Goal: Task Accomplishment & Management: Manage account settings

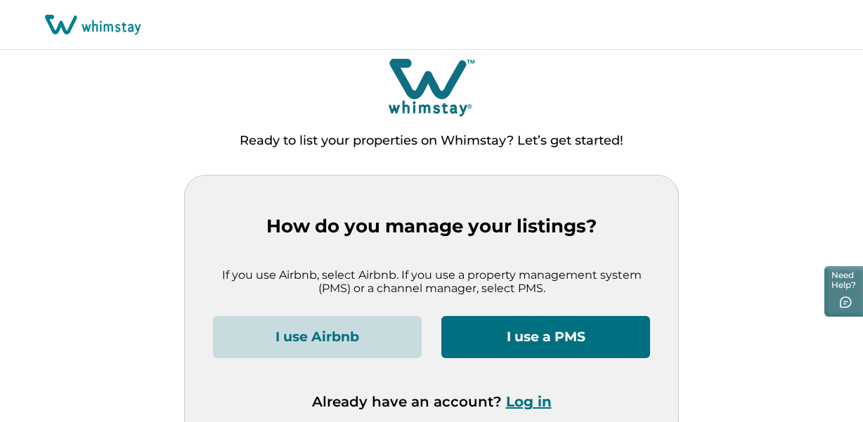
scroll to position [20, 0]
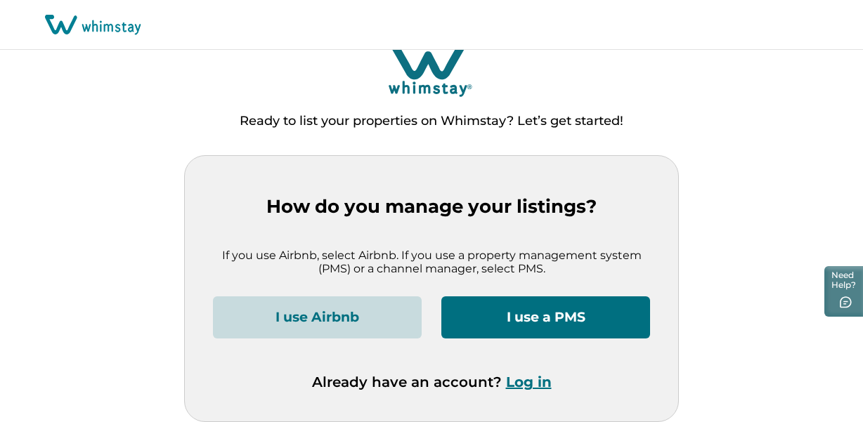
click at [513, 317] on button "I use a PMS" at bounding box center [545, 317] width 209 height 42
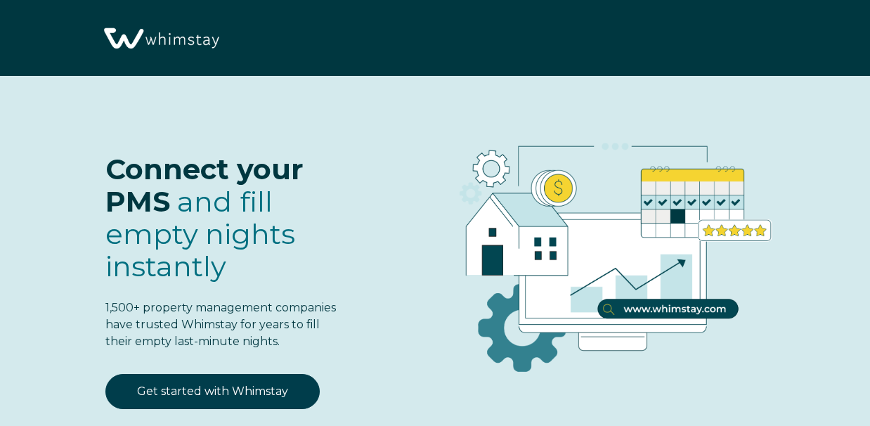
select select "CA"
select select "Standard"
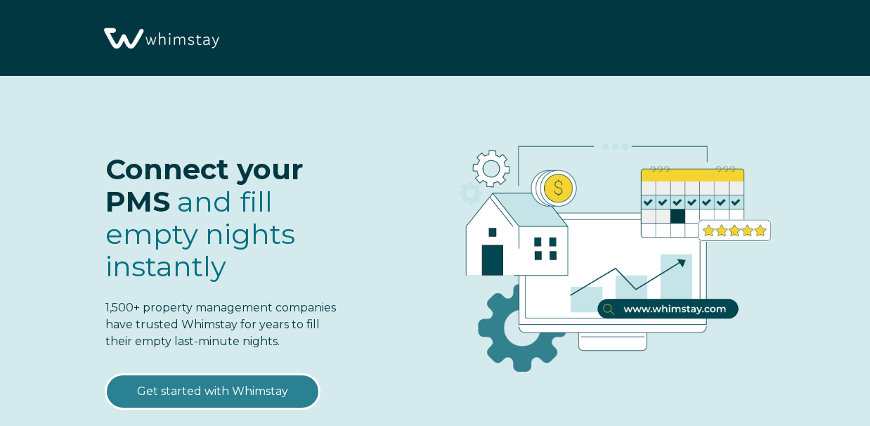
click at [257, 395] on link "Get started with Whimstay" at bounding box center [212, 391] width 214 height 35
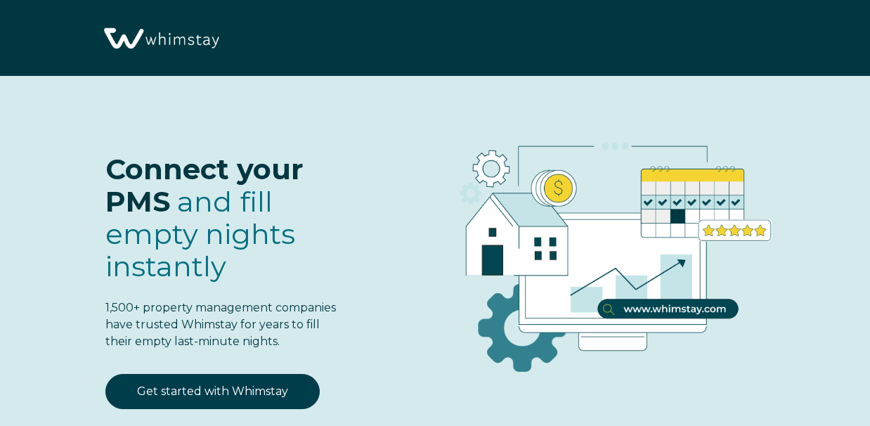
select select "CA"
select select "Standard"
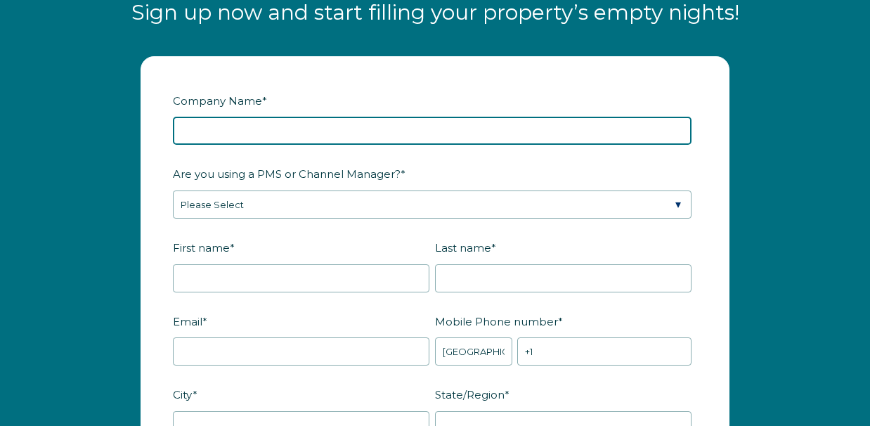
click at [254, 139] on input "Company Name *" at bounding box center [432, 131] width 518 height 28
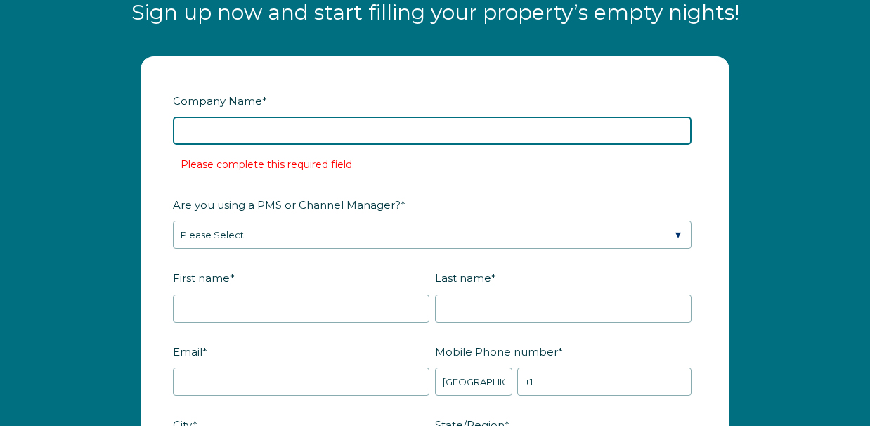
click at [197, 126] on input "Company Name *" at bounding box center [432, 131] width 518 height 28
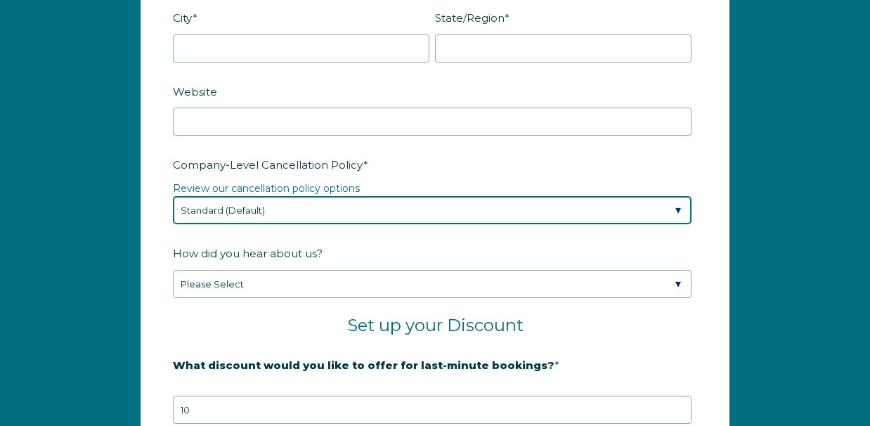
click at [356, 220] on select "Please Select Partial Standard (Default) Moderate Strict" at bounding box center [432, 210] width 518 height 28
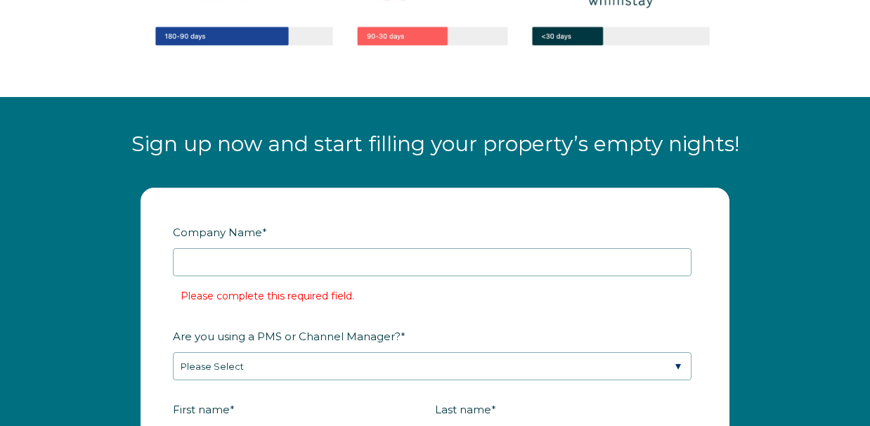
scroll to position [1488, 0]
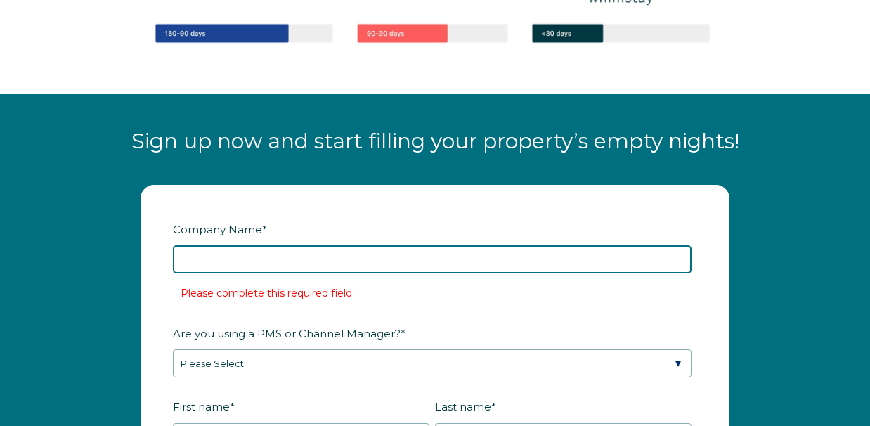
click at [250, 256] on input "Company Name *" at bounding box center [432, 259] width 518 height 28
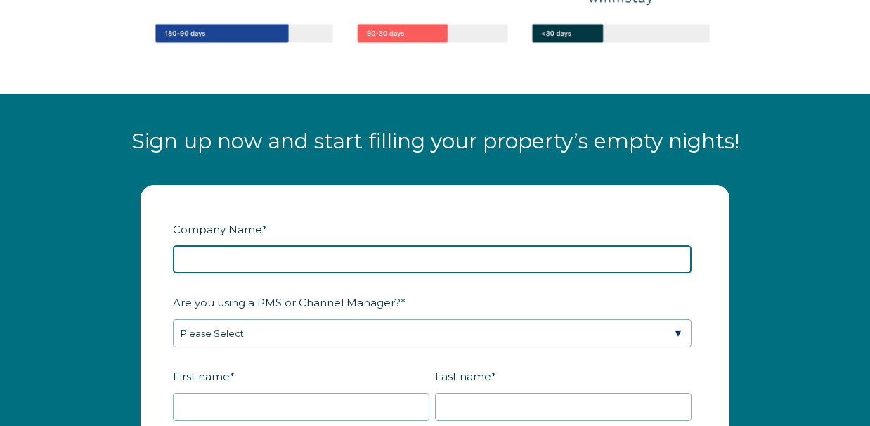
type input "T"
type input "YSP Investments LP"
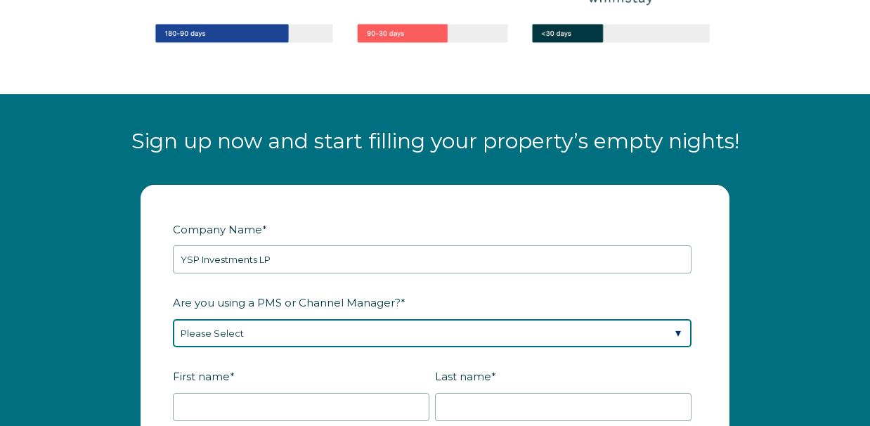
click at [225, 334] on select "Please Select Barefoot BookingPal Boost Brightside CiiRUS Escapia Guesty Hostaw…" at bounding box center [432, 333] width 518 height 28
select select "Guesty"
click at [173, 319] on select "Please Select Barefoot BookingPal Boost Brightside CiiRUS Escapia Guesty Hostaw…" at bounding box center [432, 333] width 518 height 28
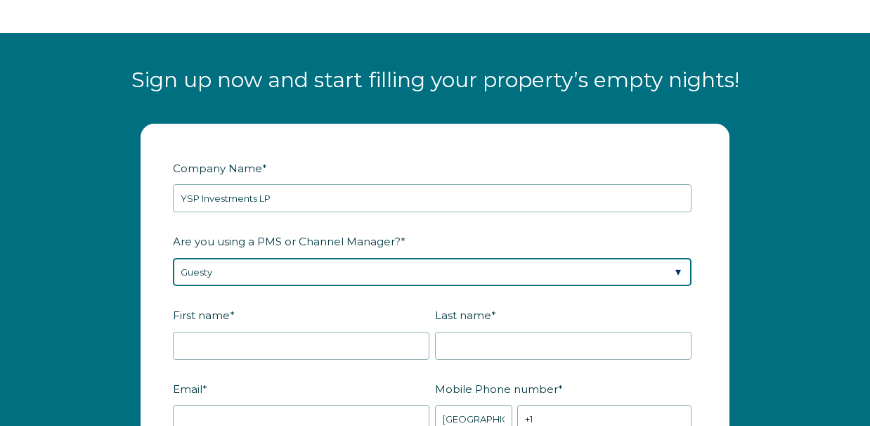
scroll to position [1564, 0]
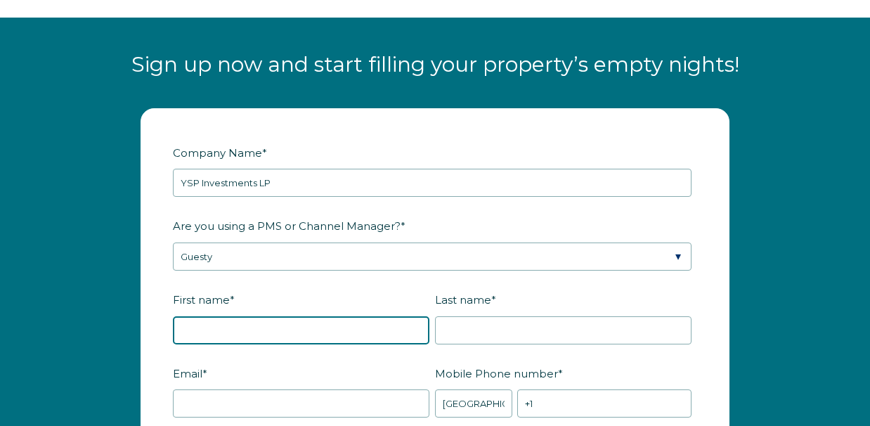
click at [221, 329] on input "First name *" at bounding box center [301, 330] width 256 height 28
type input "stacey"
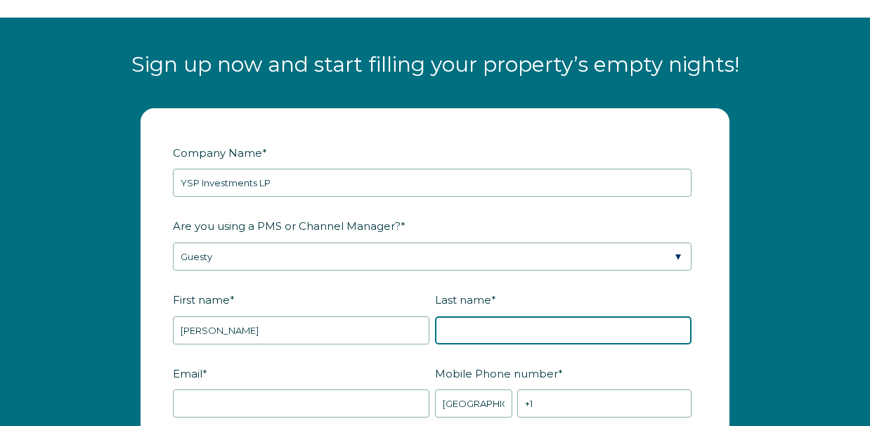
type input "greenspoon"
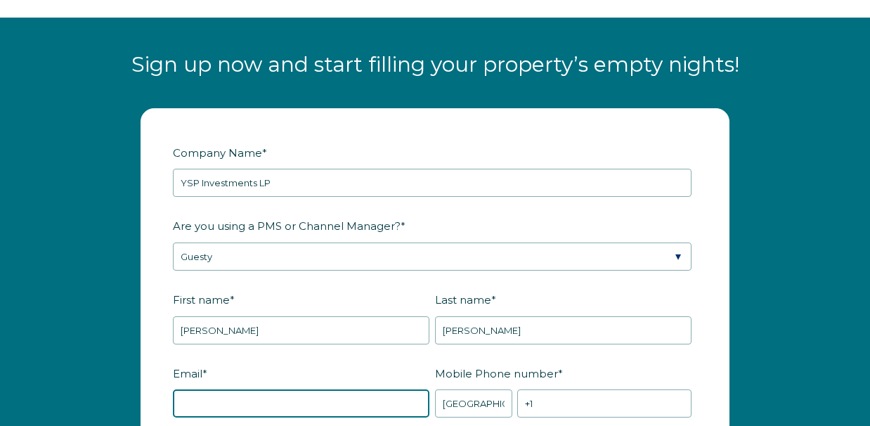
type input "staceygreenspoon@gmail.com"
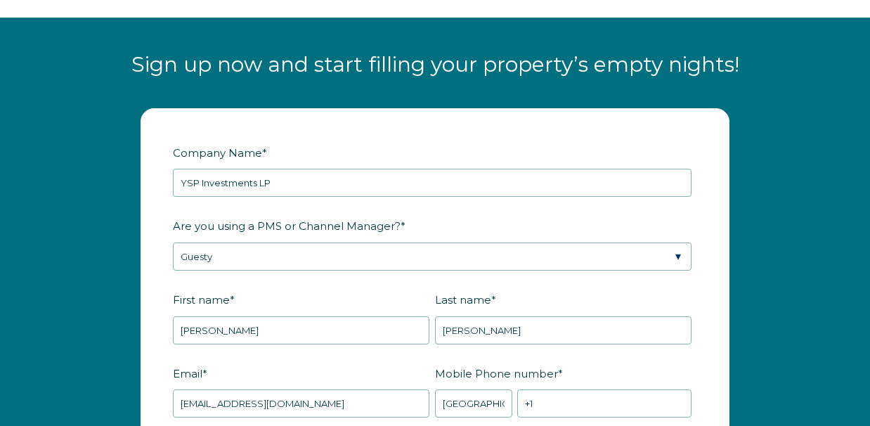
type input "CÔTE SAINT-LUC"
type input "QC"
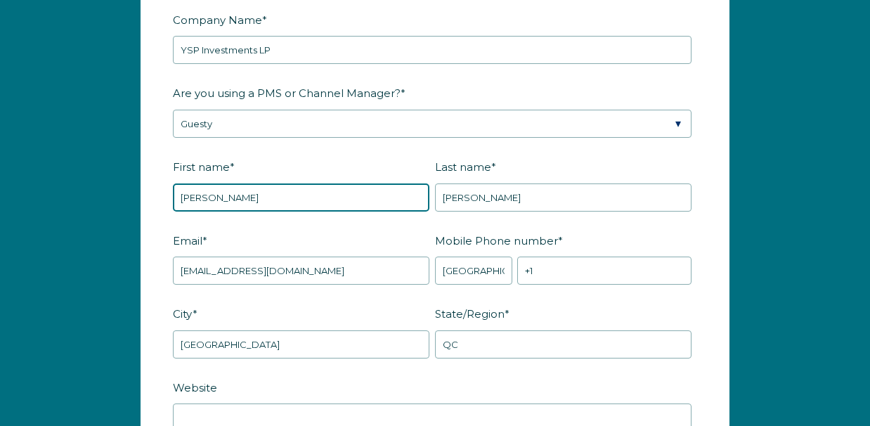
scroll to position [1705, 0]
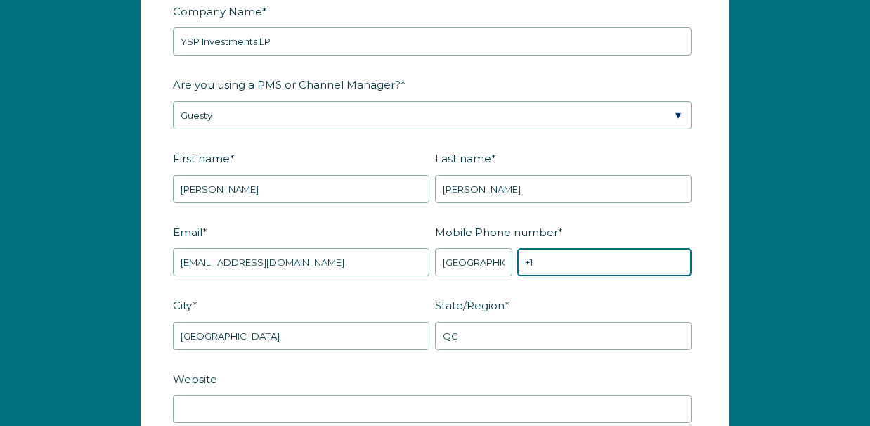
click at [570, 266] on input "+1" at bounding box center [604, 262] width 174 height 28
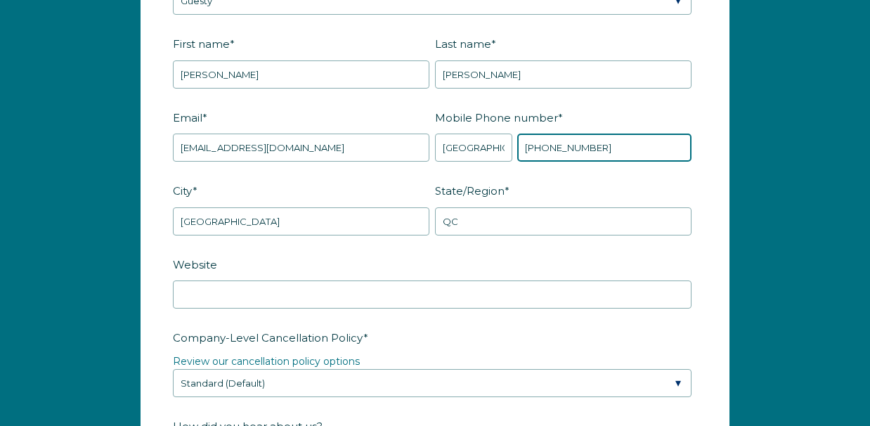
type input "+1 5145755484"
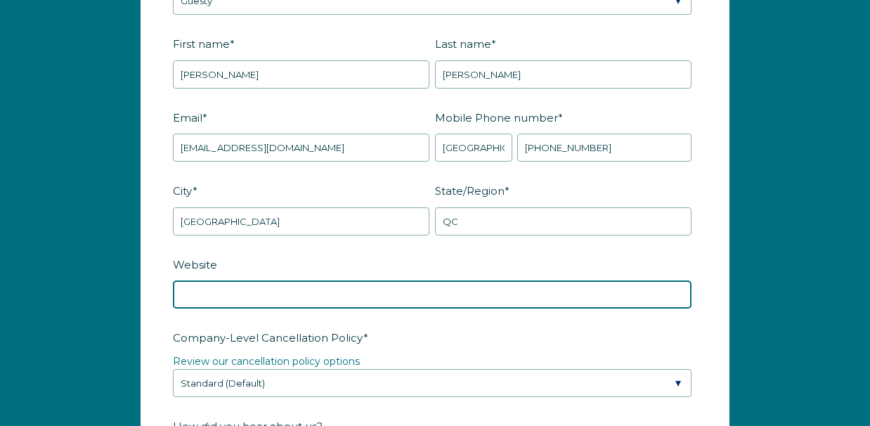
click at [440, 293] on input "Website" at bounding box center [432, 294] width 518 height 28
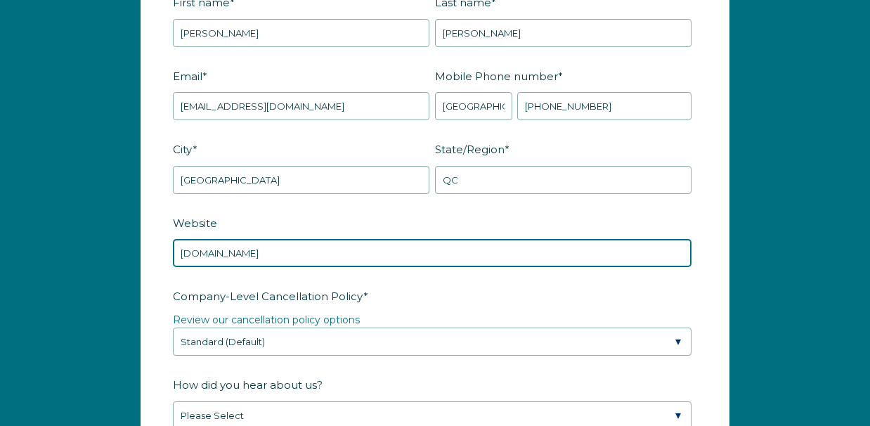
scroll to position [1873, 0]
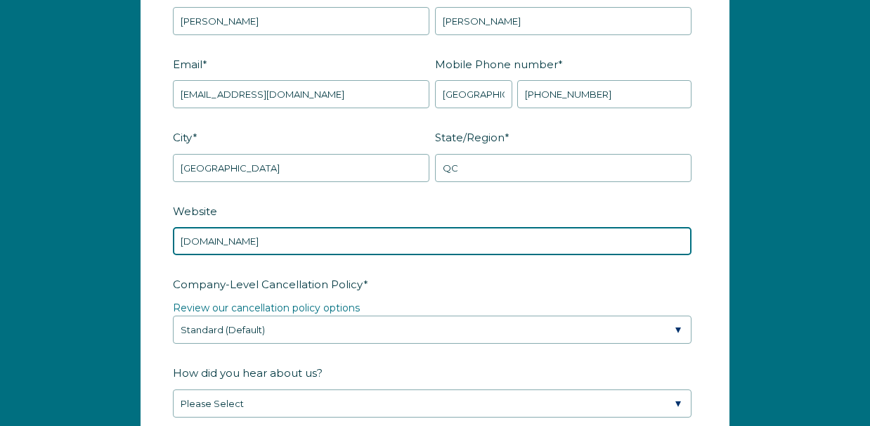
type input "floridavacarentals.com"
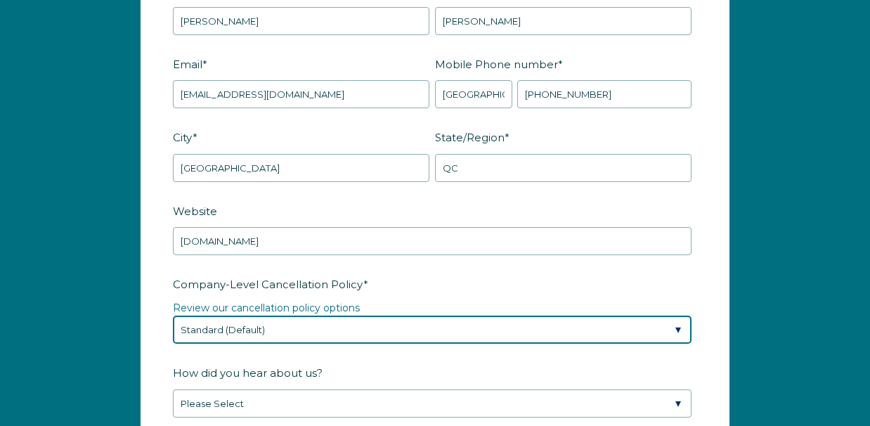
click at [419, 320] on select "Please Select Partial Standard (Default) Moderate Strict" at bounding box center [432, 329] width 518 height 28
click at [173, 315] on select "Please Select Partial Standard (Default) Moderate Strict" at bounding box center [432, 329] width 518 height 28
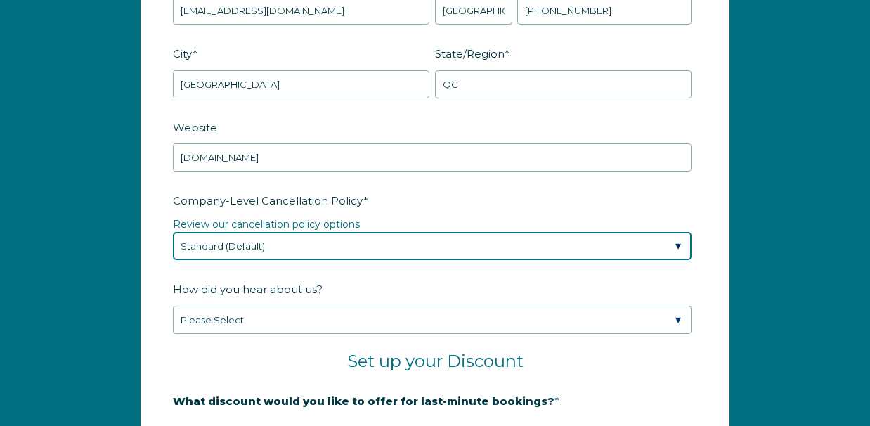
scroll to position [1958, 0]
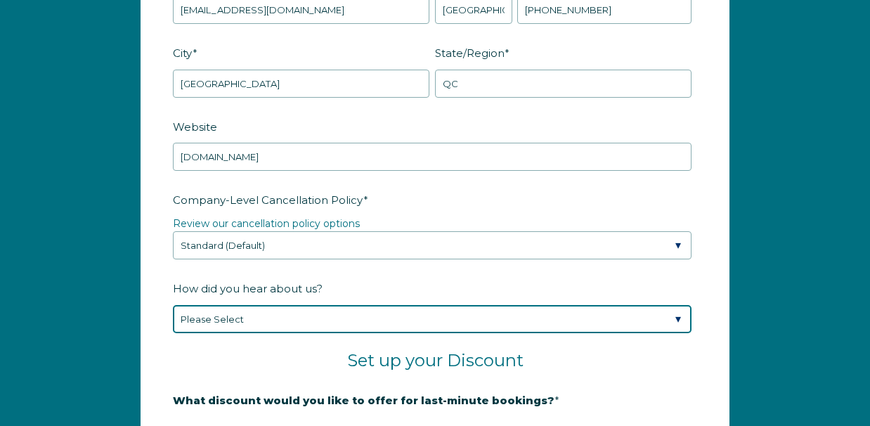
click at [326, 310] on select "Please Select Found Whimstay through a Google search Spoke to a Whimstay salesp…" at bounding box center [432, 319] width 518 height 28
select select "Social Media"
click at [173, 305] on select "Please Select Found Whimstay through a Google search Spoke to a Whimstay salesp…" at bounding box center [432, 319] width 518 height 28
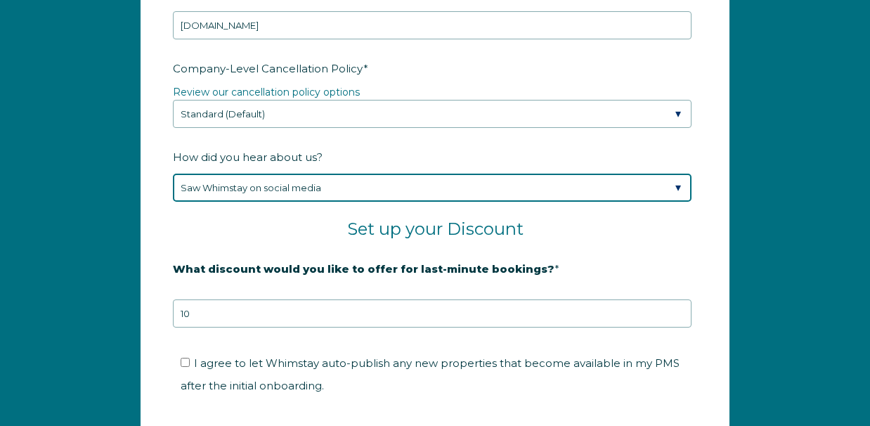
scroll to position [2099, 0]
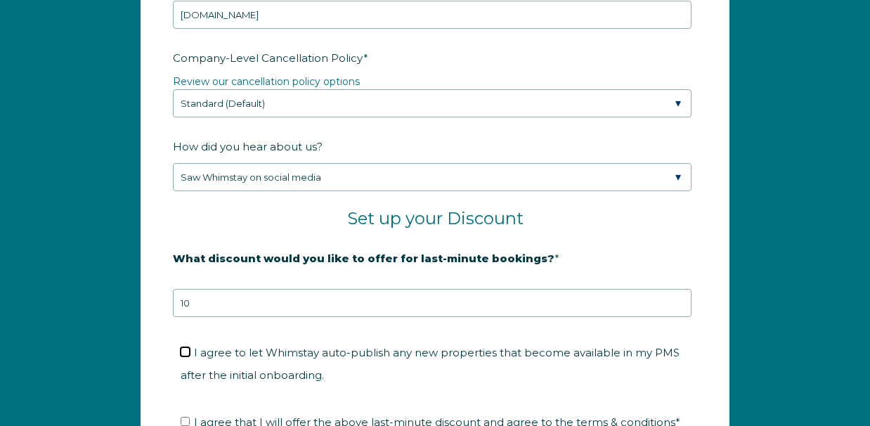
click at [185, 348] on input "I agree to let Whimstay auto-publish any new properties that become available i…" at bounding box center [185, 351] width 9 height 9
checkbox input "true"
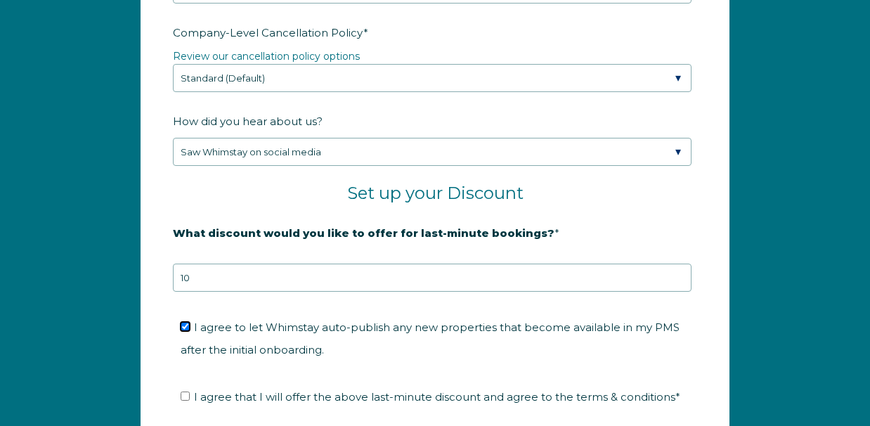
scroll to position [2135, 0]
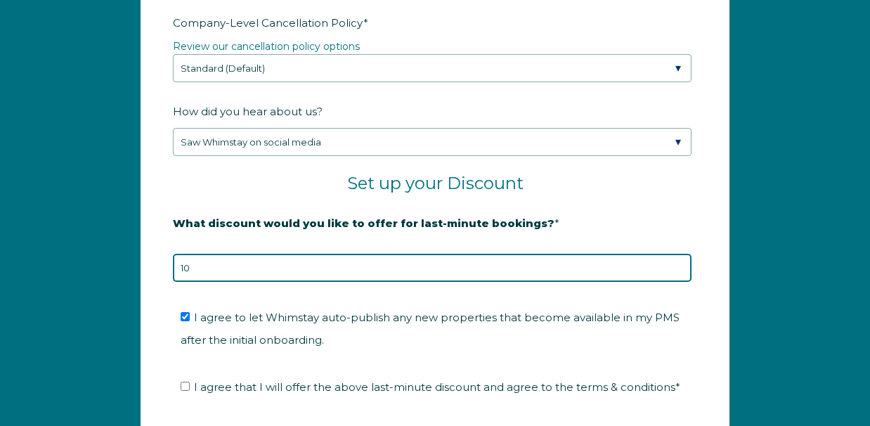
click at [204, 268] on input "10" at bounding box center [432, 268] width 518 height 28
click at [678, 263] on input "11" at bounding box center [432, 268] width 518 height 28
click at [678, 263] on input "12" at bounding box center [432, 268] width 518 height 28
click at [678, 263] on input "13" at bounding box center [432, 268] width 518 height 28
click at [678, 263] on input "14" at bounding box center [432, 268] width 518 height 28
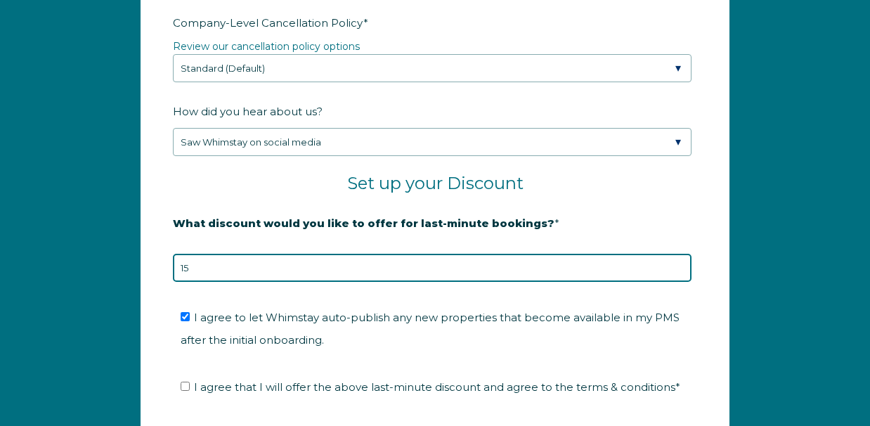
type input "15"
click at [677, 263] on input "15" at bounding box center [432, 268] width 518 height 28
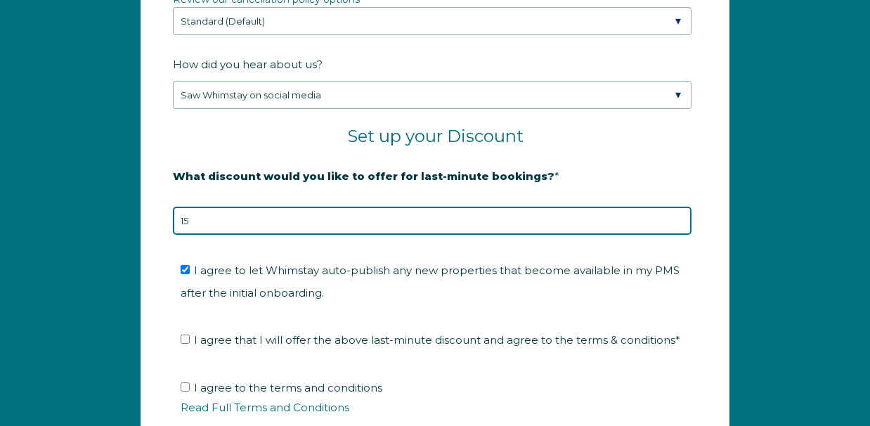
scroll to position [2208, 0]
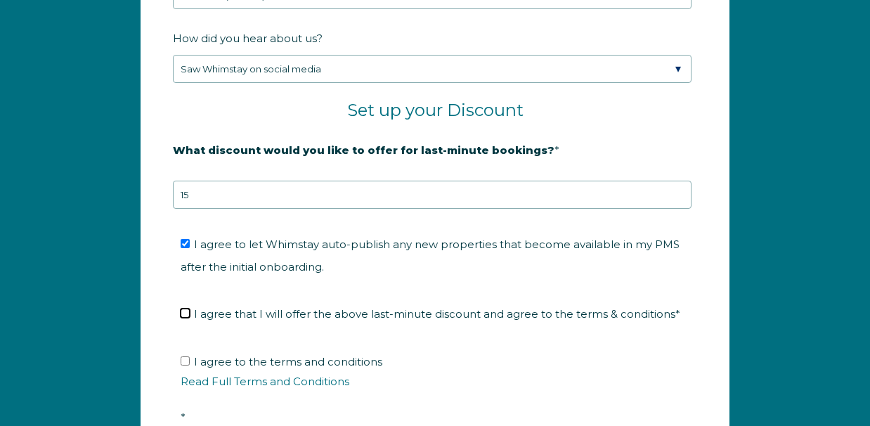
click at [187, 314] on input "I agree that I will offer the above last-minute discount and agree to the terms…" at bounding box center [185, 312] width 9 height 9
checkbox input "true"
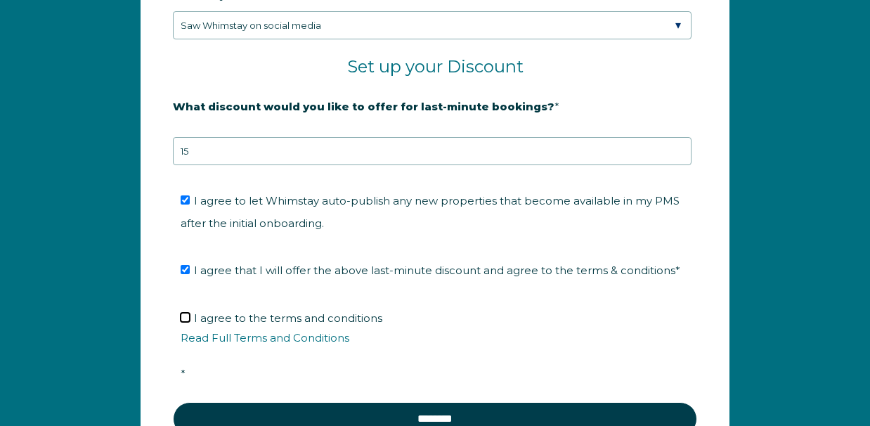
click at [187, 314] on input "I agree to the terms and conditions Read Full Terms and Conditions *" at bounding box center [185, 317] width 9 height 9
checkbox input "true"
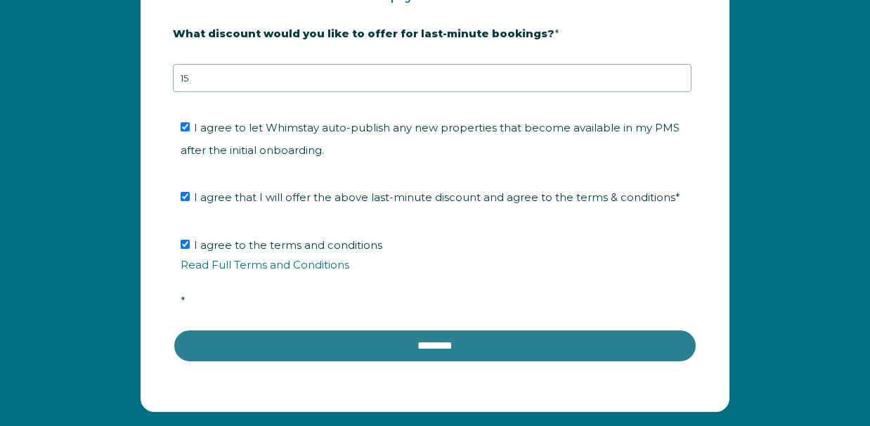
click at [404, 346] on input "********" at bounding box center [435, 346] width 524 height 34
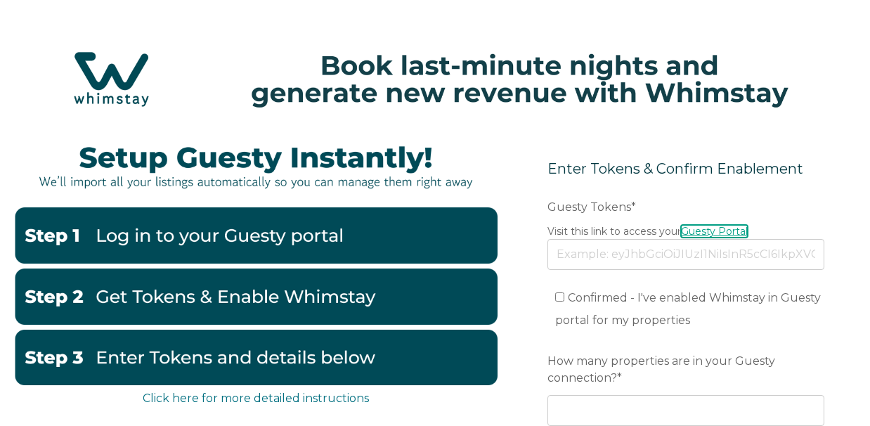
click at [706, 231] on link "Guesty Portal" at bounding box center [714, 231] width 67 height 13
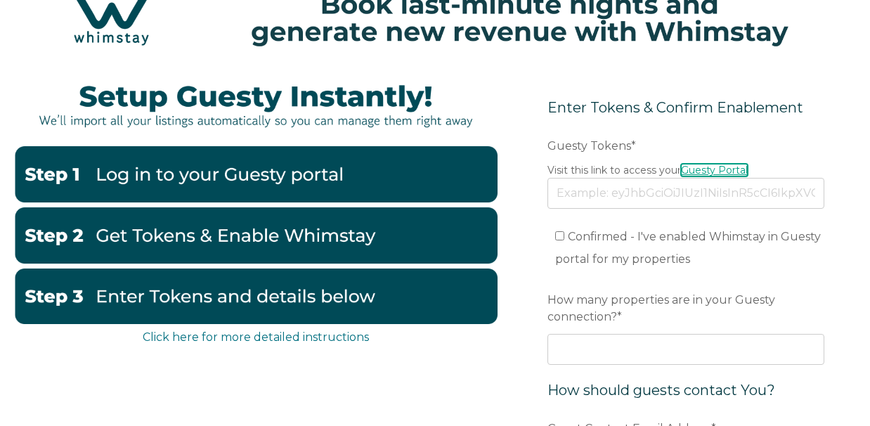
scroll to position [62, 0]
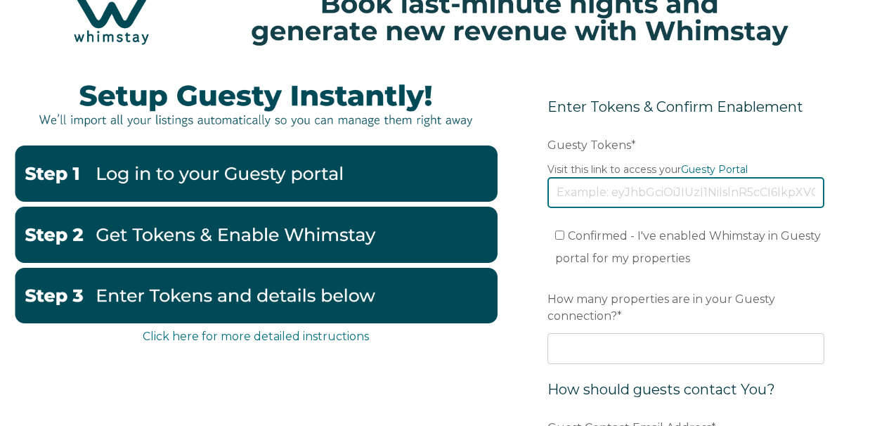
click at [587, 183] on input "Guesty Tokens *" at bounding box center [685, 192] width 277 height 31
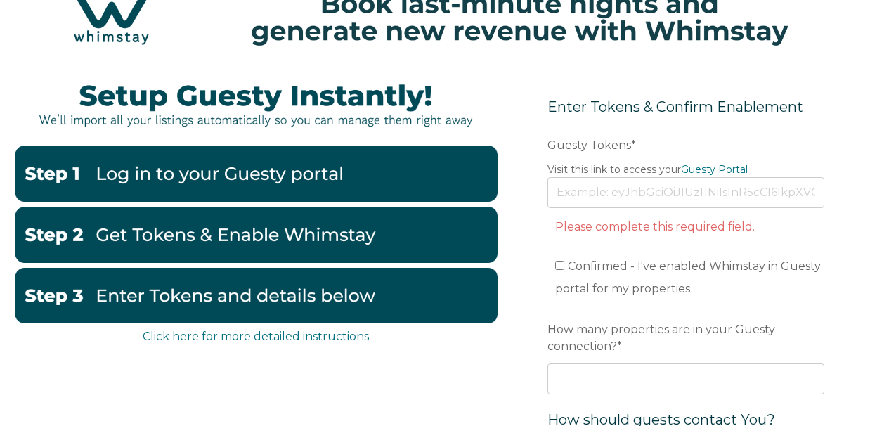
click at [572, 217] on form "Enter Tokens & Confirm Enablement Preferred language Email Guesty Tokens * Visi…" at bounding box center [686, 378] width 340 height 623
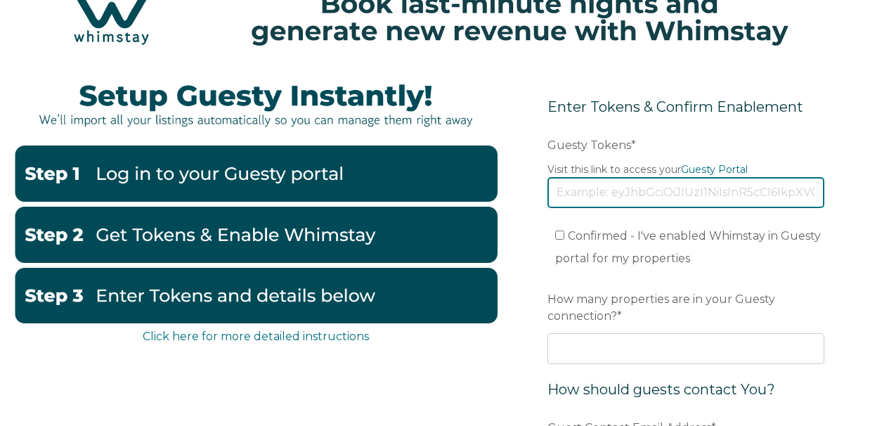
click at [576, 192] on input "Guesty Tokens *" at bounding box center [685, 192] width 277 height 31
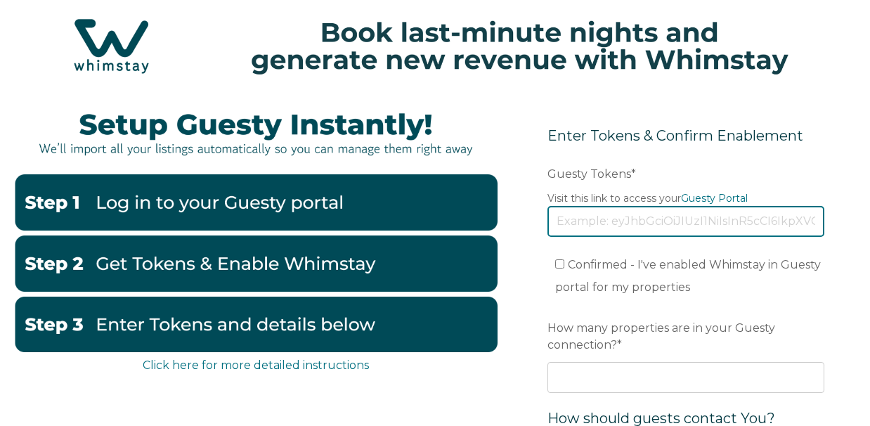
scroll to position [35, 0]
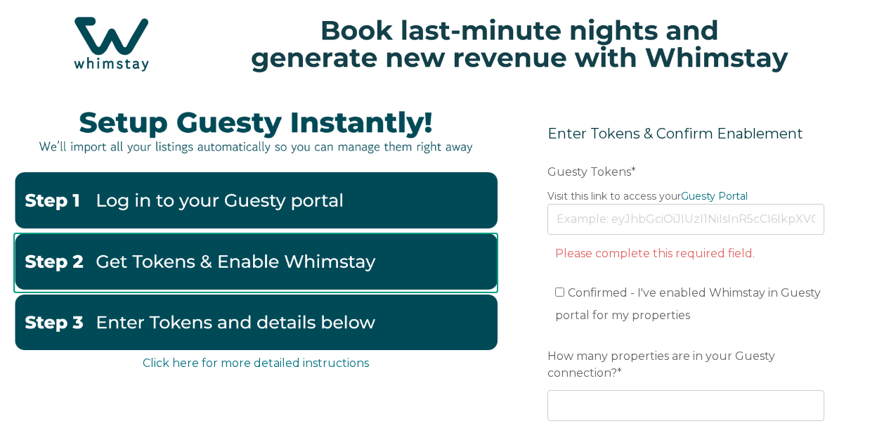
click at [384, 274] on img at bounding box center [255, 261] width 483 height 56
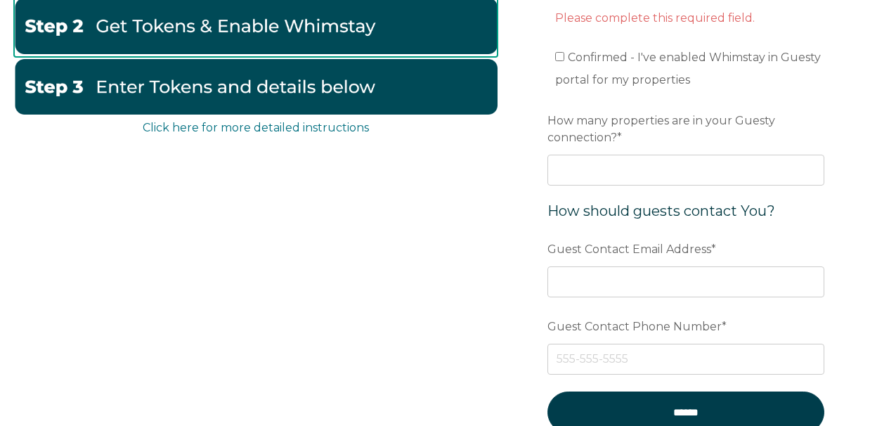
scroll to position [273, 0]
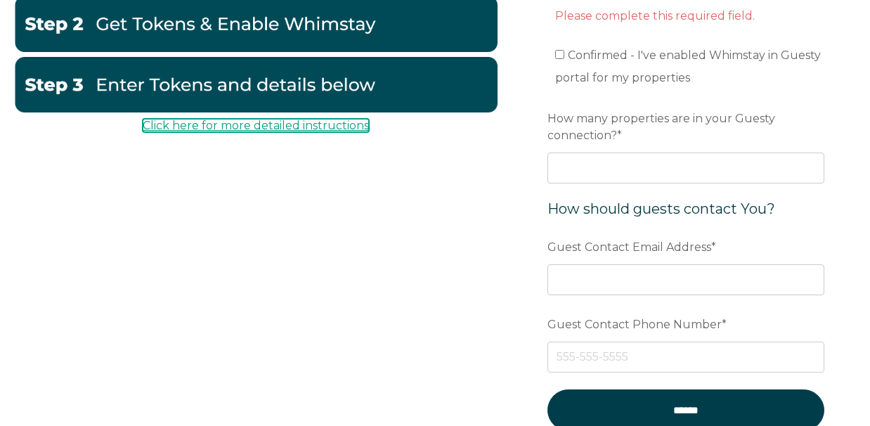
click at [316, 121] on link "Click here for more detailed instructions" at bounding box center [256, 125] width 226 height 13
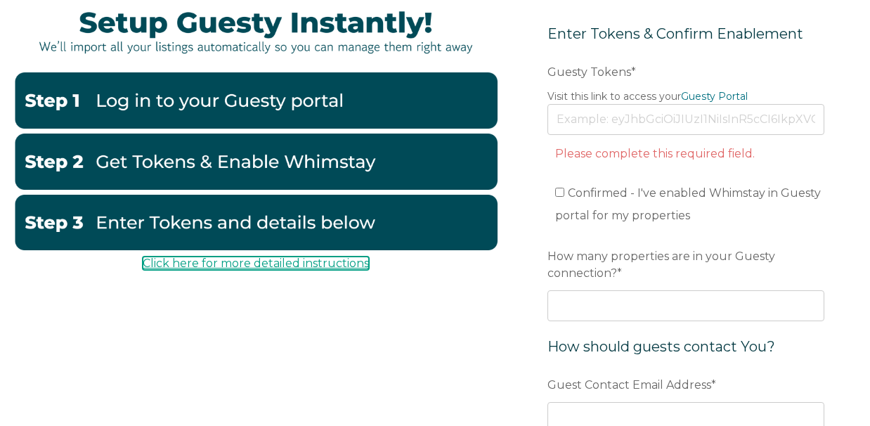
scroll to position [120, 0]
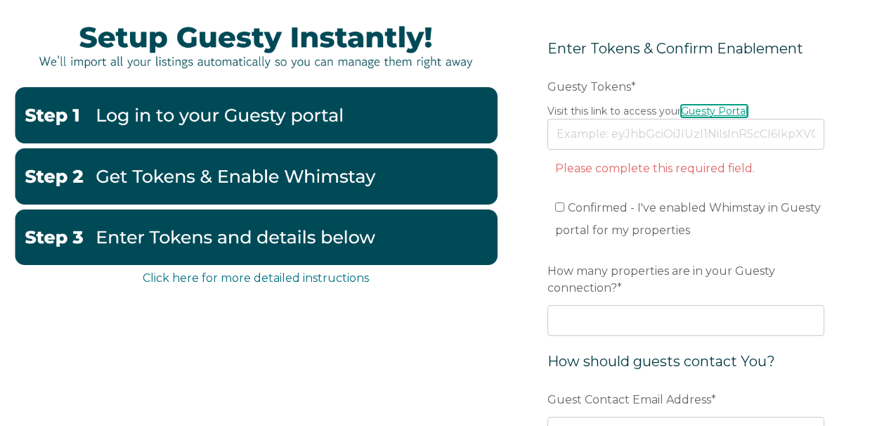
click at [720, 110] on link "Guesty Portal" at bounding box center [714, 111] width 67 height 13
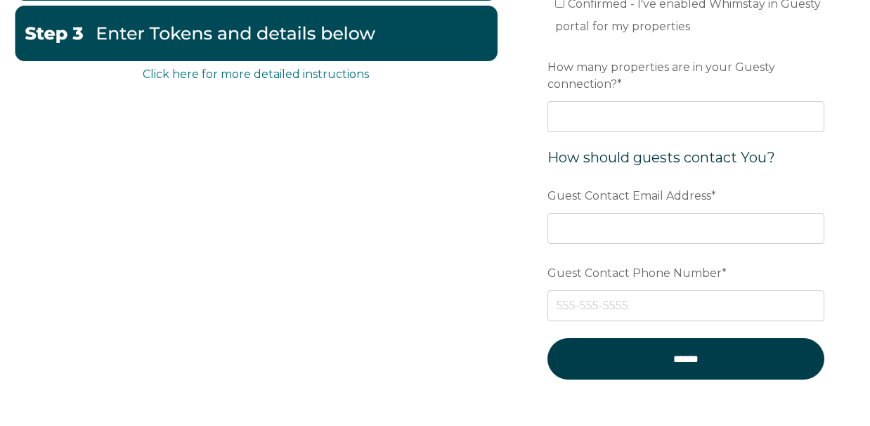
scroll to position [0, 0]
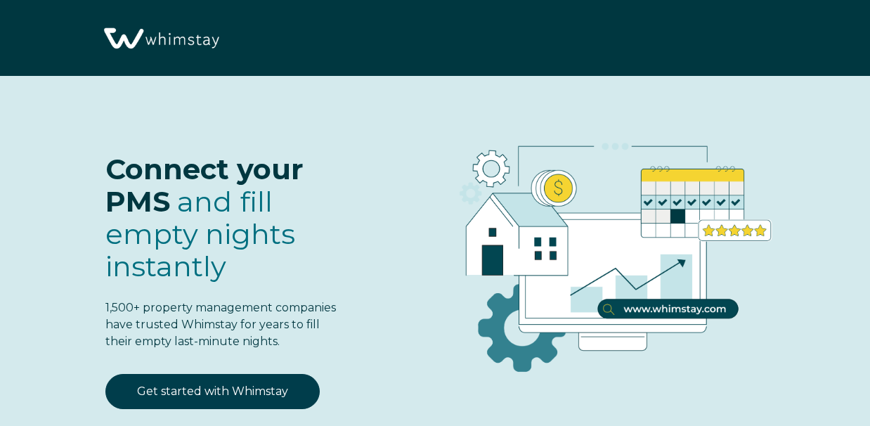
select select "CA"
select select "Standard"
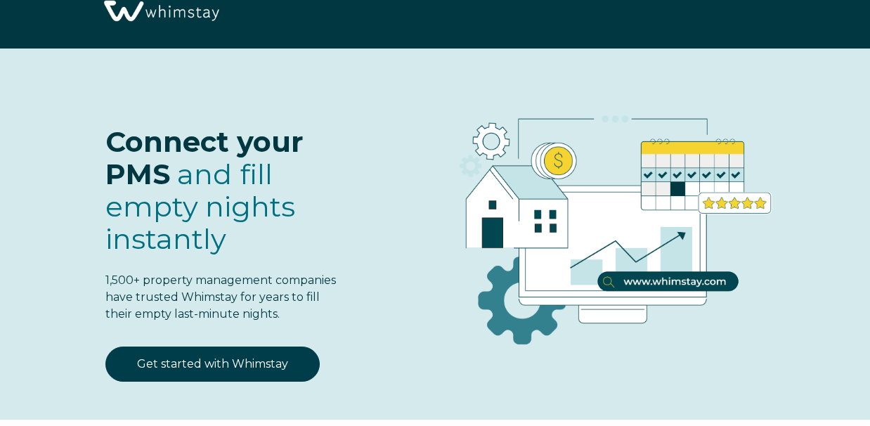
scroll to position [10, 0]
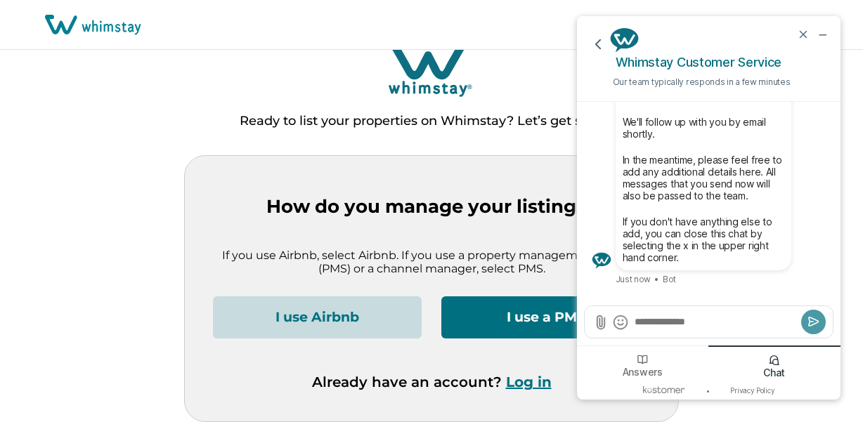
click at [325, 324] on button "I use Airbnb" at bounding box center [317, 317] width 209 height 42
click at [806, 31] on icon "end chat" at bounding box center [803, 34] width 13 height 13
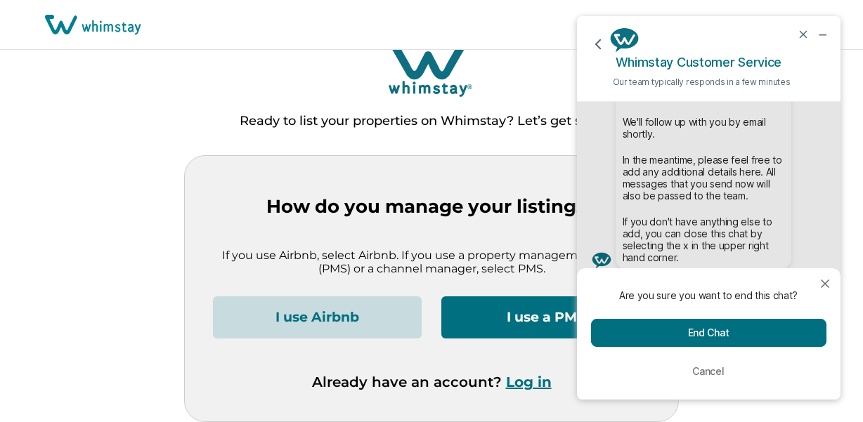
click at [704, 330] on button "End Chat" at bounding box center [708, 333] width 235 height 28
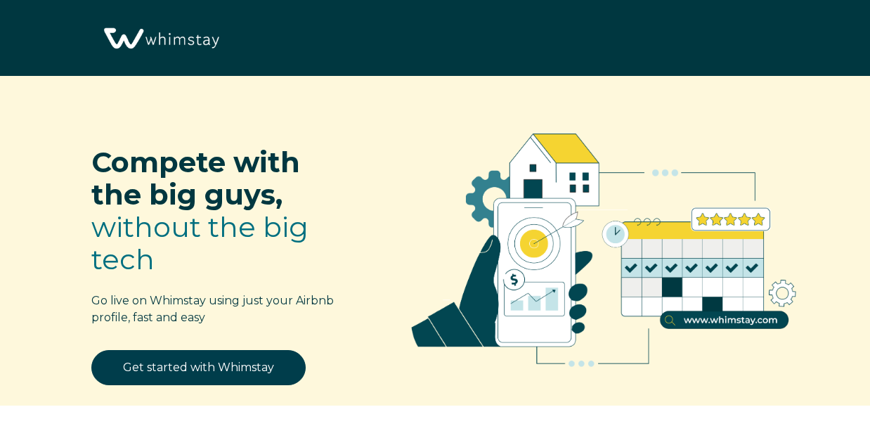
select select "CA"
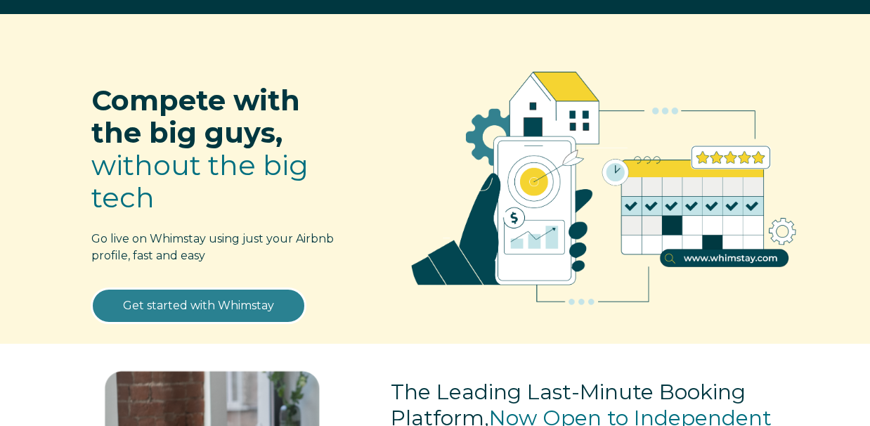
click at [192, 306] on link "Get started with Whimstay" at bounding box center [198, 305] width 214 height 35
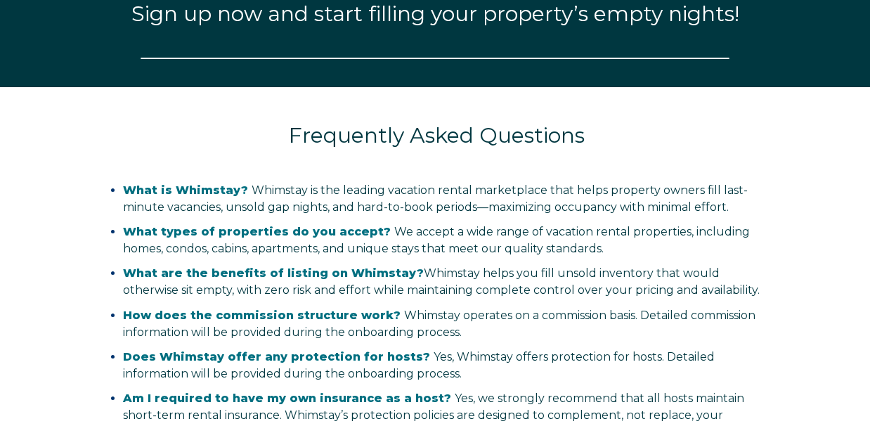
select select "CA"
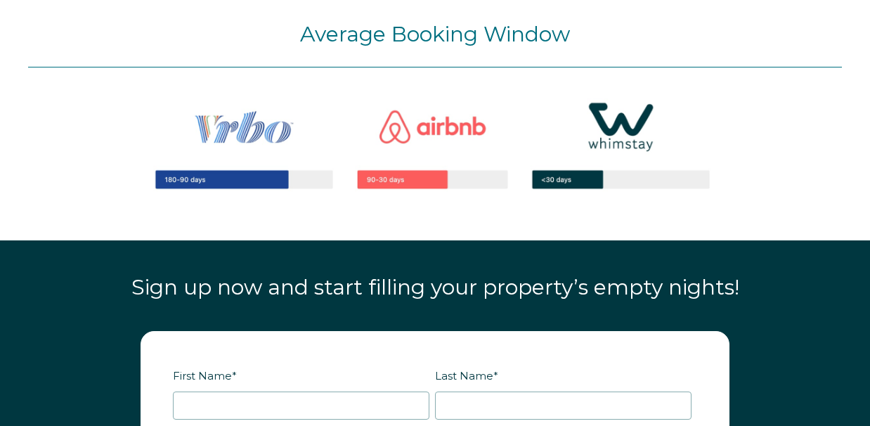
scroll to position [1515, 0]
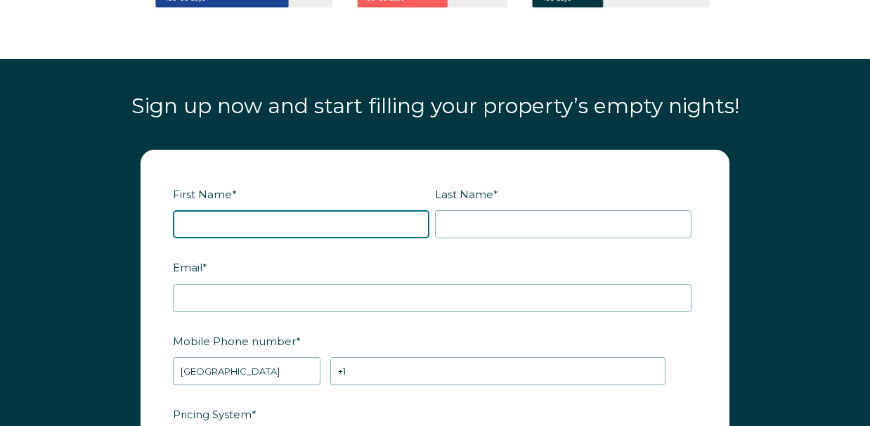
click at [200, 211] on input "First Name *" at bounding box center [301, 224] width 256 height 28
type input "[PERSON_NAME]"
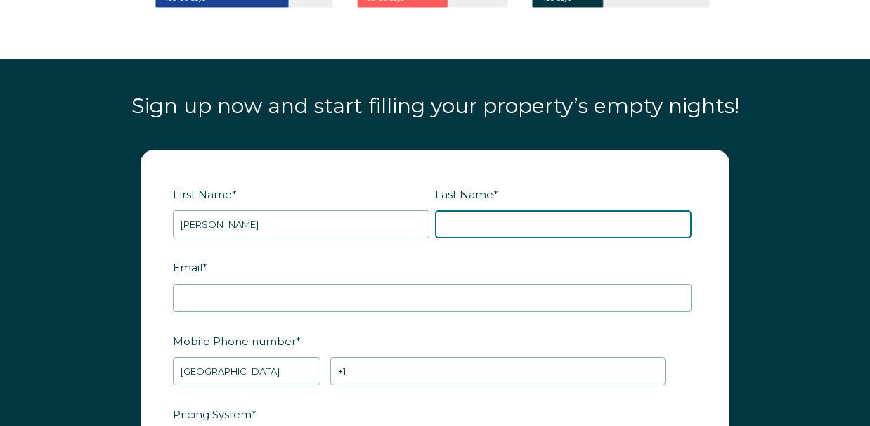
type input "[PERSON_NAME]"
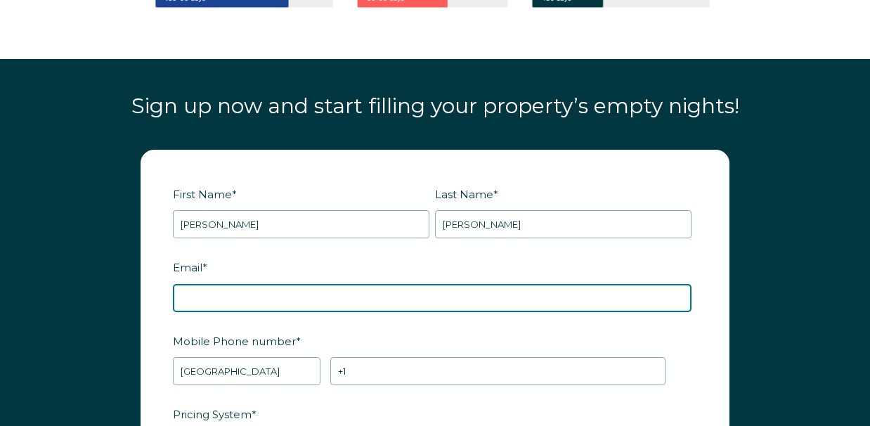
type input "[EMAIL_ADDRESS][DOMAIN_NAME]"
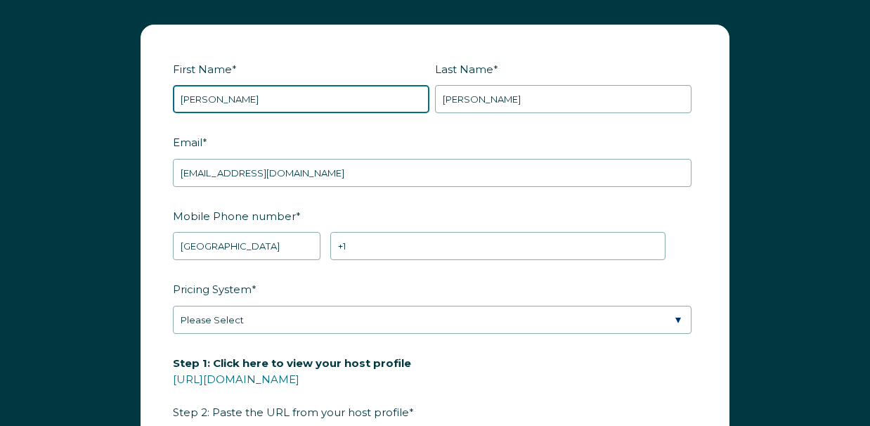
scroll to position [1641, 0]
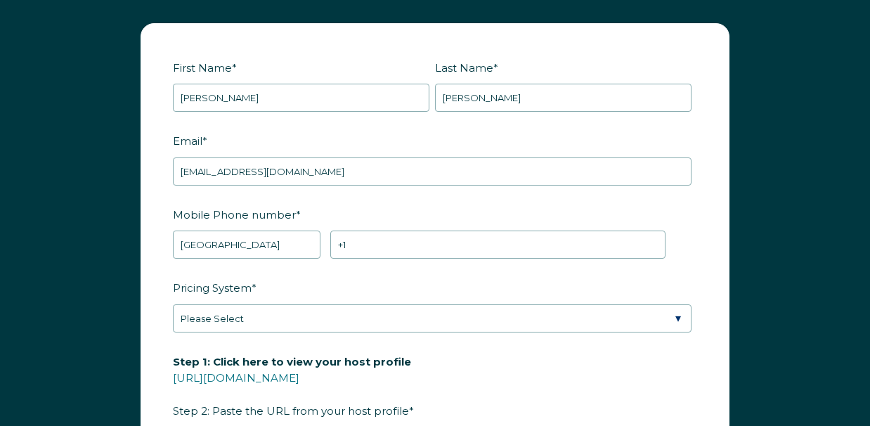
click at [358, 266] on fieldset "Mobile Phone number * * Afghanistan (‫افغانستان‬‎) Albania (Shqipëri) Algeria (…" at bounding box center [435, 239] width 524 height 74
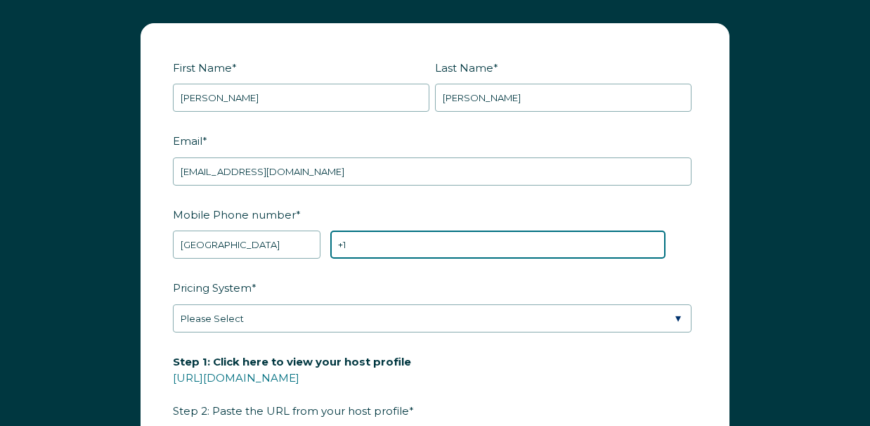
click at [361, 250] on input "+1" at bounding box center [497, 244] width 335 height 28
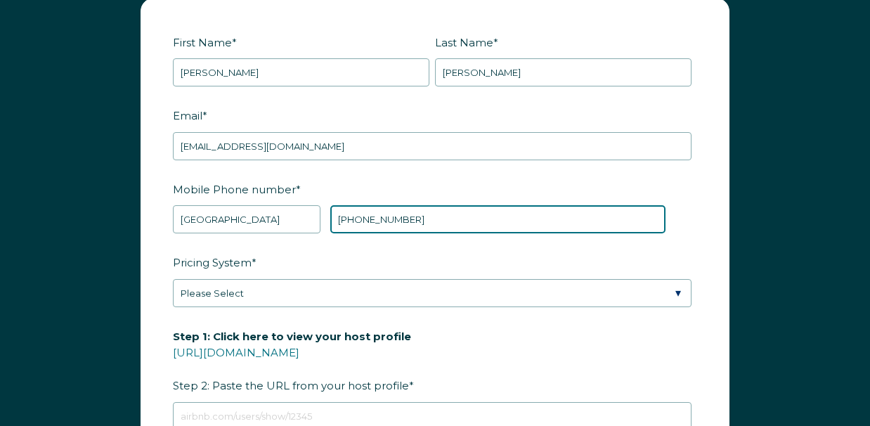
type input "+1 5145755484"
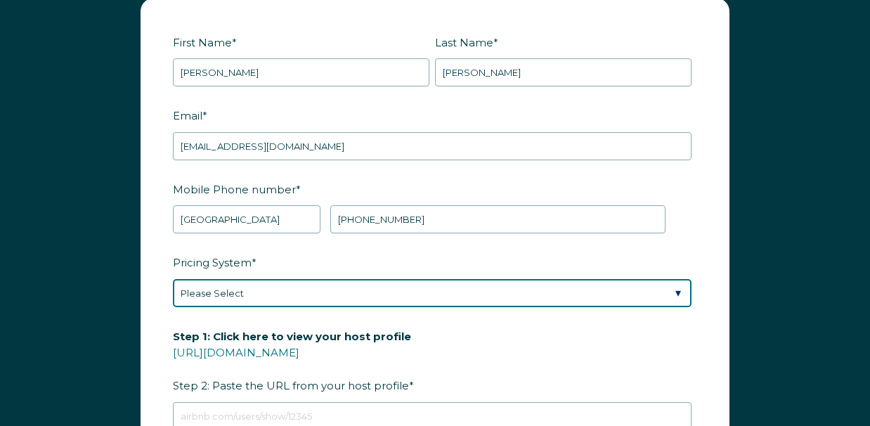
click at [292, 301] on select "Please Select Manual Airbnb Smart Pricing PriceLabs Wheelhouse Beyond Pricing 3…" at bounding box center [432, 293] width 518 height 28
select select "PriceLabs"
click at [173, 279] on select "Please Select Manual Airbnb Smart Pricing PriceLabs Wheelhouse Beyond Pricing 3…" at bounding box center [432, 293] width 518 height 28
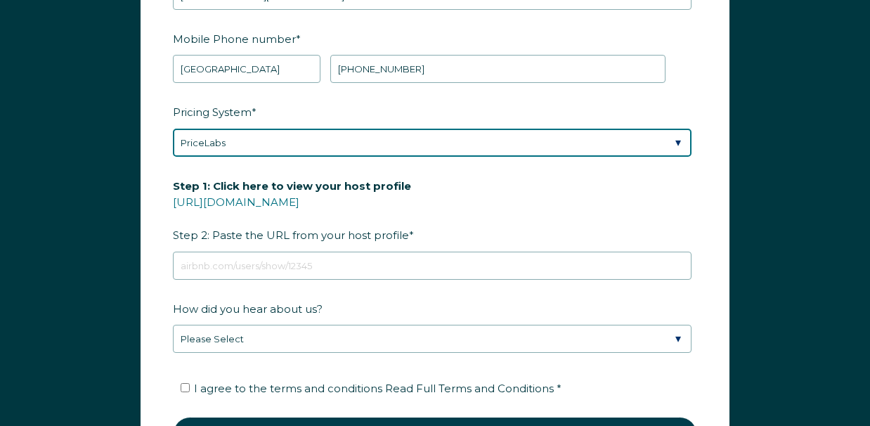
scroll to position [1818, 0]
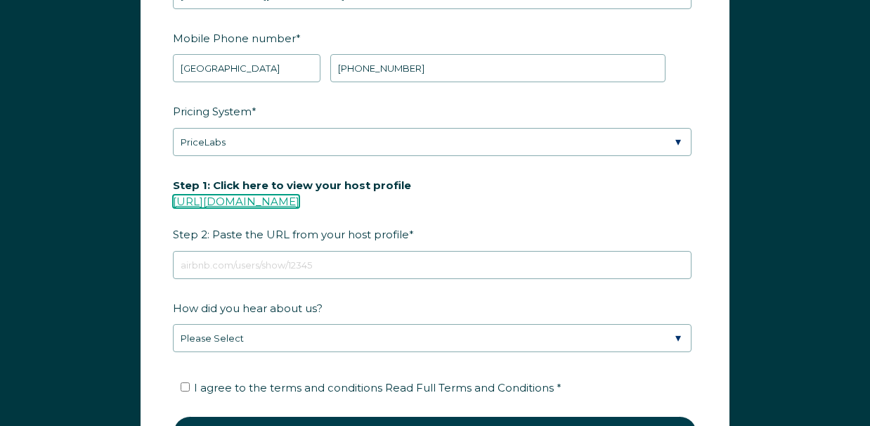
click at [279, 195] on link "https://www.airbnb.com/users/show/" at bounding box center [236, 201] width 126 height 13
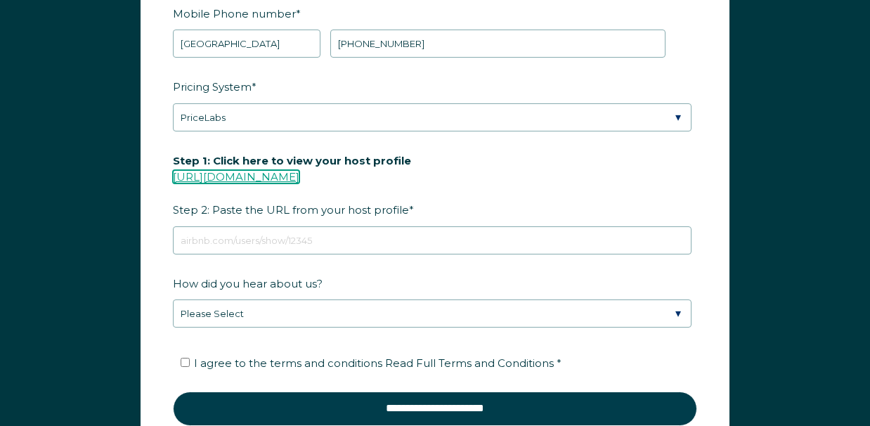
scroll to position [1840, 0]
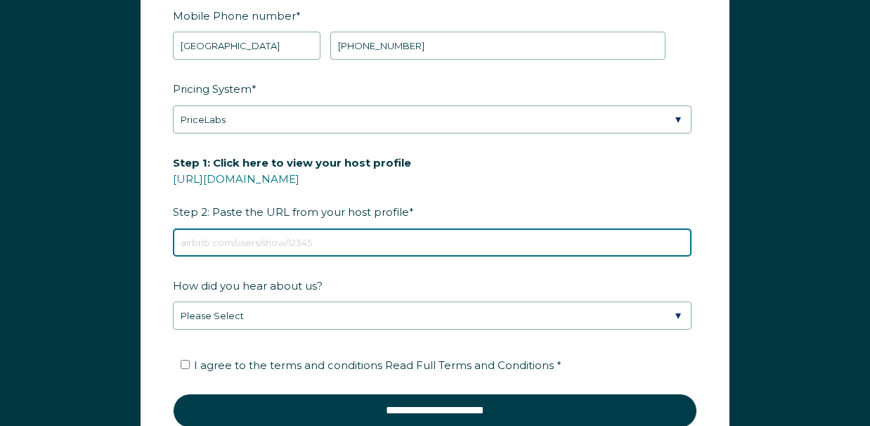
click at [195, 247] on input "Step 1: Click here to view your host profile https://www.airbnb.com/users/show/…" at bounding box center [432, 242] width 518 height 28
paste input "https://www.airbnb.ca/users/profile/about?context=host"
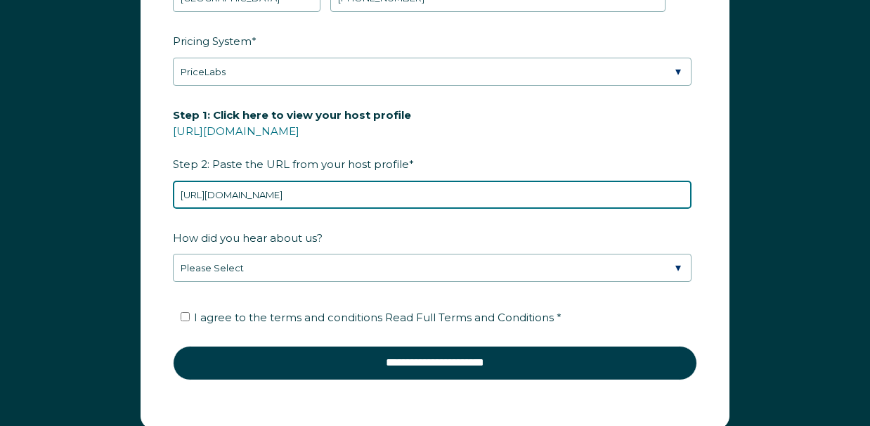
scroll to position [1889, 0]
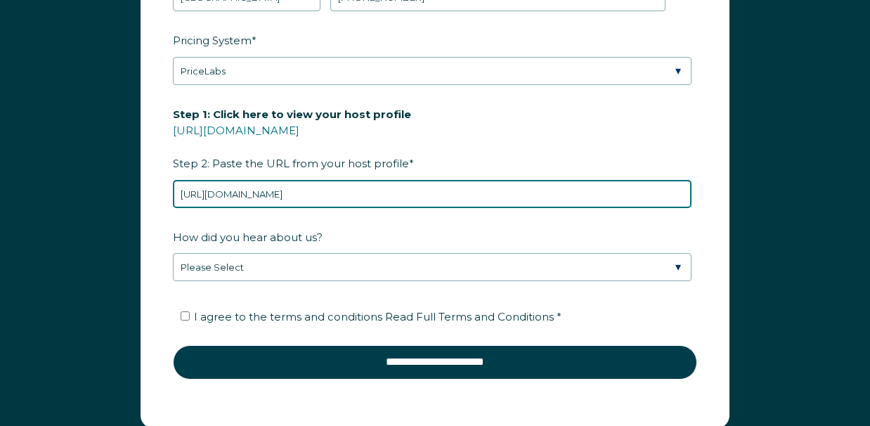
type input "https://www.airbnb.ca/users/profile/about?context=host"
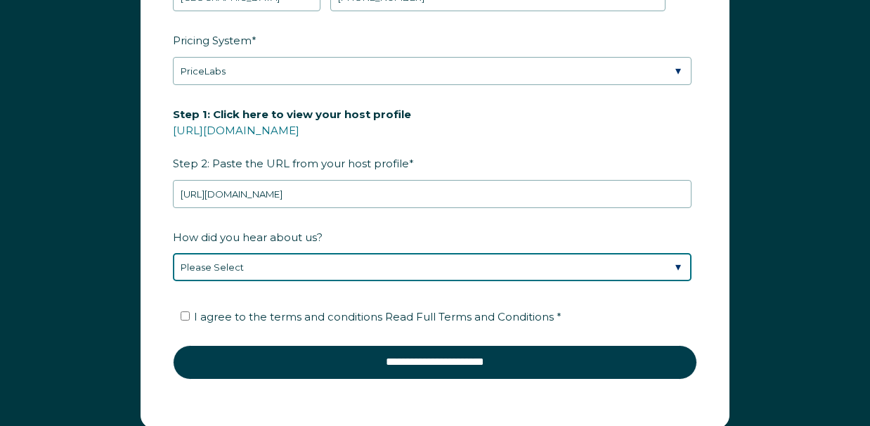
click at [261, 258] on select "Please Select Found Whimstay through a Google search Spoke to a Whimstay salesp…" at bounding box center [432, 267] width 518 height 28
select select "Social Media"
click at [173, 253] on select "Please Select Found Whimstay through a Google search Spoke to a Whimstay salesp…" at bounding box center [432, 267] width 518 height 28
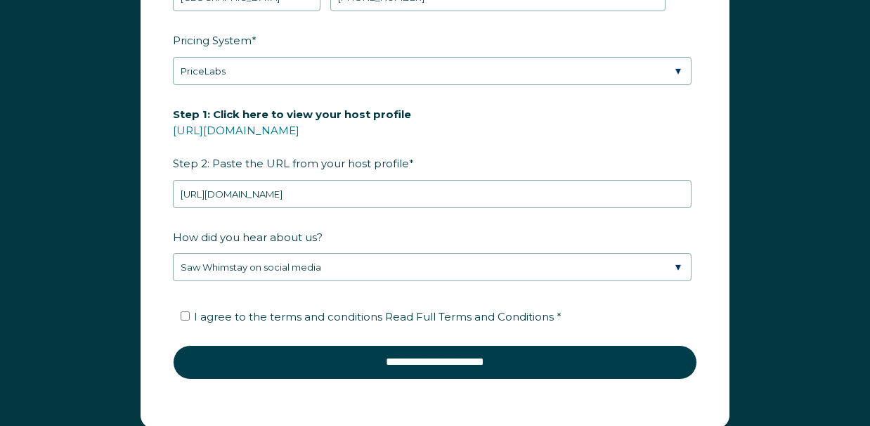
click at [195, 313] on span "I agree to the terms and conditions Read Full Terms and Conditions *" at bounding box center [377, 316] width 367 height 13
click at [190, 313] on input "I agree to the terms and conditions Read Full Terms and Conditions *" at bounding box center [185, 315] width 9 height 9
checkbox input "true"
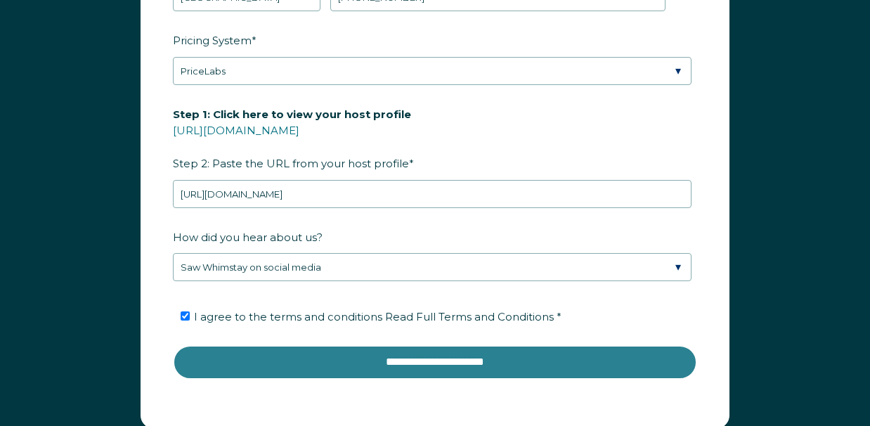
click at [314, 353] on input "**********" at bounding box center [435, 362] width 524 height 34
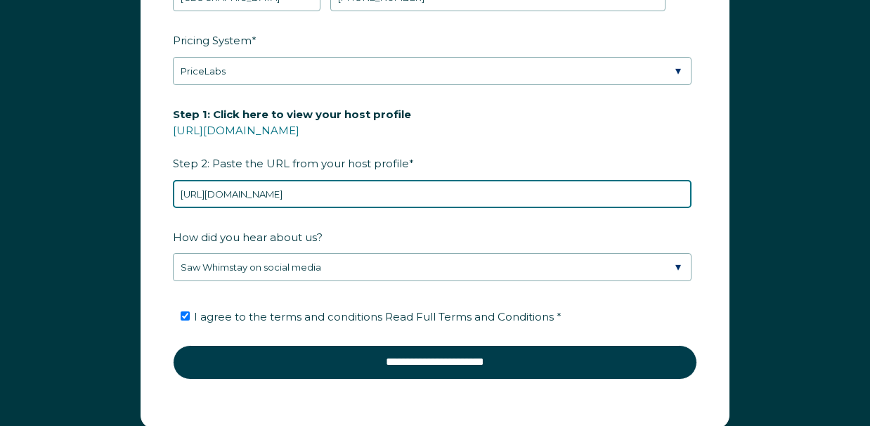
drag, startPoint x: 457, startPoint y: 190, endPoint x: 110, endPoint y: 188, distance: 346.3
click at [110, 188] on div "First Name * stacey Last Name * greenspoon RBO Token Company ID Referrer Code D…" at bounding box center [435, 109] width 870 height 695
paste input "hosting/listings/editor/573758896282139276/details/photo-tour"
click at [173, 345] on input "**********" at bounding box center [435, 362] width 524 height 34
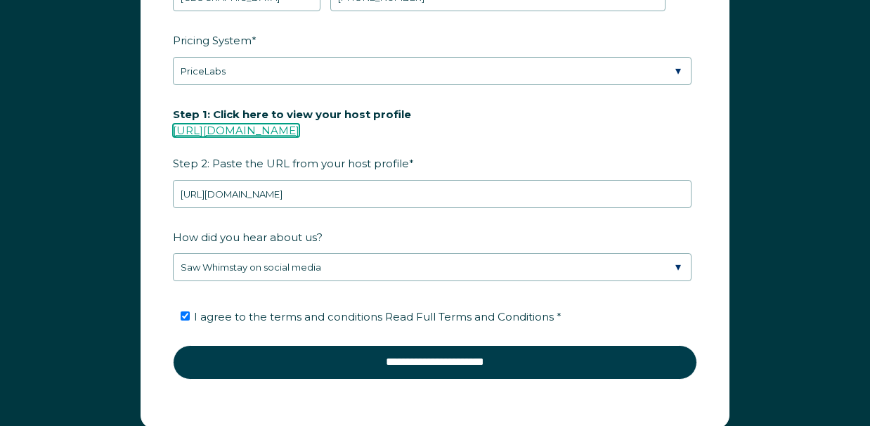
click at [299, 129] on link "https://www.airbnb.com/users/show/" at bounding box center [236, 130] width 126 height 13
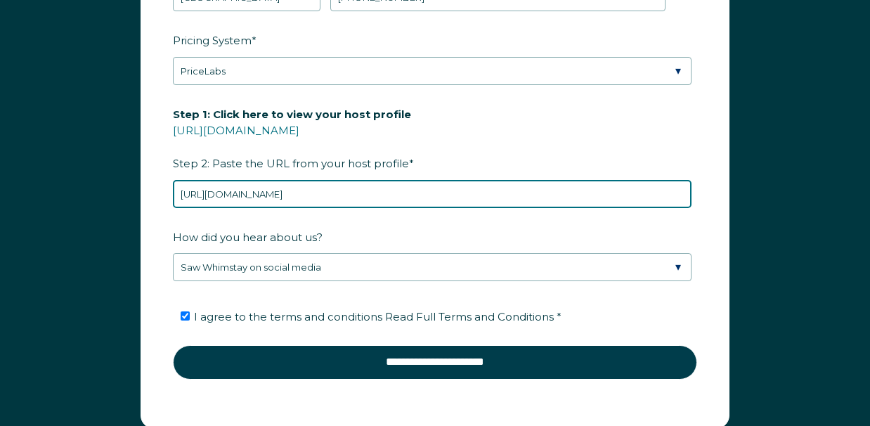
drag, startPoint x: 604, startPoint y: 181, endPoint x: 712, endPoint y: 255, distance: 130.3
click at [712, 255] on form "First Name * stacey Last Name * greenspoon RBO Token Company ID Referrer Code D…" at bounding box center [434, 102] width 587 height 651
paste input "users/show/63222527"
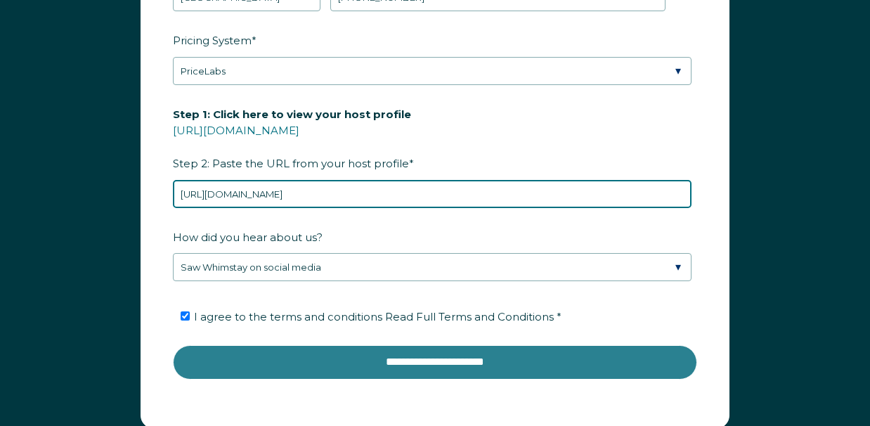
type input "https://www.airbnb.ca/users/show/63222527"
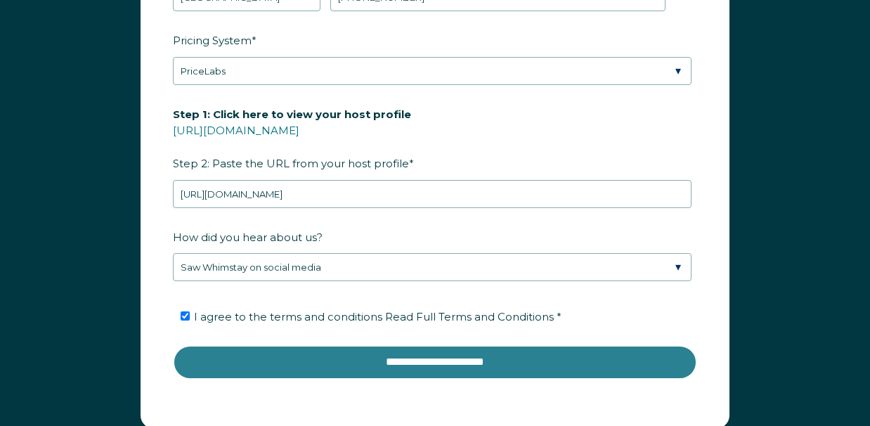
click at [476, 356] on input "**********" at bounding box center [435, 362] width 524 height 34
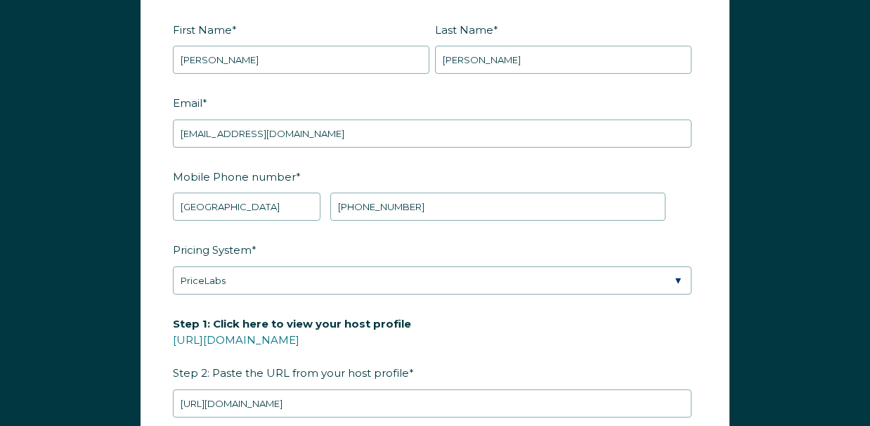
scroll to position [1636, 0]
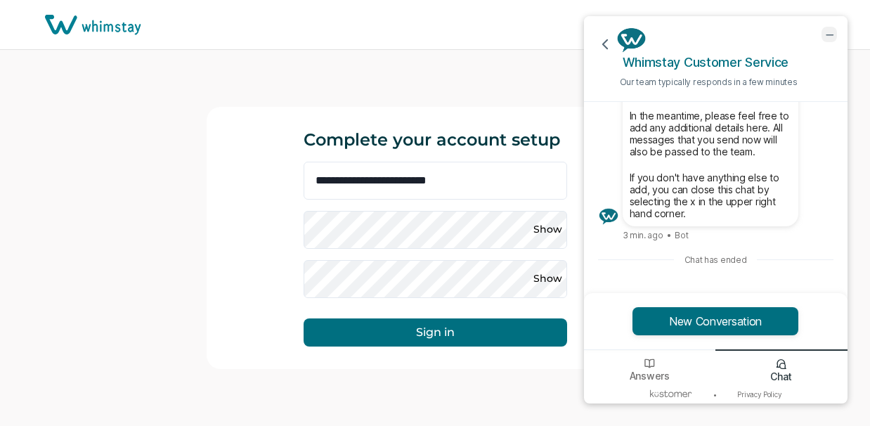
click at [829, 35] on icon "minimize chat widget" at bounding box center [828, 34] width 13 height 13
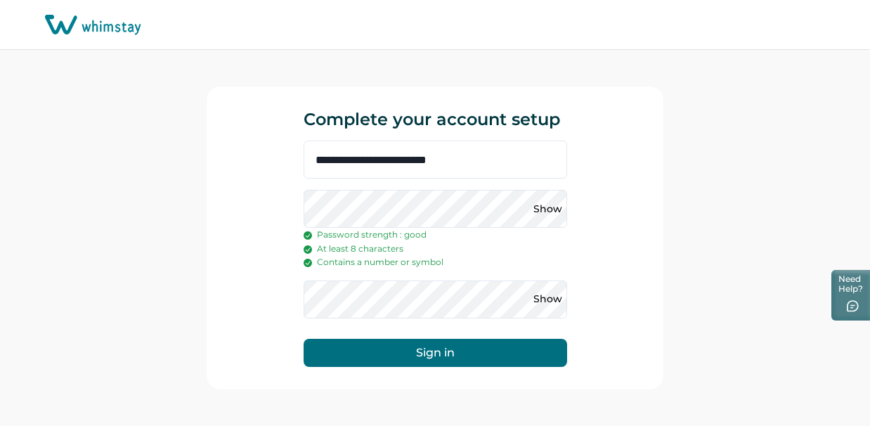
click at [441, 360] on button "Sign in" at bounding box center [434, 353] width 263 height 28
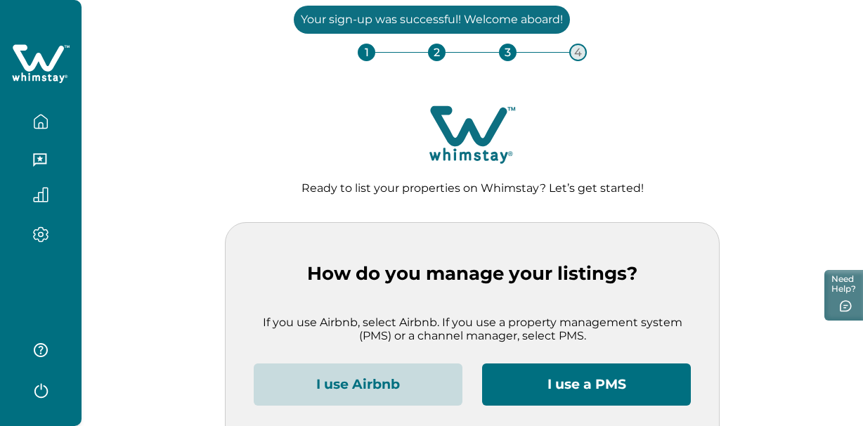
scroll to position [55, 0]
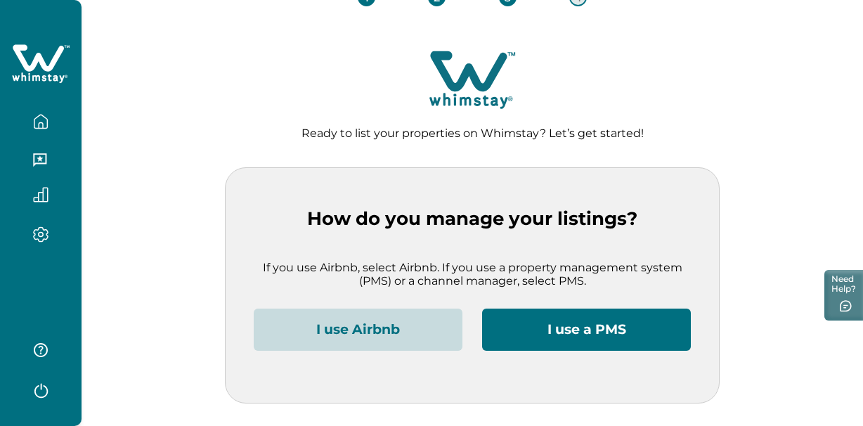
click at [341, 328] on button "I use Airbnb" at bounding box center [358, 329] width 209 height 42
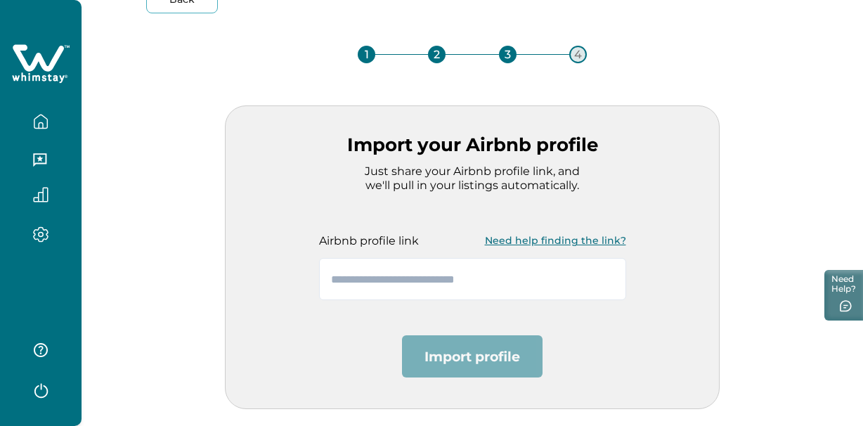
click at [545, 240] on button "Need help finding the link?" at bounding box center [555, 240] width 141 height 28
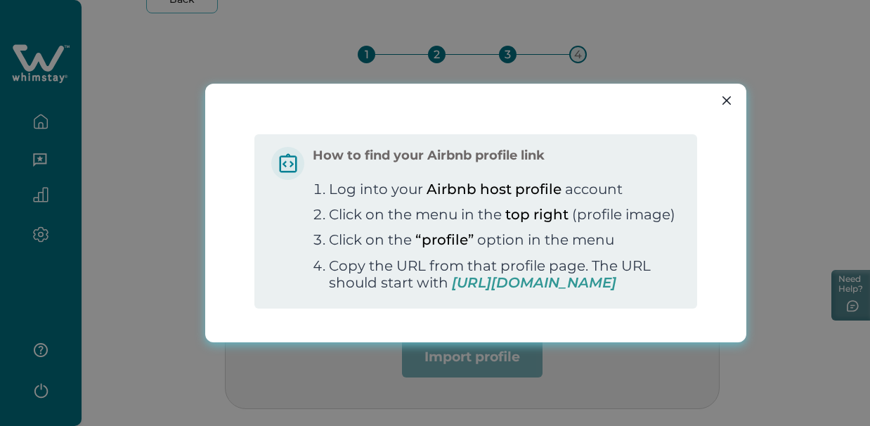
click at [530, 291] on span "[URL][DOMAIN_NAME]" at bounding box center [534, 282] width 164 height 17
click at [730, 96] on icon "Close" at bounding box center [726, 100] width 8 height 8
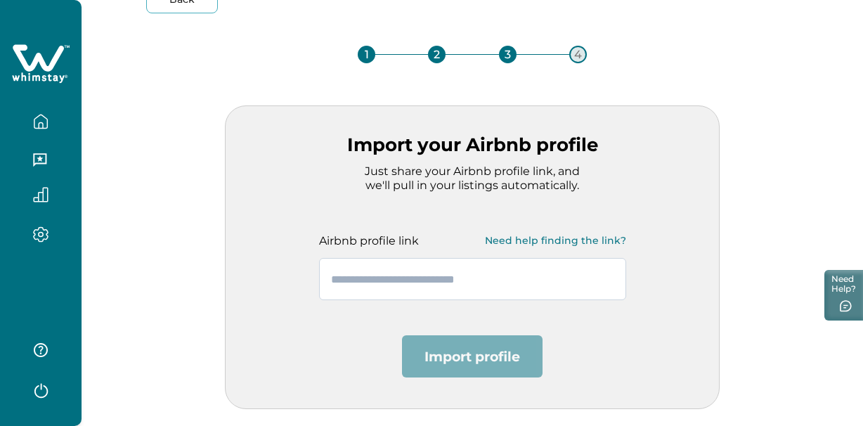
click at [372, 279] on input "text" at bounding box center [472, 279] width 307 height 42
paste input "**********"
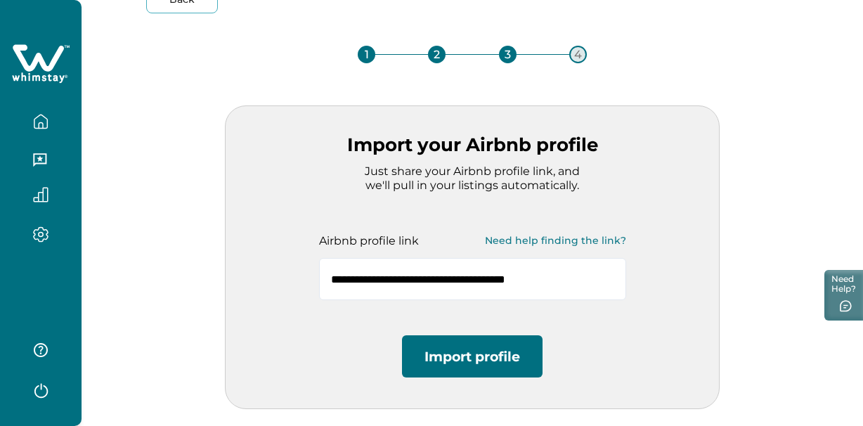
scroll to position [60, 0]
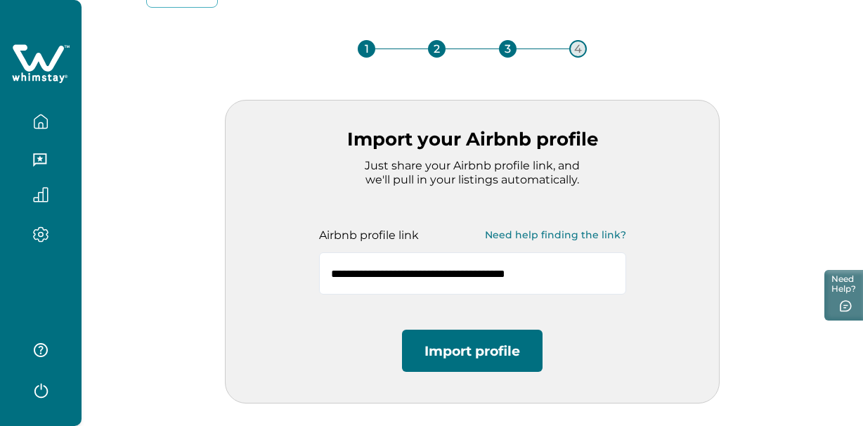
click at [468, 350] on button "Import profile" at bounding box center [472, 350] width 140 height 42
click at [497, 238] on button "Need help finding the link?" at bounding box center [555, 235] width 141 height 28
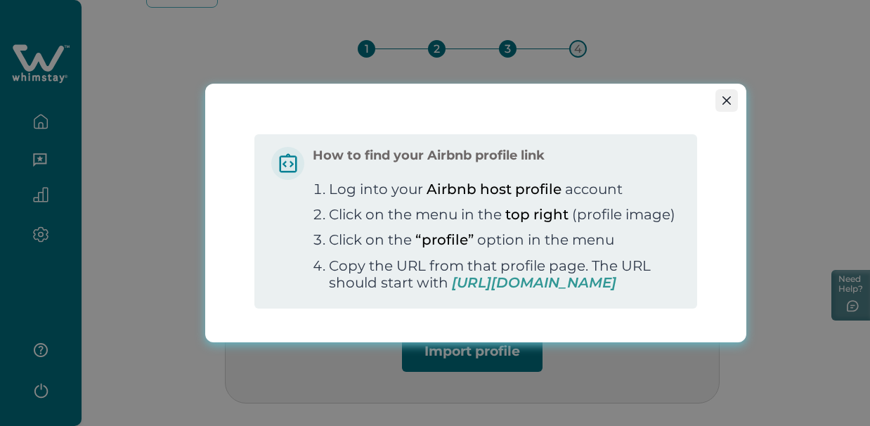
click at [726, 89] on button "Close" at bounding box center [726, 100] width 22 height 22
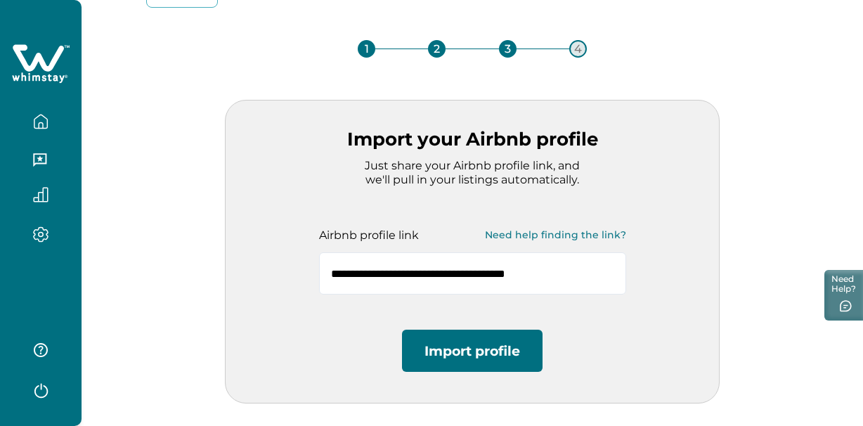
drag, startPoint x: 617, startPoint y: 264, endPoint x: 677, endPoint y: 274, distance: 61.2
click at [677, 274] on div "**********" at bounding box center [472, 251] width 494 height 303
paste input "**********"
type input "**********"
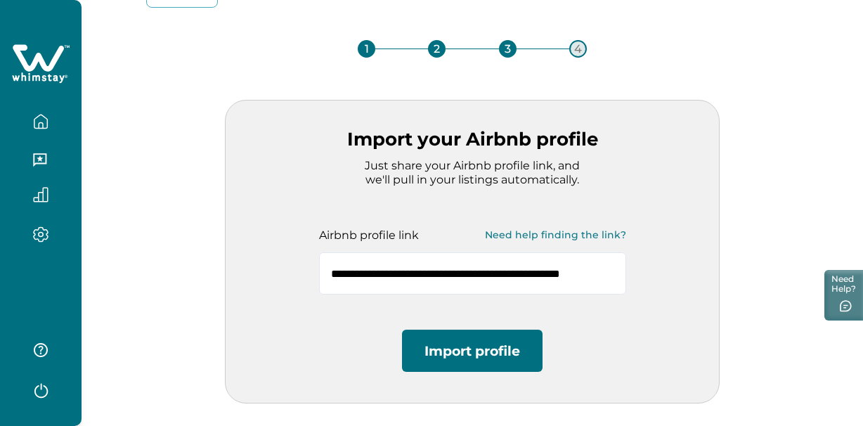
scroll to position [0, 0]
click at [507, 362] on button "Import profile" at bounding box center [472, 350] width 140 height 42
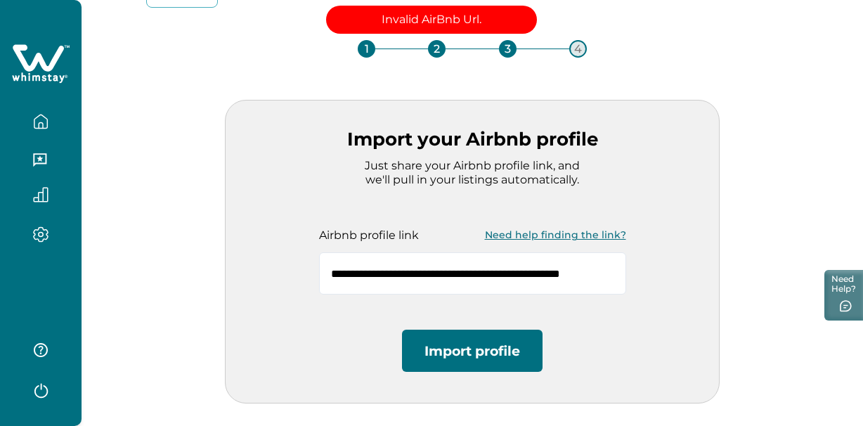
click at [543, 222] on button "Need help finding the link?" at bounding box center [555, 235] width 141 height 28
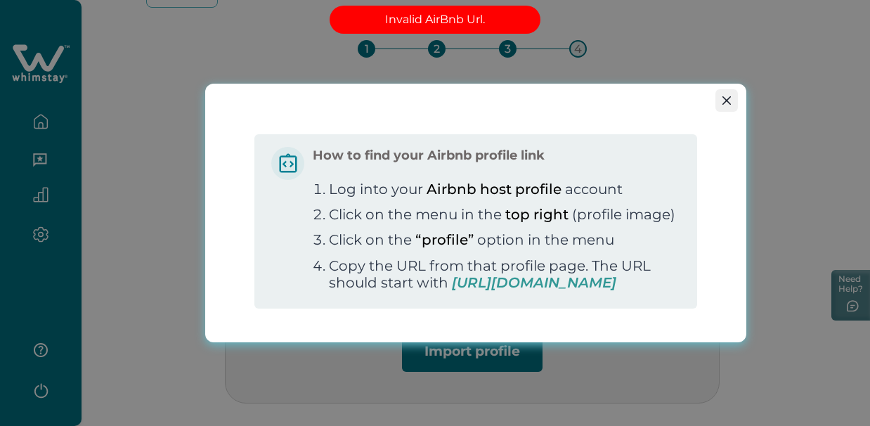
click at [718, 95] on button "Close" at bounding box center [726, 100] width 22 height 22
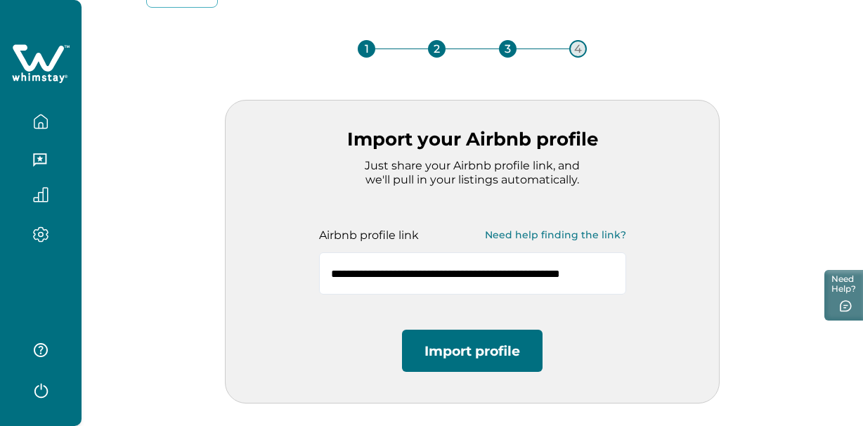
scroll to position [0, 27]
drag, startPoint x: 327, startPoint y: 274, endPoint x: 706, endPoint y: 278, distance: 379.3
click at [706, 278] on div "**********" at bounding box center [472, 251] width 494 height 303
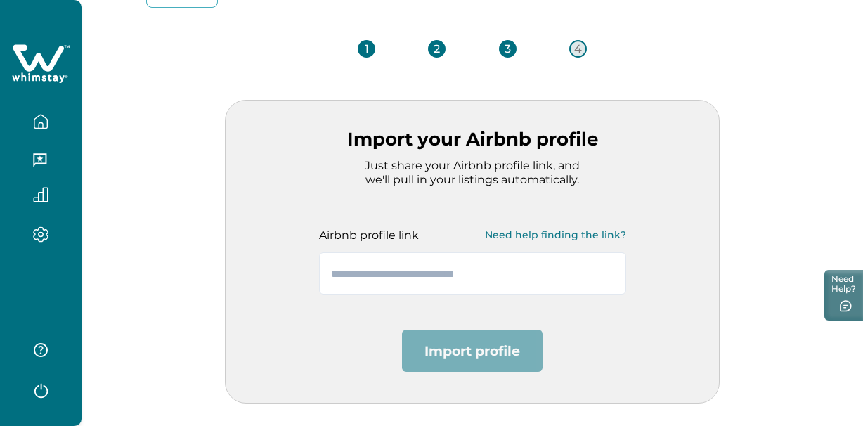
paste input "**********"
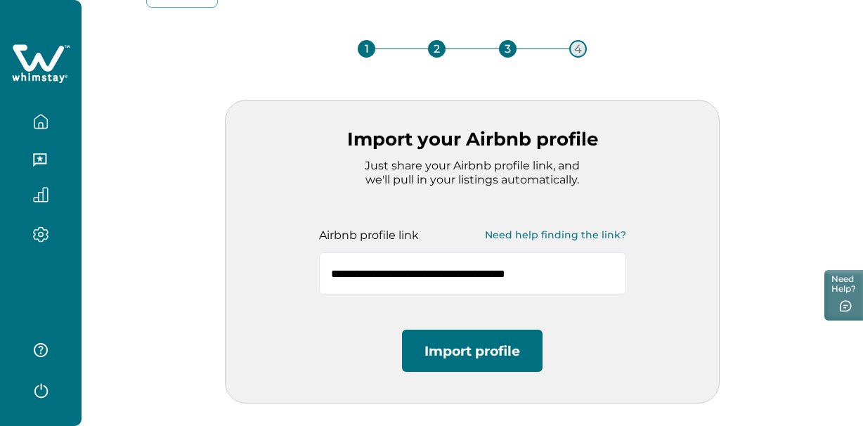
type input "**********"
click at [451, 358] on button "Import profile" at bounding box center [472, 350] width 140 height 42
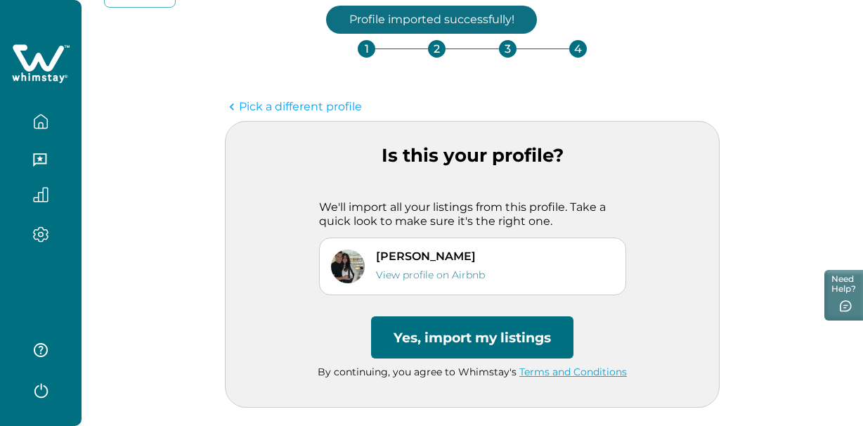
scroll to position [65, 0]
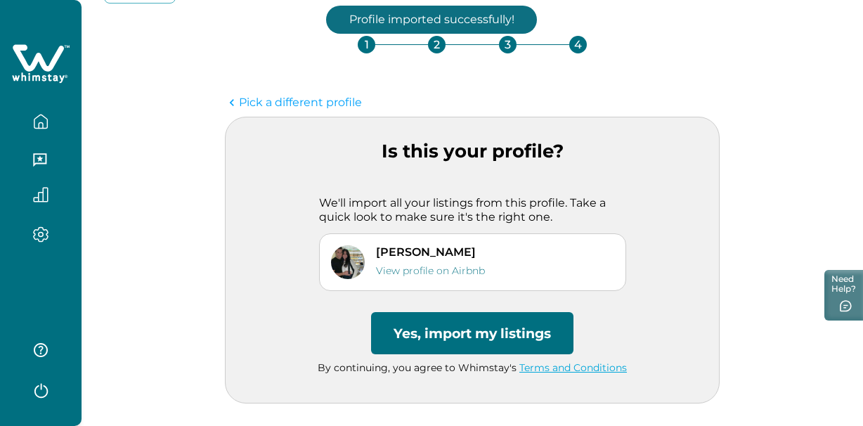
click at [438, 337] on button "Yes, import my listings" at bounding box center [472, 333] width 202 height 42
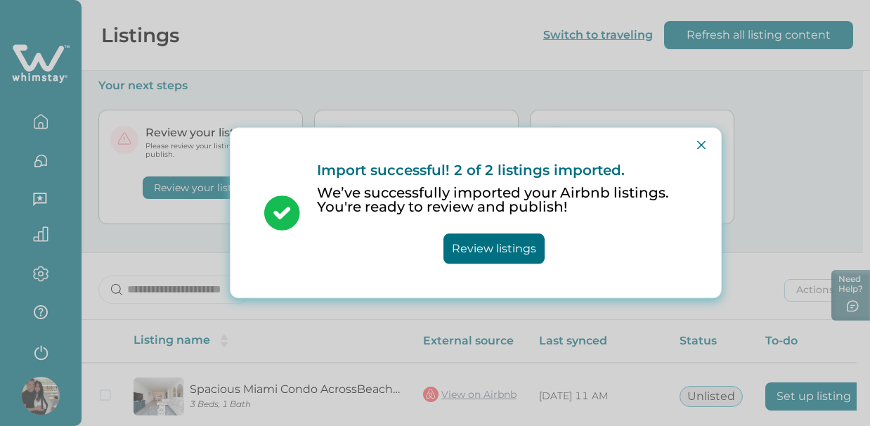
click at [472, 251] on button "Review listings" at bounding box center [493, 249] width 101 height 30
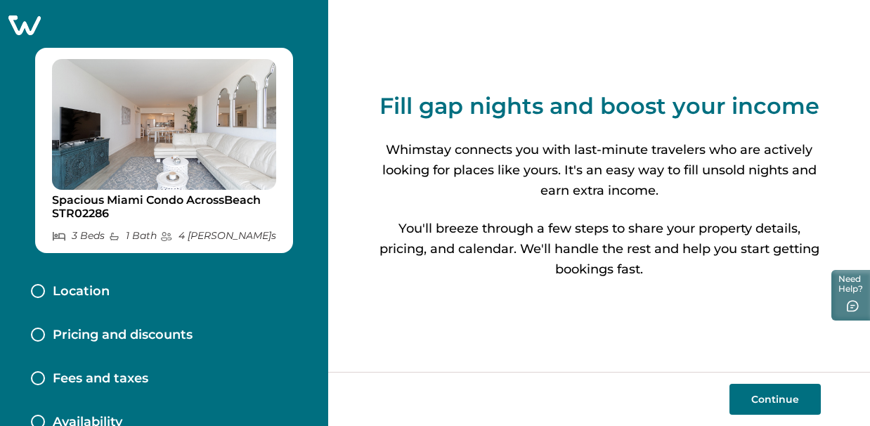
click at [766, 398] on button "Continue" at bounding box center [774, 399] width 91 height 31
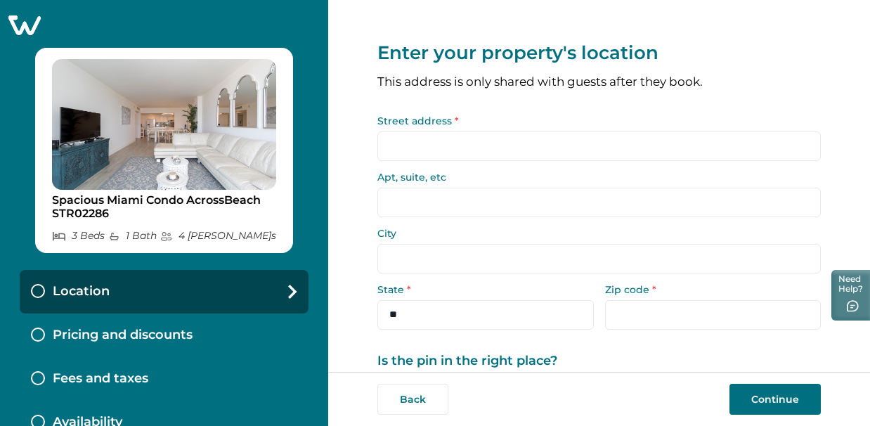
click at [433, 148] on input "Street address *" at bounding box center [598, 146] width 443 height 30
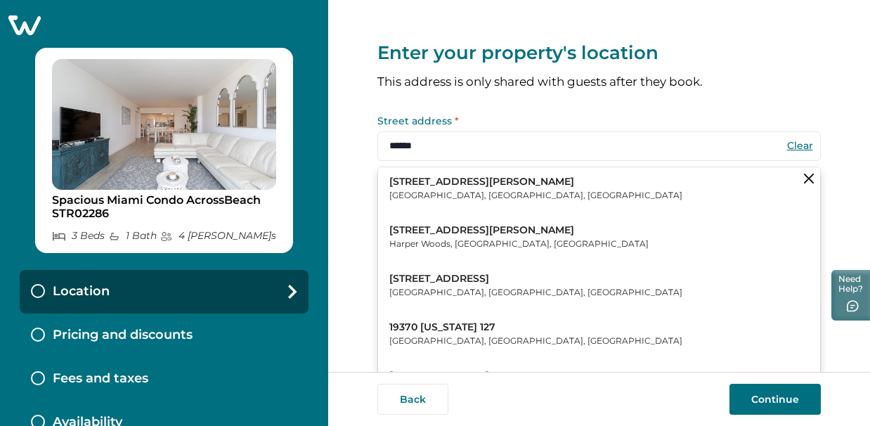
click at [431, 195] on p "[GEOGRAPHIC_DATA], [GEOGRAPHIC_DATA], [GEOGRAPHIC_DATA]" at bounding box center [535, 195] width 293 height 14
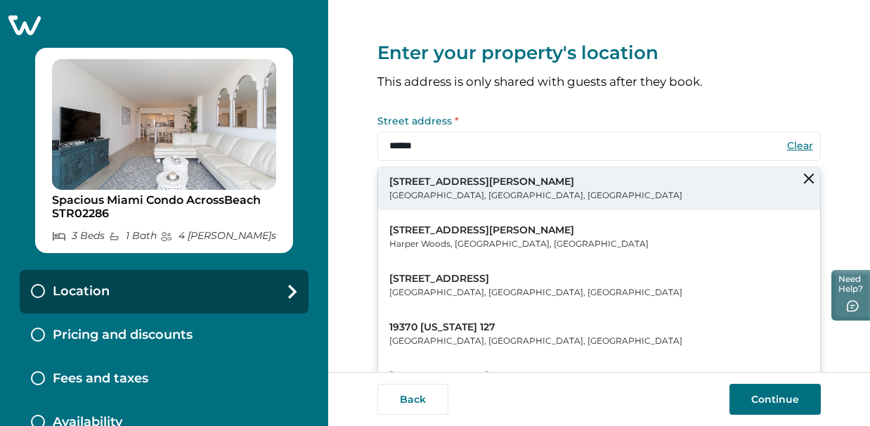
type input "**********"
select select "**"
type input "*****"
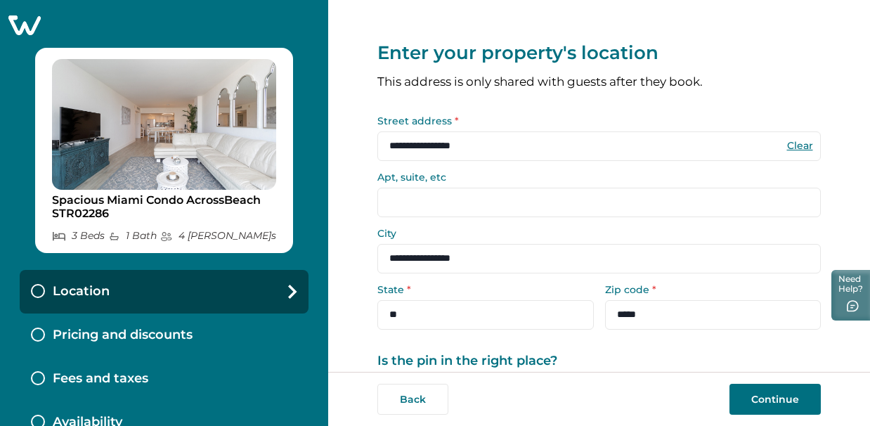
click at [425, 204] on input "Apt, suite, etc" at bounding box center [598, 203] width 443 height 30
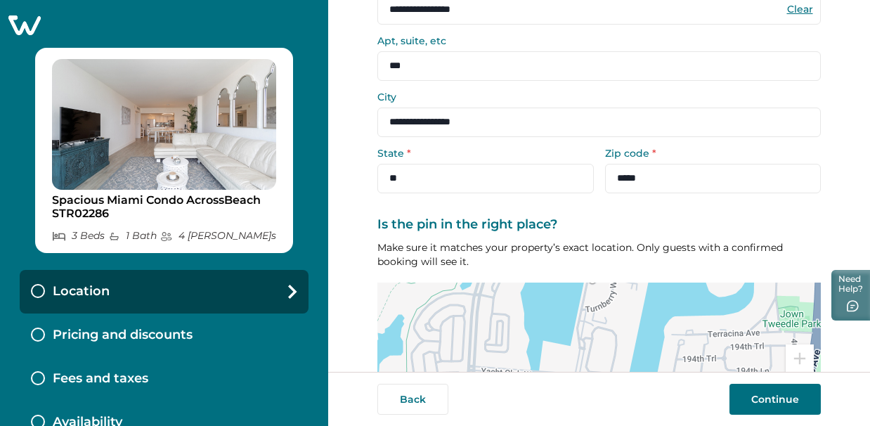
scroll to position [241, 0]
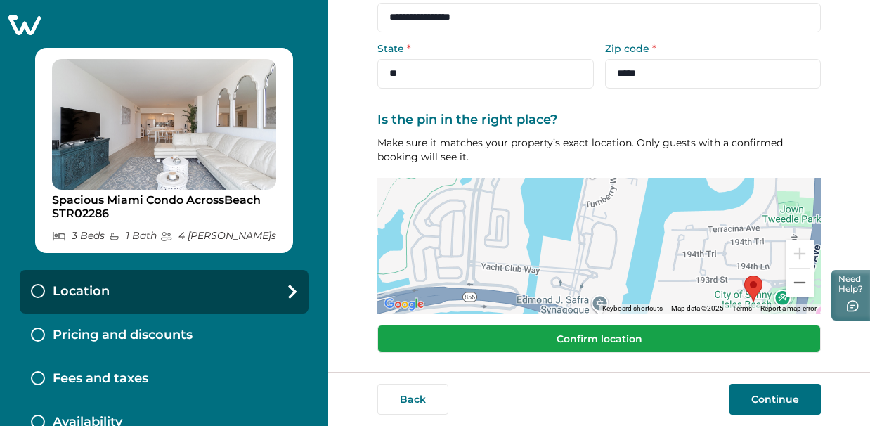
type input "***"
click at [572, 339] on button "Confirm location" at bounding box center [598, 339] width 443 height 28
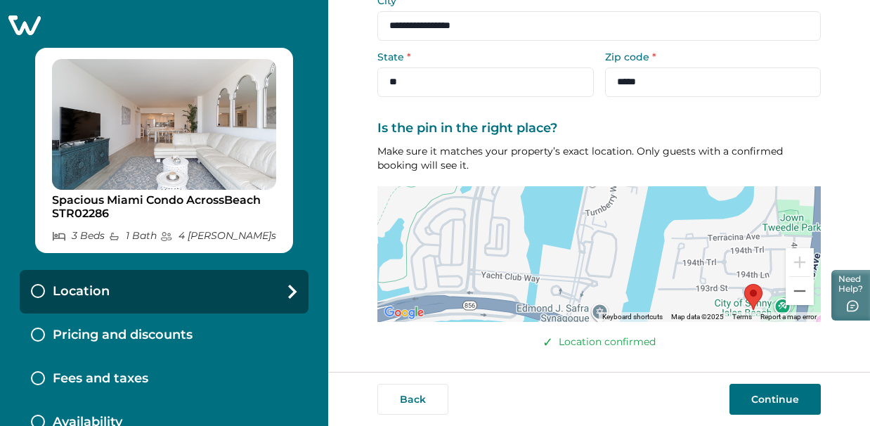
scroll to position [232, 0]
click at [756, 397] on button "Continue" at bounding box center [774, 399] width 91 height 31
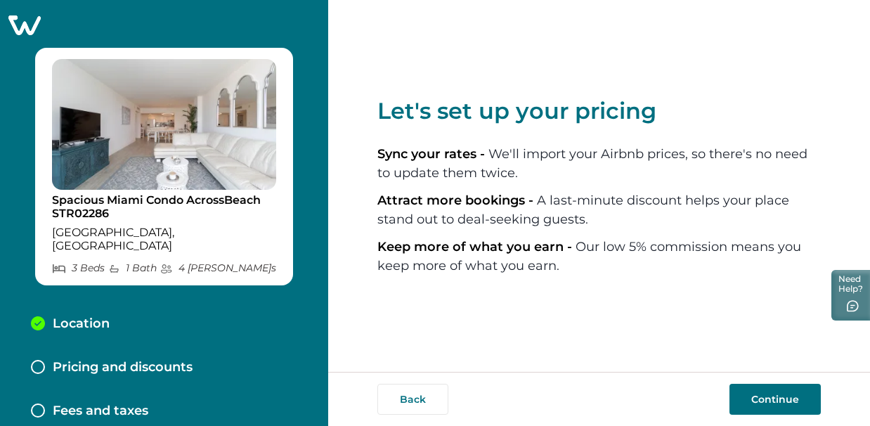
click at [766, 407] on button "Continue" at bounding box center [774, 399] width 91 height 31
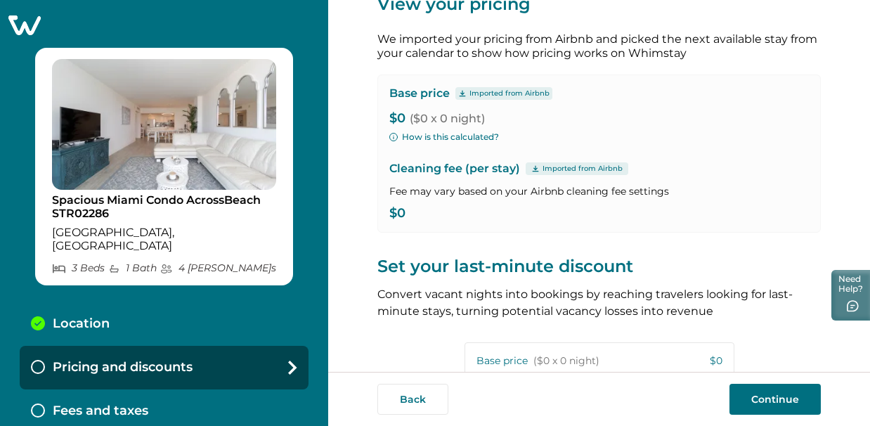
scroll to position [15, 0]
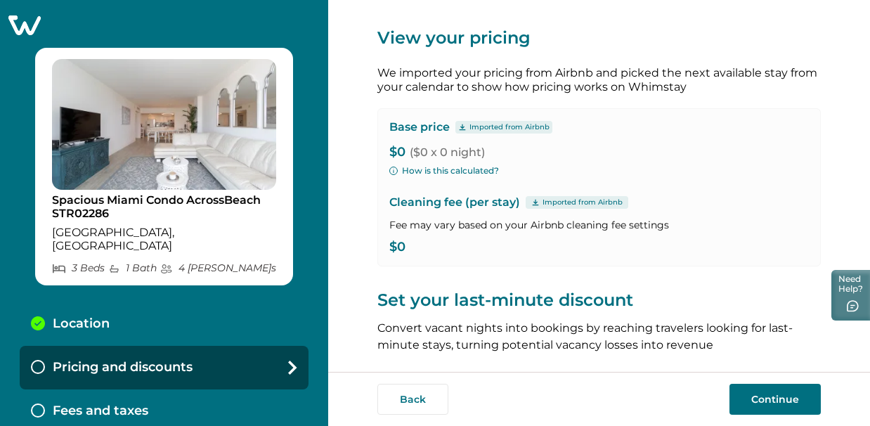
click at [405, 150] on p "$0 ($0 x 0 night)" at bounding box center [598, 152] width 419 height 14
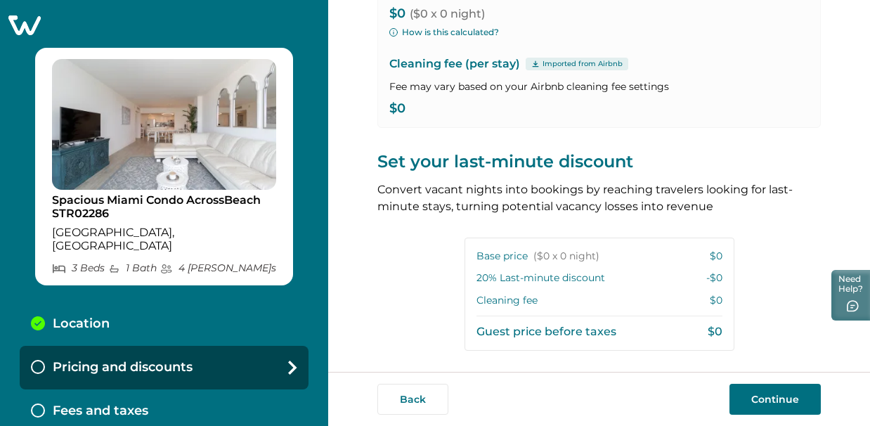
scroll to position [324, 0]
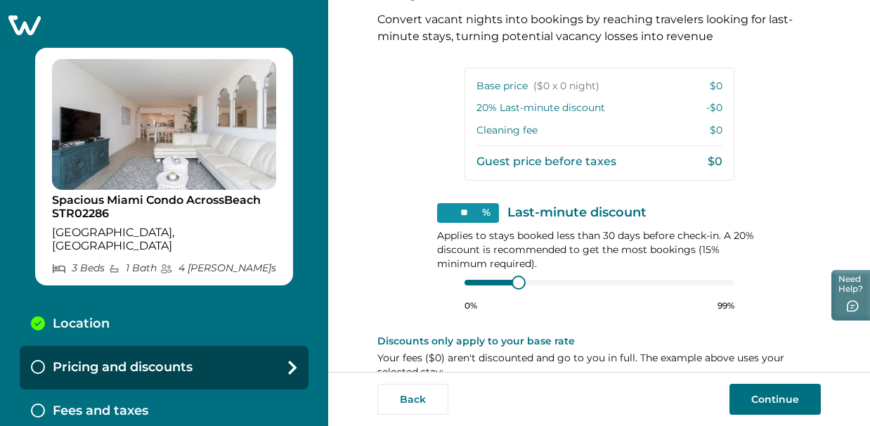
click at [750, 405] on button "Continue" at bounding box center [774, 399] width 91 height 31
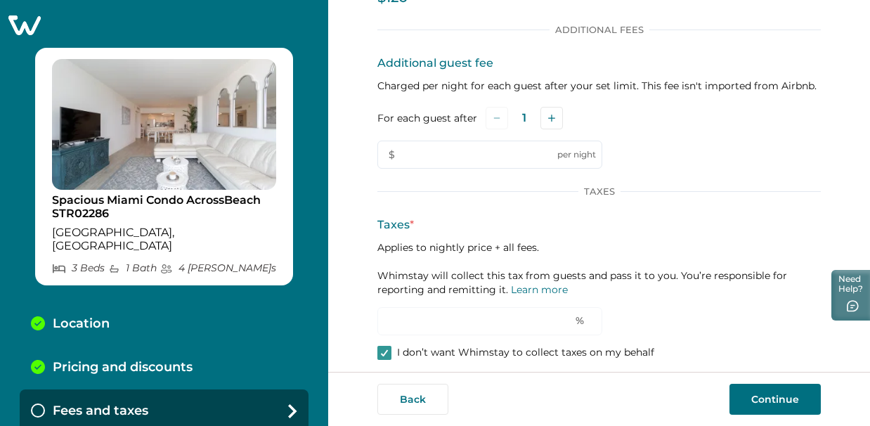
scroll to position [153, 0]
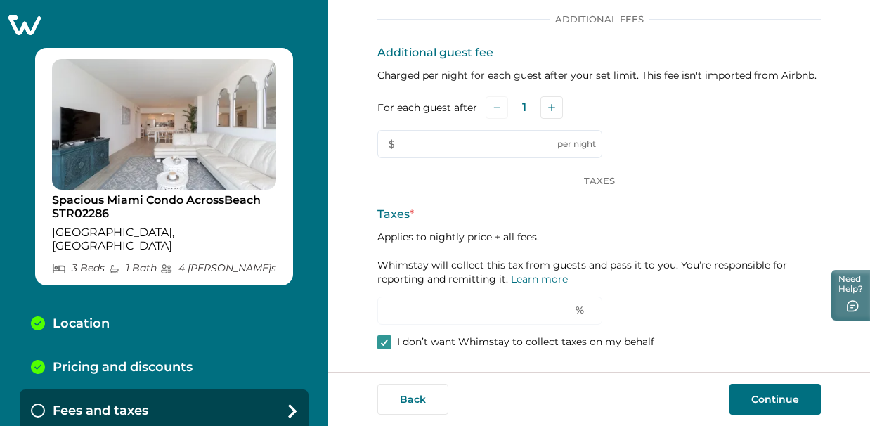
click at [776, 403] on button "Continue" at bounding box center [774, 399] width 91 height 31
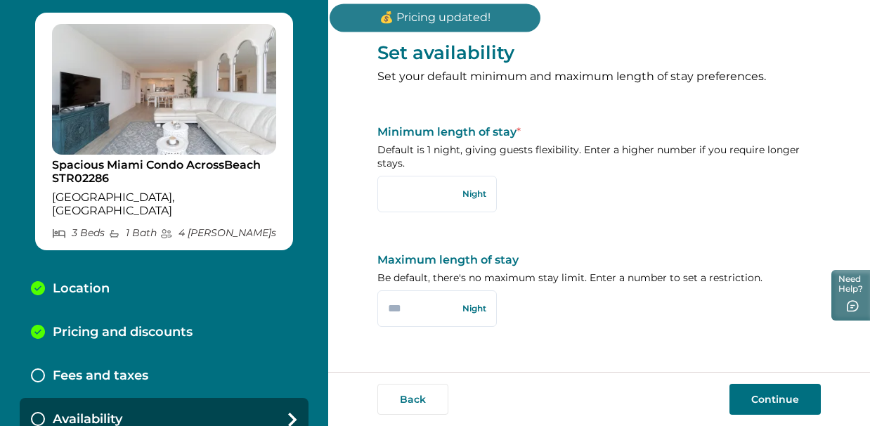
scroll to position [37, 0]
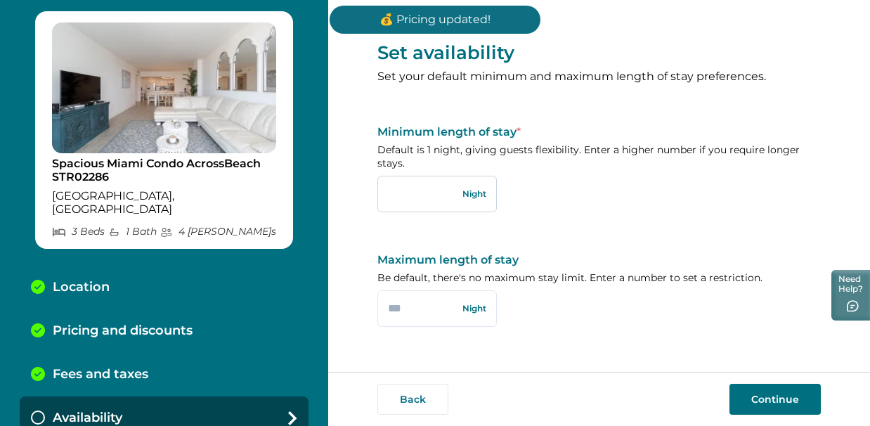
click at [469, 194] on input "text" at bounding box center [436, 194] width 119 height 37
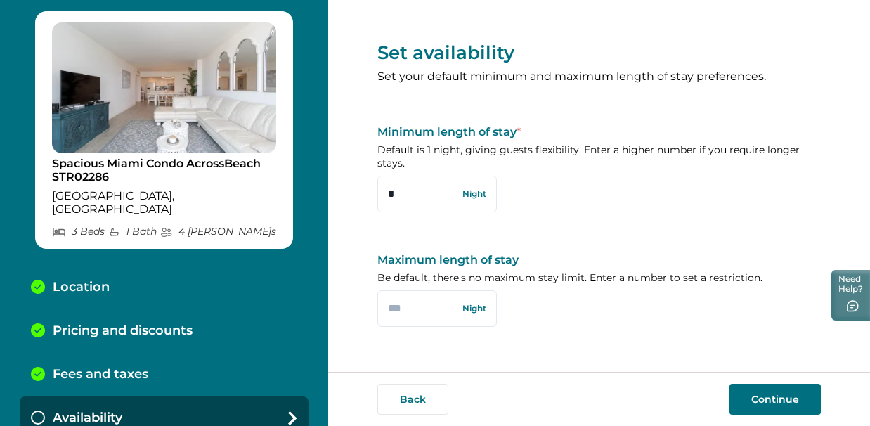
type input "*"
click at [785, 406] on button "Continue" at bounding box center [774, 399] width 91 height 31
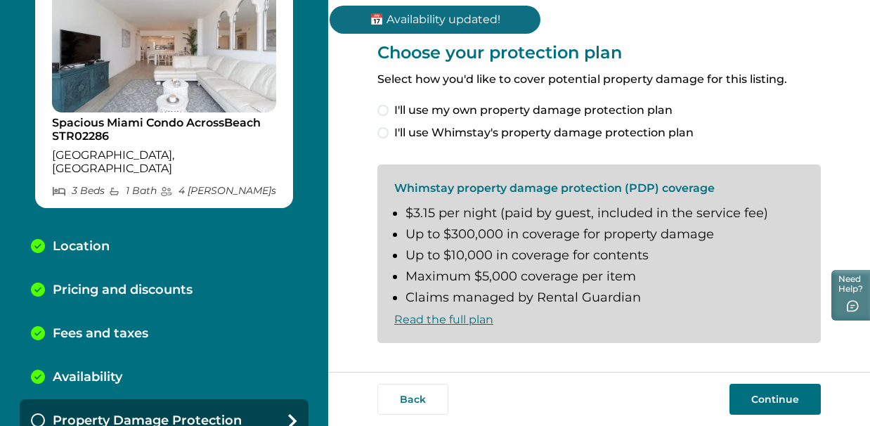
scroll to position [80, 0]
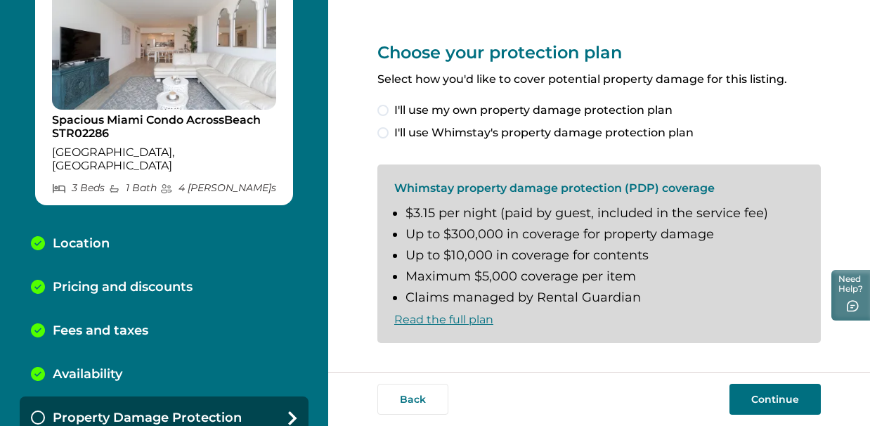
click at [385, 131] on span at bounding box center [382, 132] width 11 height 11
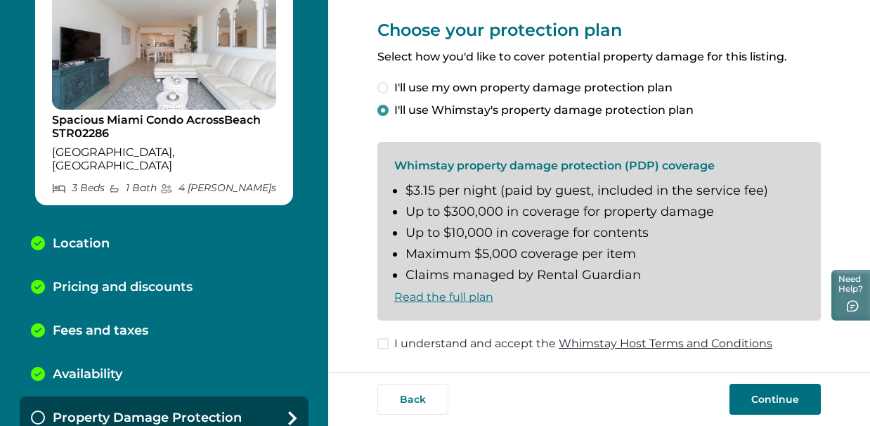
click at [391, 343] on label "I understand and accept the Whimstay Host Terms and Conditions" at bounding box center [574, 343] width 395 height 17
click at [747, 395] on button "Continue" at bounding box center [774, 399] width 91 height 31
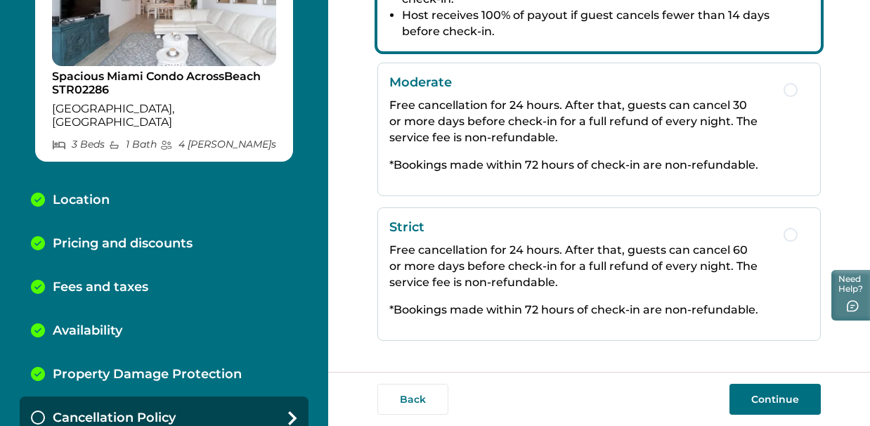
scroll to position [461, 0]
click at [761, 405] on button "Continue" at bounding box center [774, 399] width 91 height 31
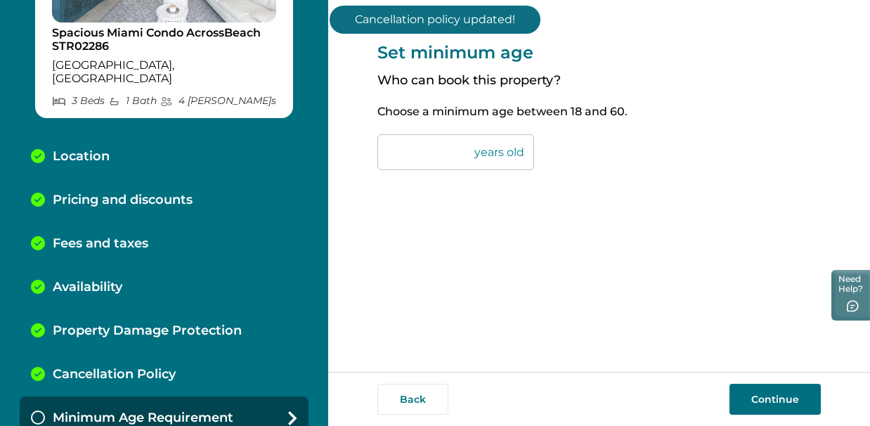
click at [763, 405] on button "Continue" at bounding box center [774, 399] width 91 height 31
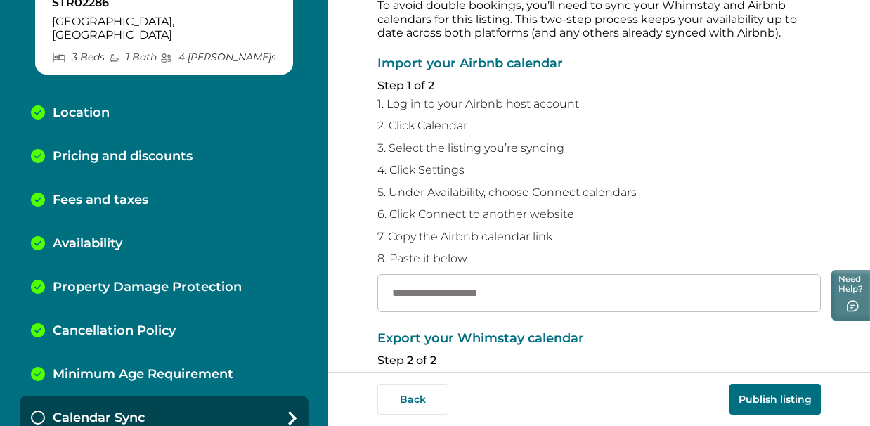
scroll to position [70, 0]
click at [504, 287] on input "text" at bounding box center [598, 292] width 443 height 38
paste input "**********"
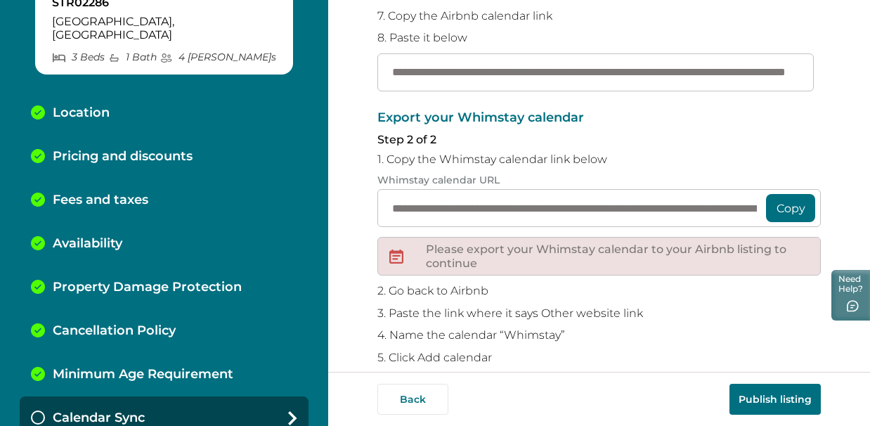
scroll to position [298, 0]
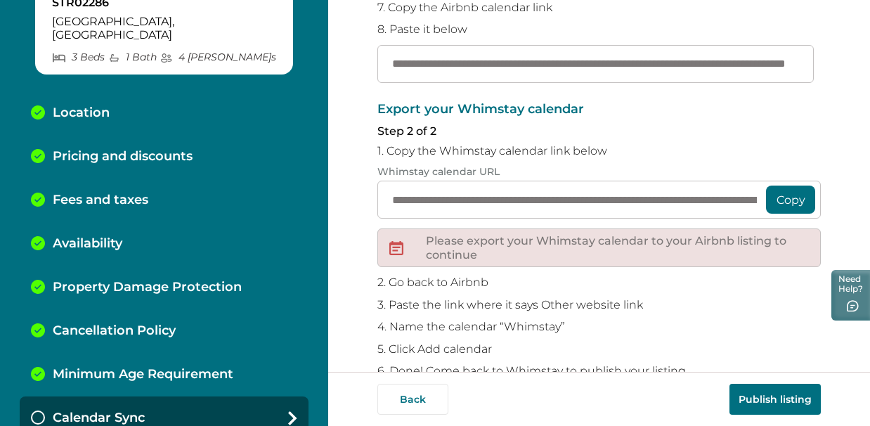
type input "**********"
click at [778, 201] on button "Copy" at bounding box center [790, 199] width 49 height 28
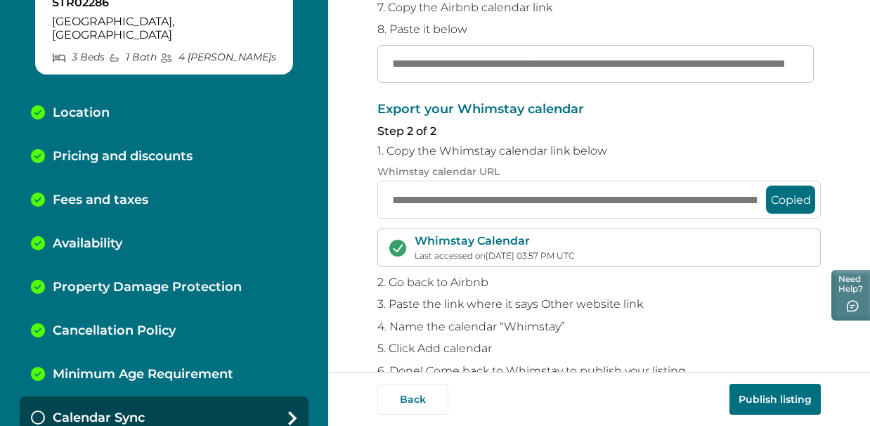
scroll to position [332, 0]
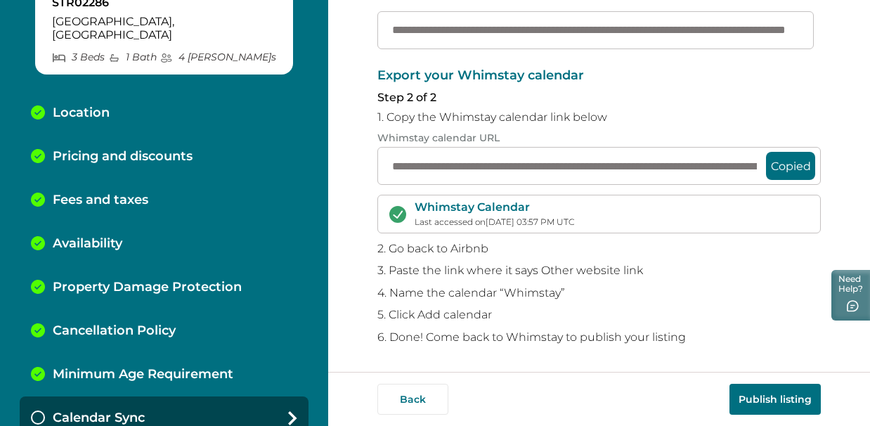
click at [775, 395] on button "Publish listing" at bounding box center [774, 399] width 91 height 31
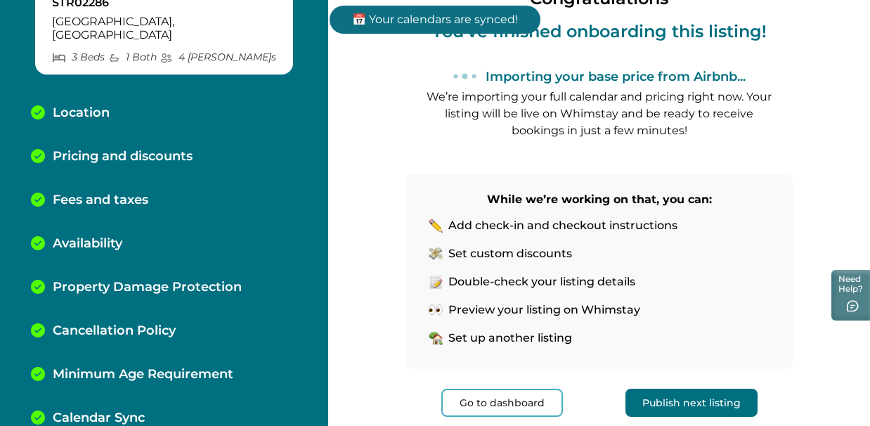
scroll to position [180, 0]
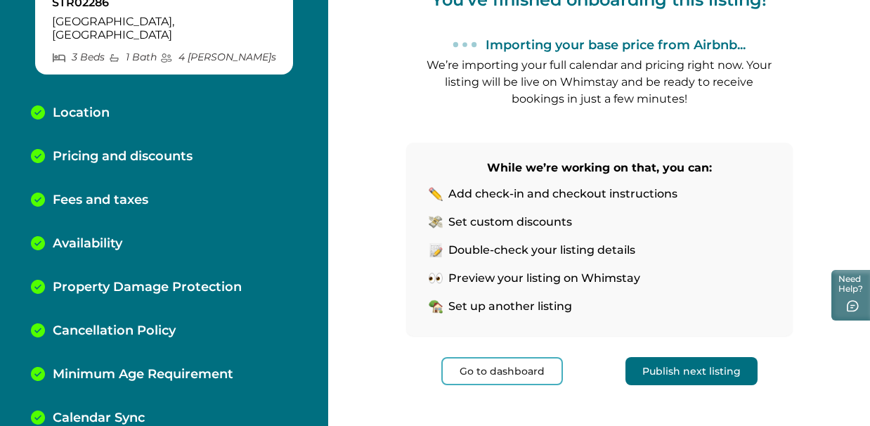
click at [681, 365] on button "Publish next listing" at bounding box center [691, 371] width 132 height 28
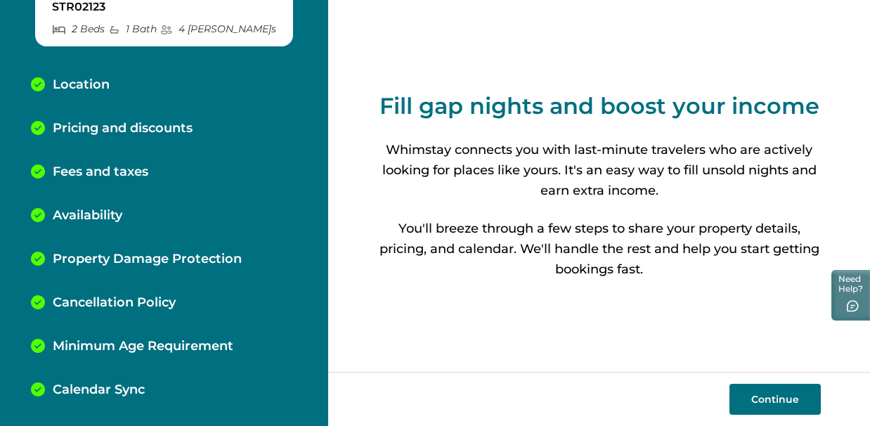
scroll to position [207, 0]
click at [766, 404] on button "Continue" at bounding box center [774, 399] width 91 height 31
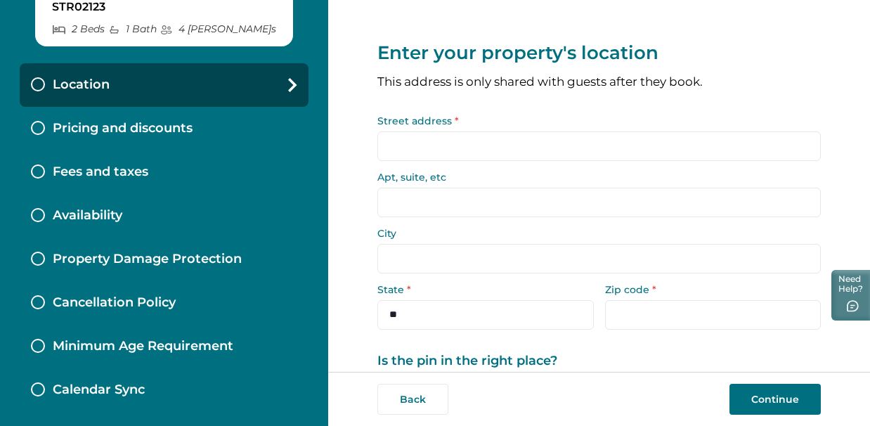
click at [432, 136] on input "Street address *" at bounding box center [598, 146] width 443 height 30
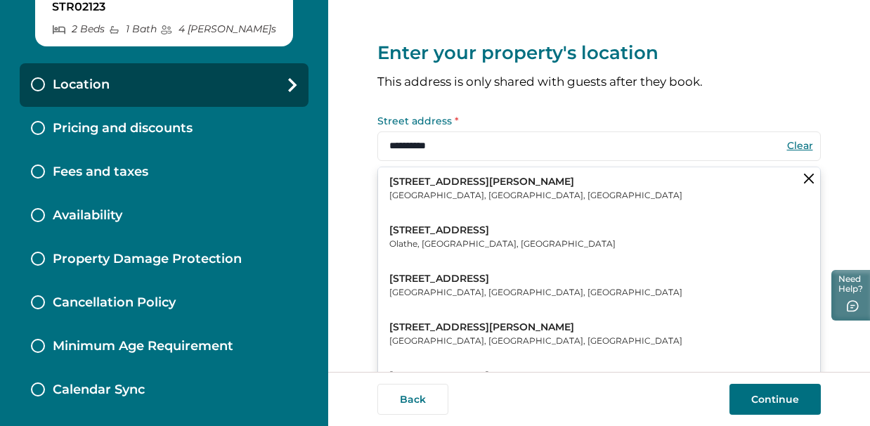
click at [440, 183] on p "[STREET_ADDRESS][PERSON_NAME]" at bounding box center [535, 182] width 293 height 14
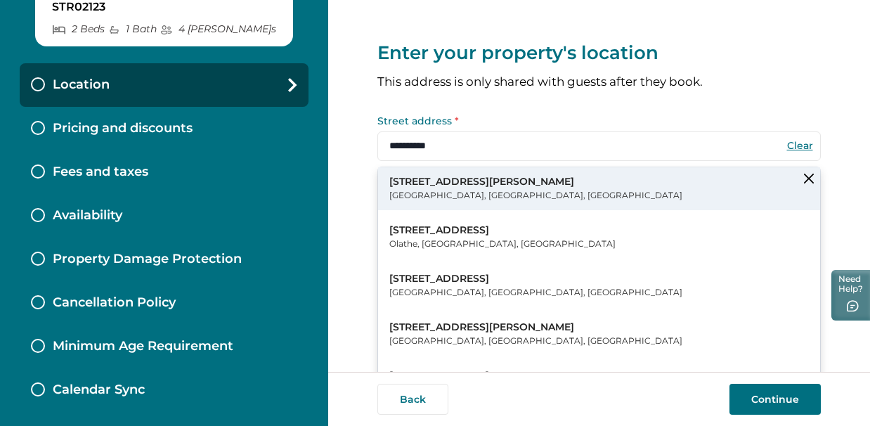
type input "**********"
select select "**"
type input "*****"
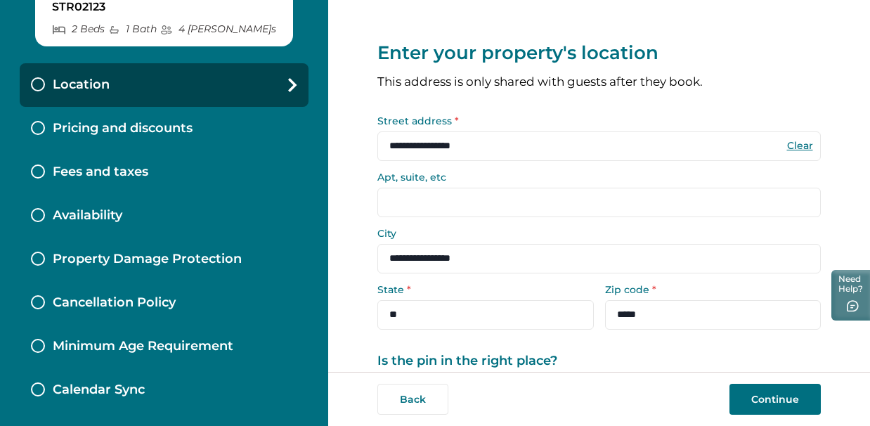
click at [428, 207] on input "Apt, suite, etc" at bounding box center [598, 203] width 443 height 30
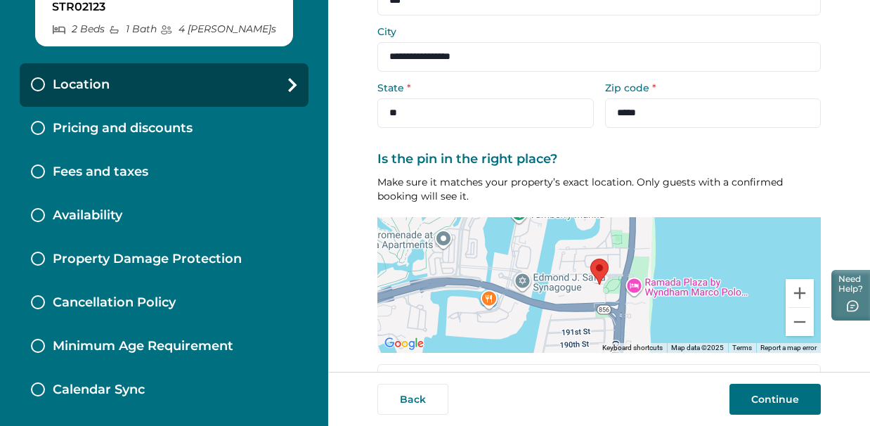
scroll to position [241, 0]
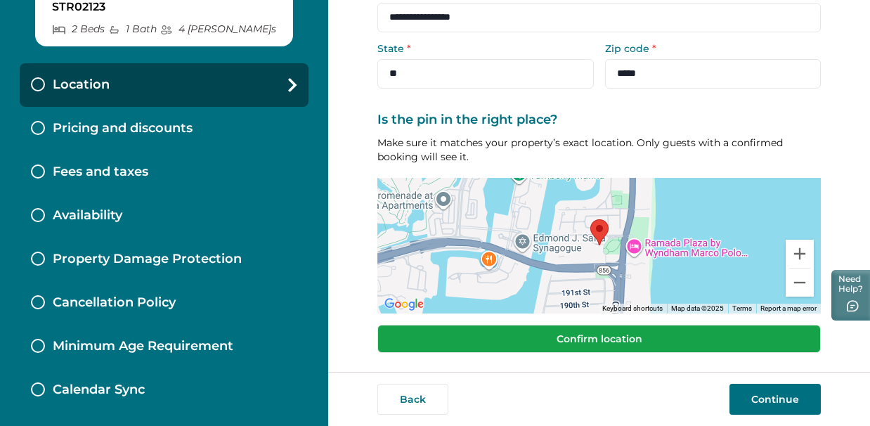
type input "***"
click at [645, 341] on button "Confirm location" at bounding box center [598, 339] width 443 height 28
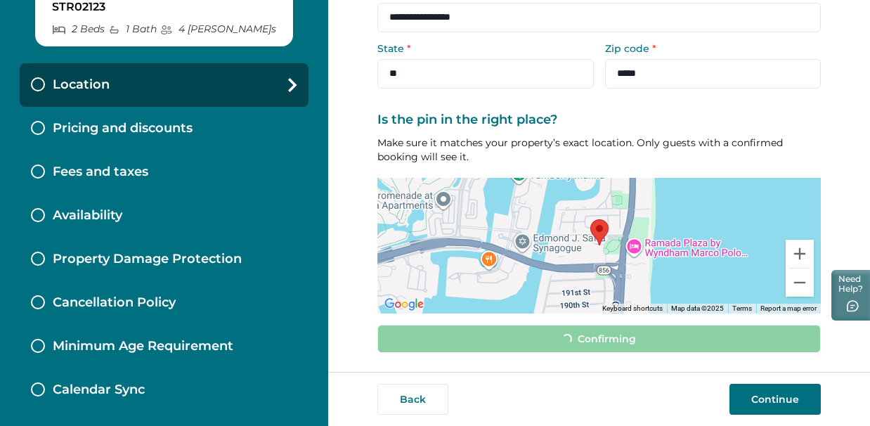
scroll to position [232, 0]
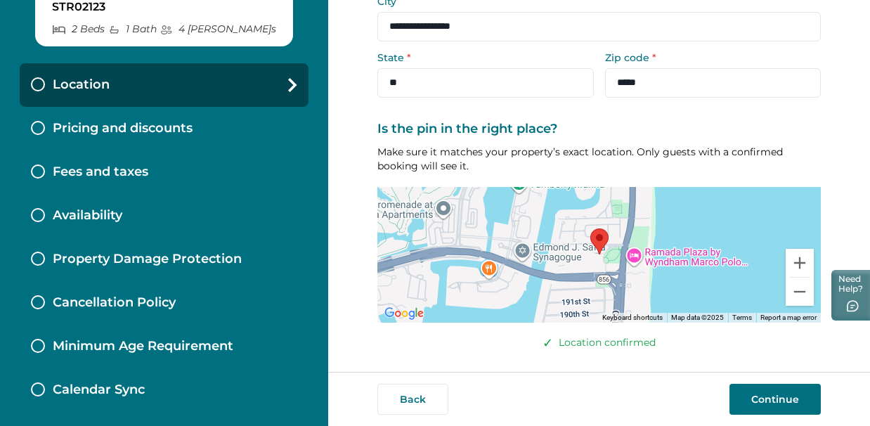
click at [789, 402] on button "Continue" at bounding box center [774, 399] width 91 height 31
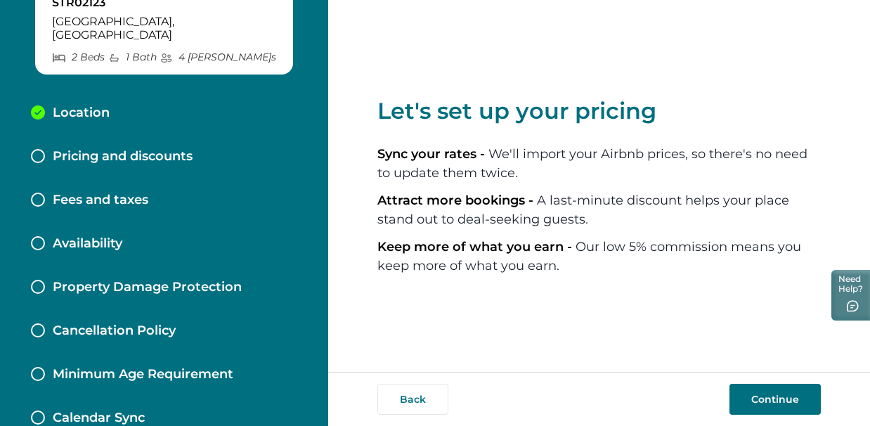
click at [790, 403] on button "Continue" at bounding box center [774, 399] width 91 height 31
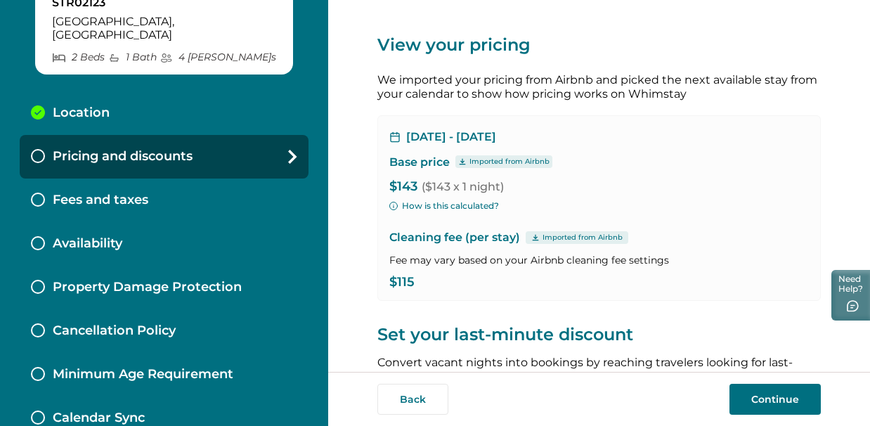
scroll to position [19, 0]
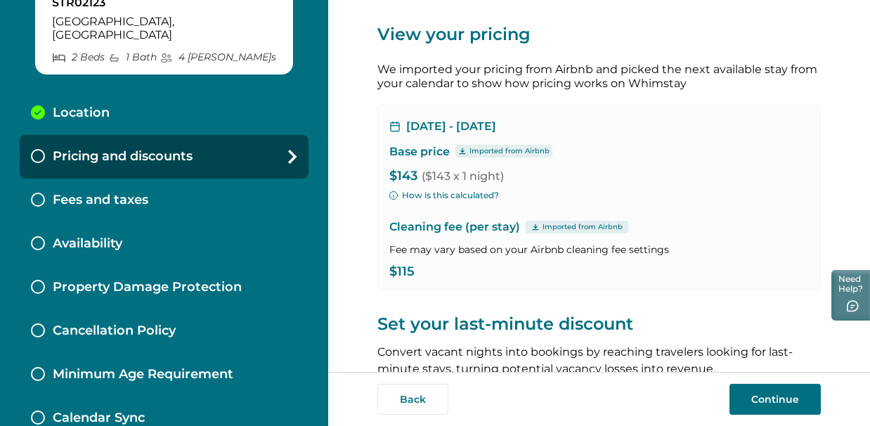
click at [757, 400] on button "Continue" at bounding box center [774, 399] width 91 height 31
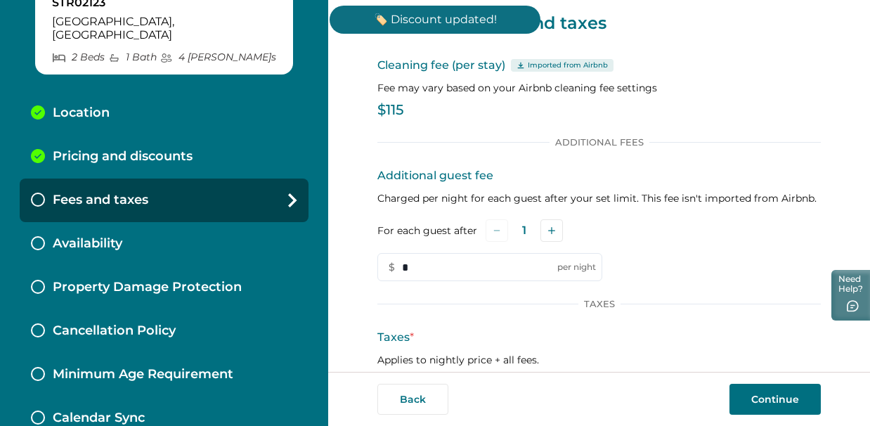
scroll to position [18, 0]
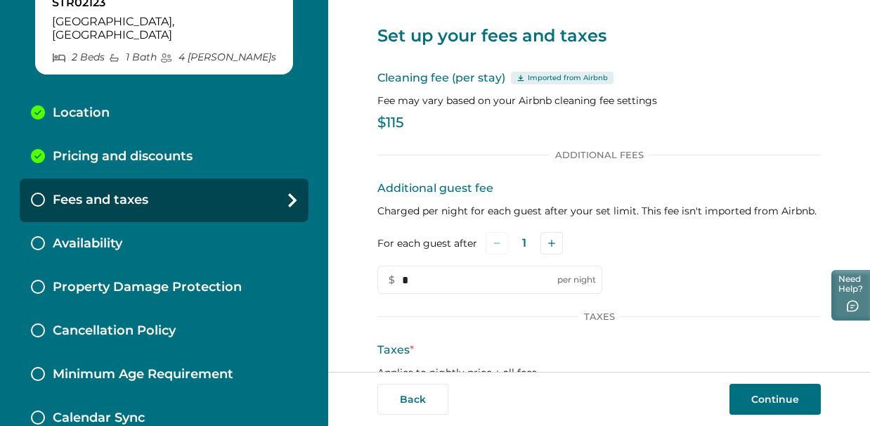
click at [410, 121] on p "$115" at bounding box center [598, 123] width 443 height 14
click at [397, 122] on p "$115" at bounding box center [598, 123] width 443 height 14
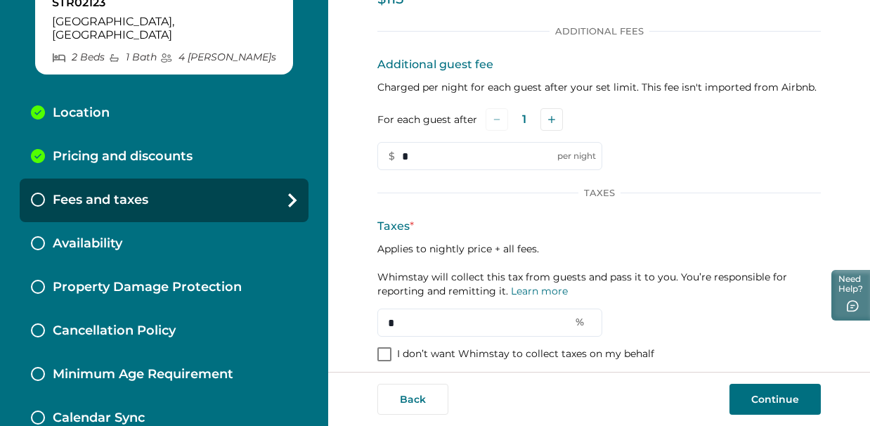
scroll to position [153, 0]
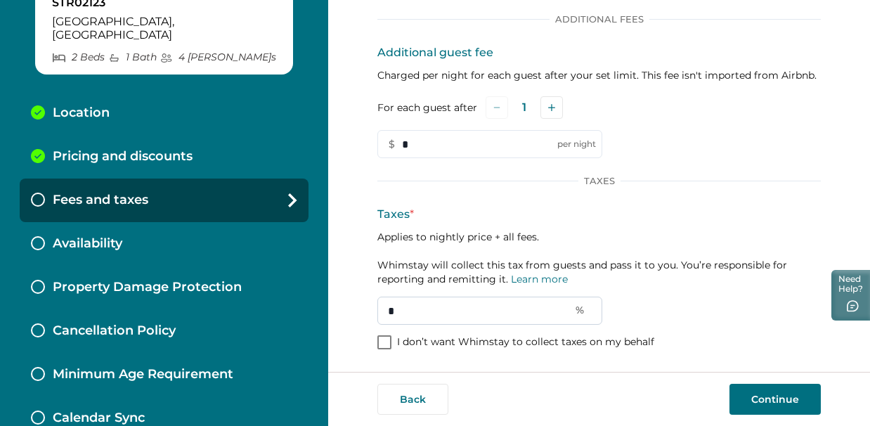
click at [433, 307] on input "*" at bounding box center [489, 310] width 225 height 28
drag, startPoint x: 401, startPoint y: 308, endPoint x: 379, endPoint y: 306, distance: 22.5
click at [379, 306] on input "*" at bounding box center [489, 310] width 225 height 28
type input "**"
click at [779, 397] on button "Continue" at bounding box center [774, 399] width 91 height 31
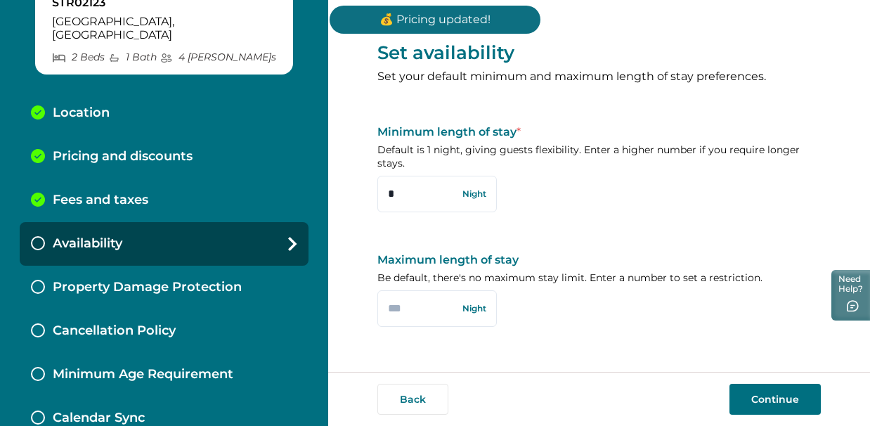
click at [766, 395] on button "Continue" at bounding box center [774, 399] width 91 height 31
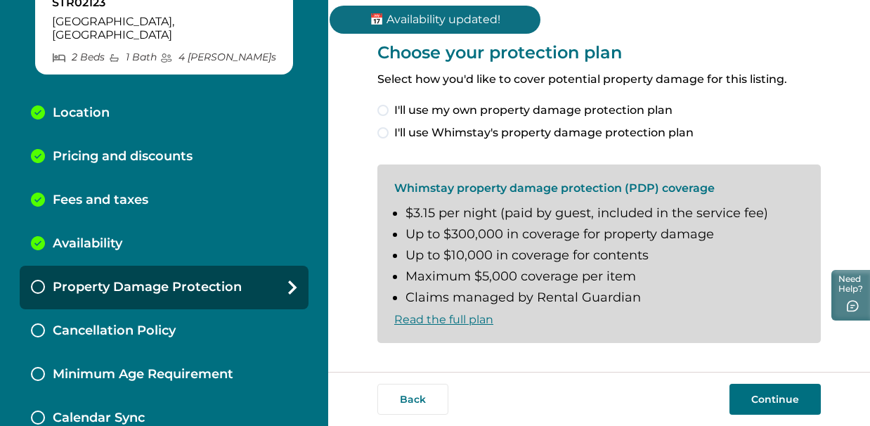
scroll to position [1, 0]
click at [379, 129] on span at bounding box center [382, 131] width 11 height 11
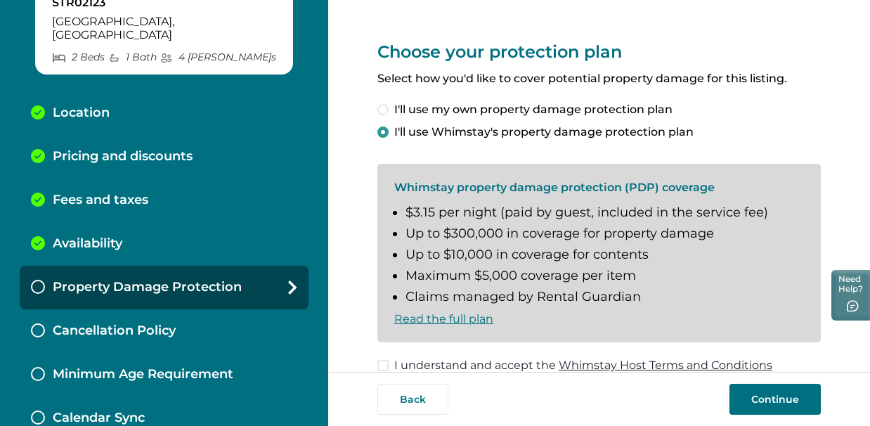
scroll to position [22, 0]
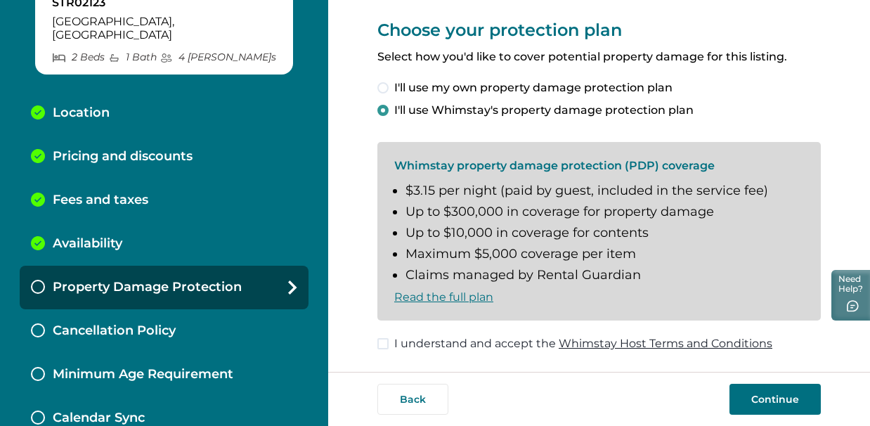
click at [388, 344] on label "I understand and accept the Whimstay Host Terms and Conditions" at bounding box center [574, 343] width 395 height 17
click at [763, 403] on button "Continue" at bounding box center [774, 399] width 91 height 31
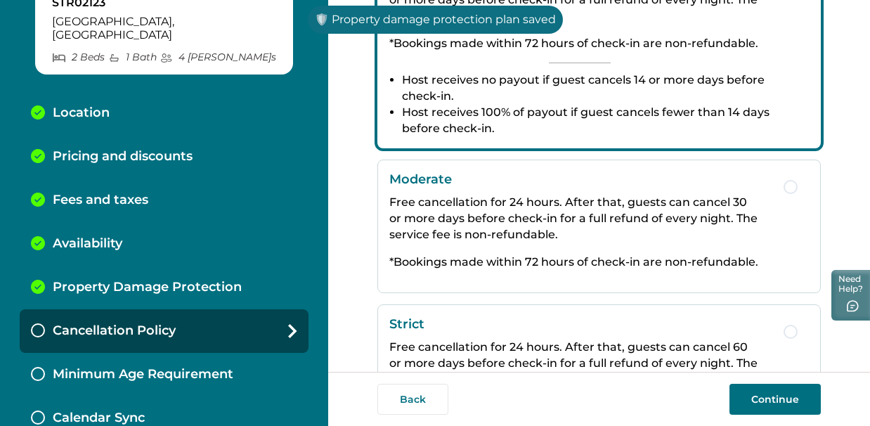
scroll to position [461, 0]
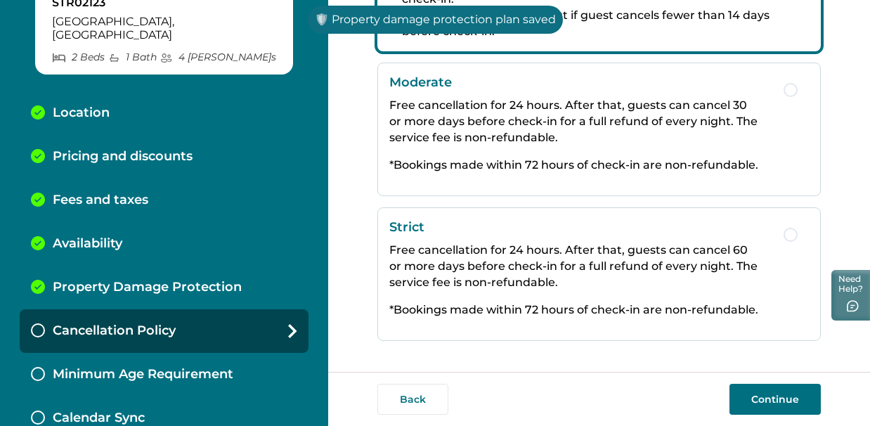
click at [755, 395] on button "Continue" at bounding box center [774, 399] width 91 height 31
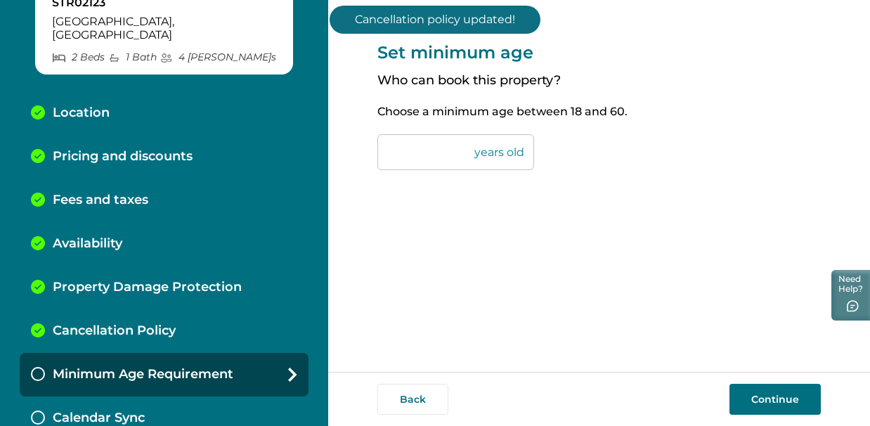
click at [801, 421] on div "Back Continue" at bounding box center [599, 399] width 542 height 54
click at [797, 402] on button "Continue" at bounding box center [774, 399] width 91 height 31
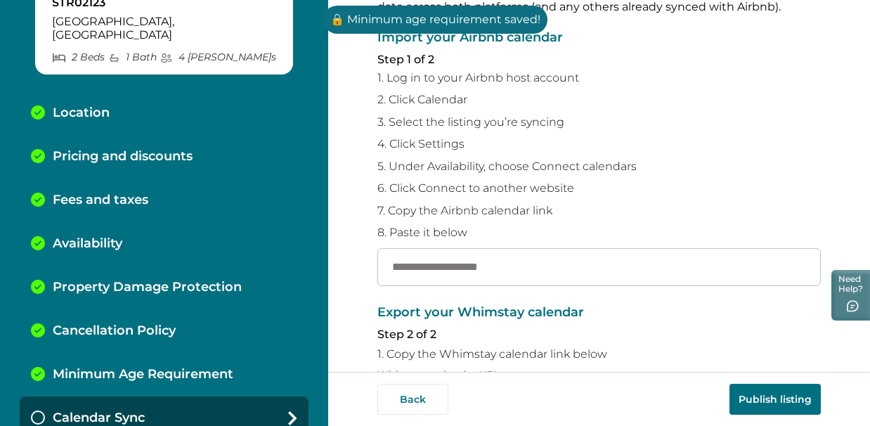
scroll to position [110, 0]
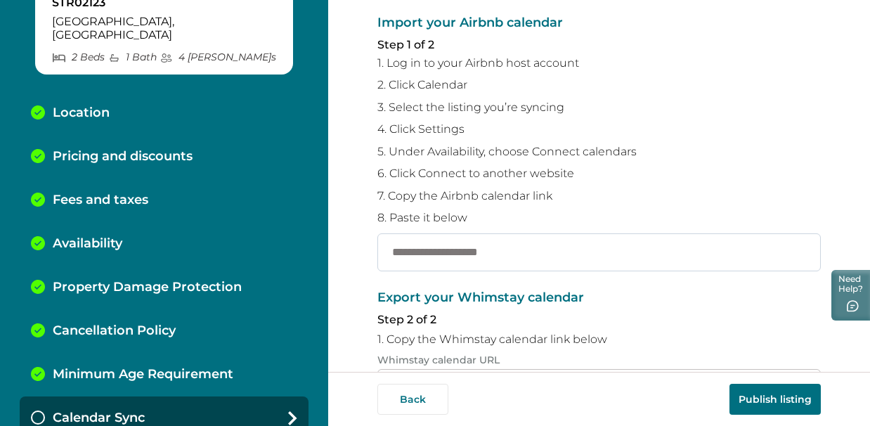
click at [575, 261] on input "text" at bounding box center [598, 252] width 443 height 38
paste input "**********"
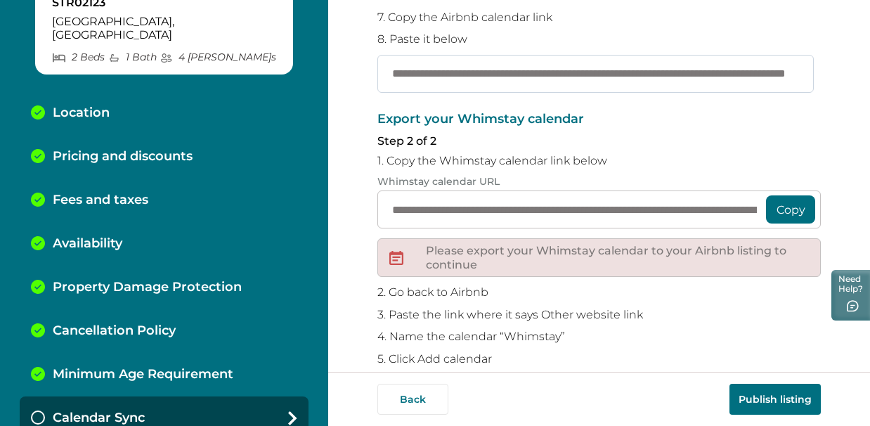
scroll to position [332, 0]
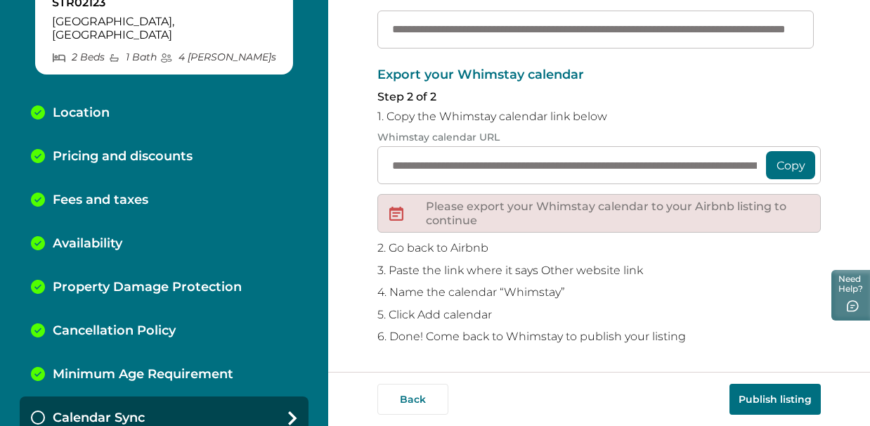
type input "**********"
click at [771, 169] on button "Copy" at bounding box center [790, 165] width 49 height 28
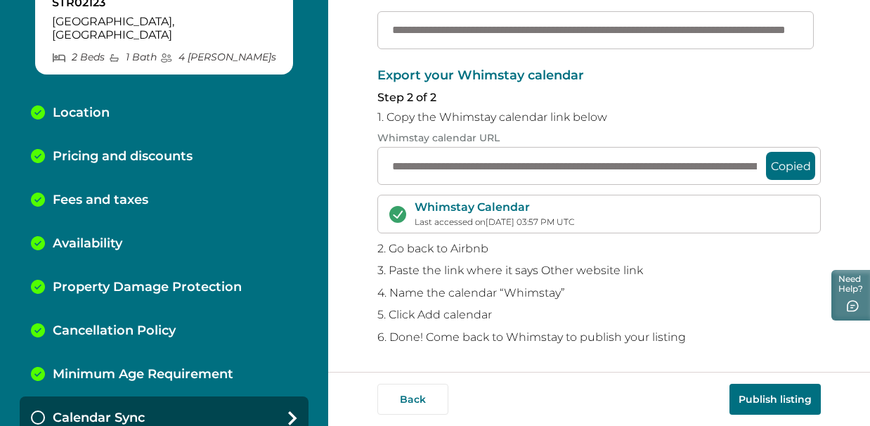
click at [763, 398] on button "Publish listing" at bounding box center [774, 399] width 91 height 31
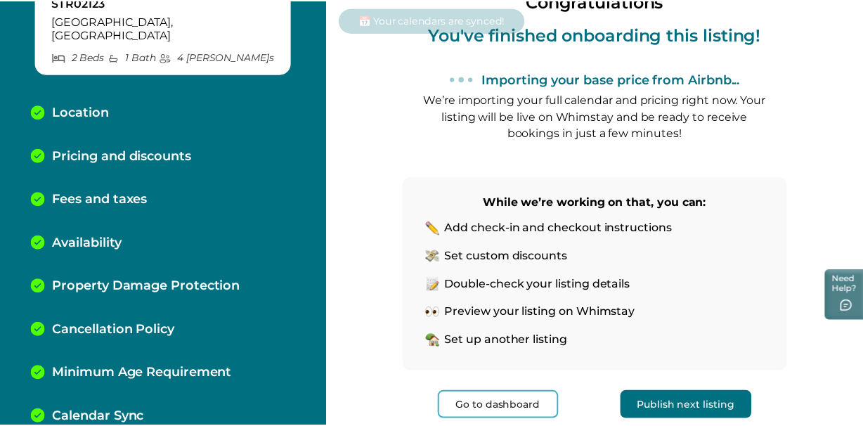
scroll to position [157, 0]
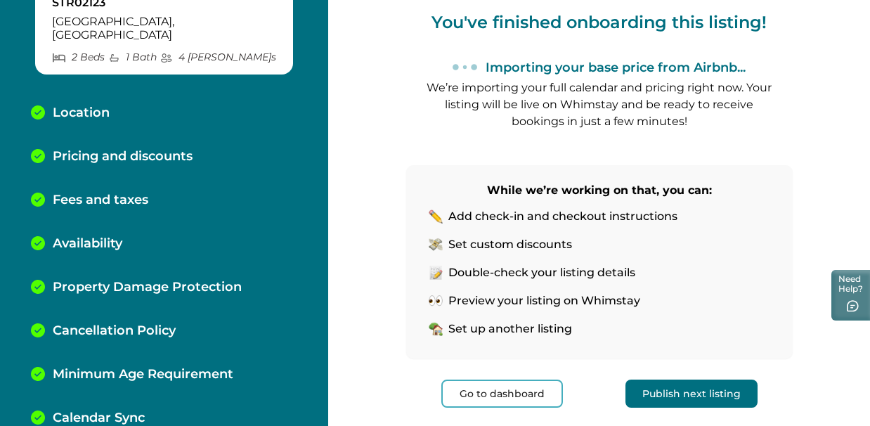
click at [503, 386] on button "Go to dashboard" at bounding box center [502, 393] width 122 height 28
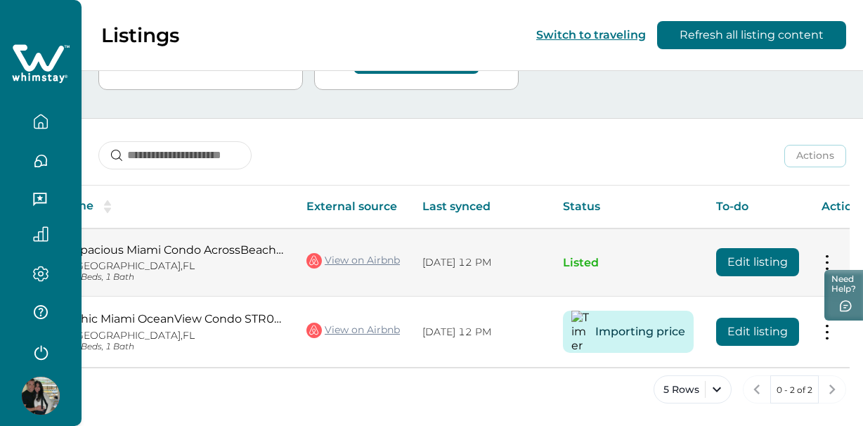
scroll to position [0, 118]
click at [820, 256] on button at bounding box center [825, 262] width 11 height 15
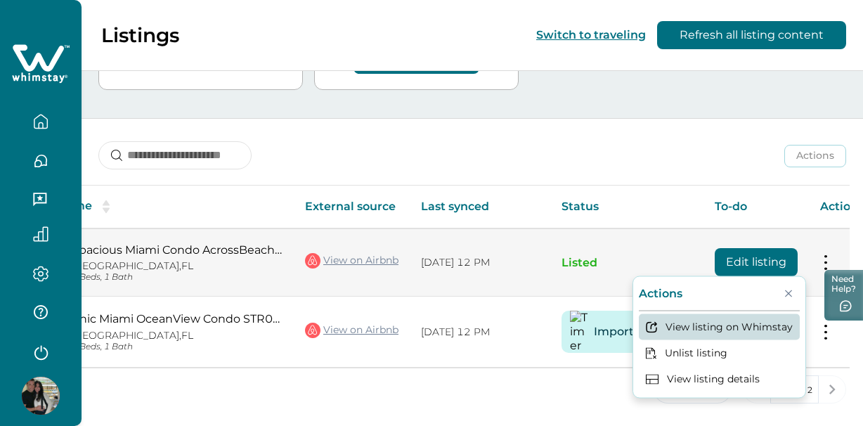
click at [738, 324] on button "View listing on Whimstay" at bounding box center [718, 326] width 161 height 26
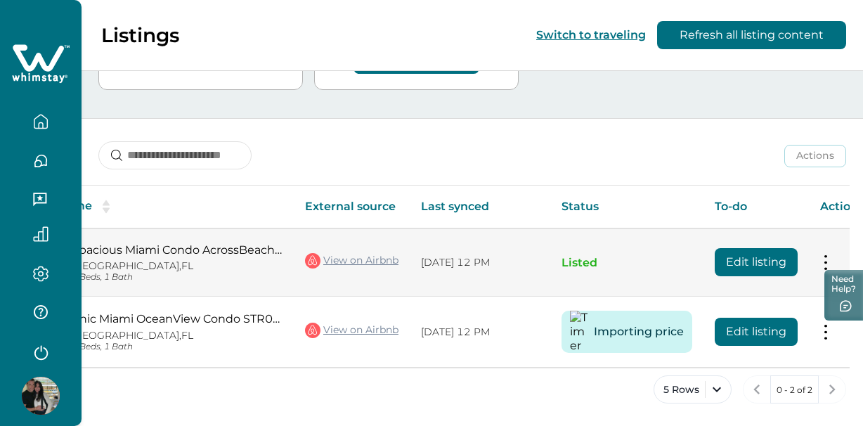
click at [725, 260] on button "Edit listing" at bounding box center [755, 262] width 83 height 28
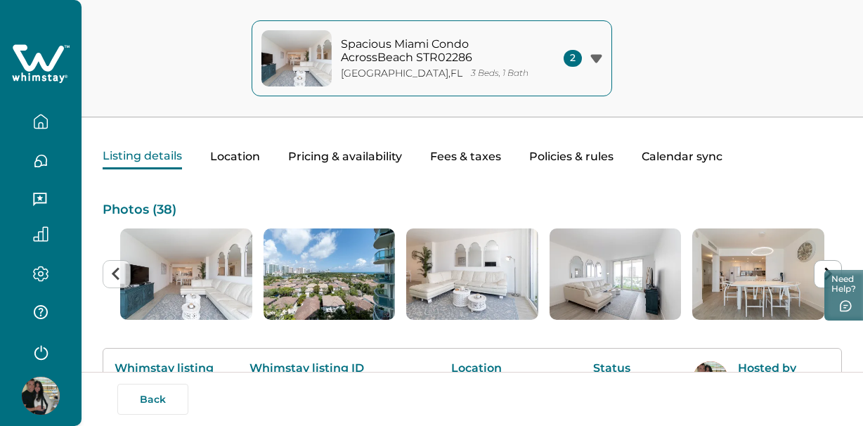
scroll to position [35, 0]
click at [244, 155] on button "Location" at bounding box center [235, 156] width 50 height 25
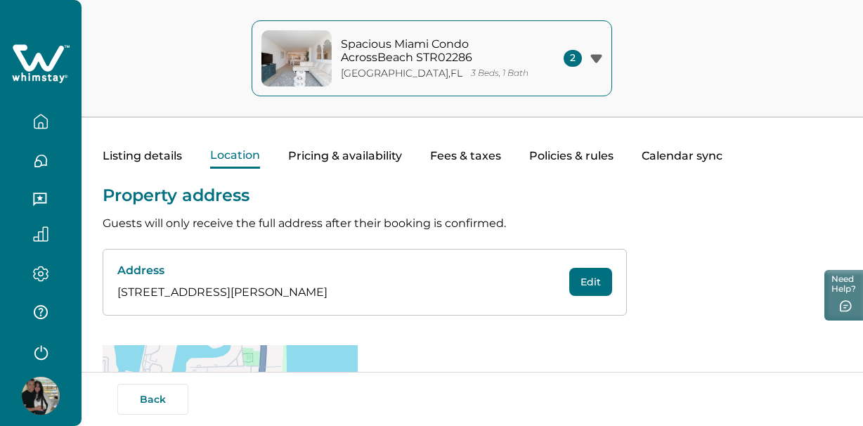
click at [320, 157] on button "Pricing & availability" at bounding box center [345, 156] width 114 height 25
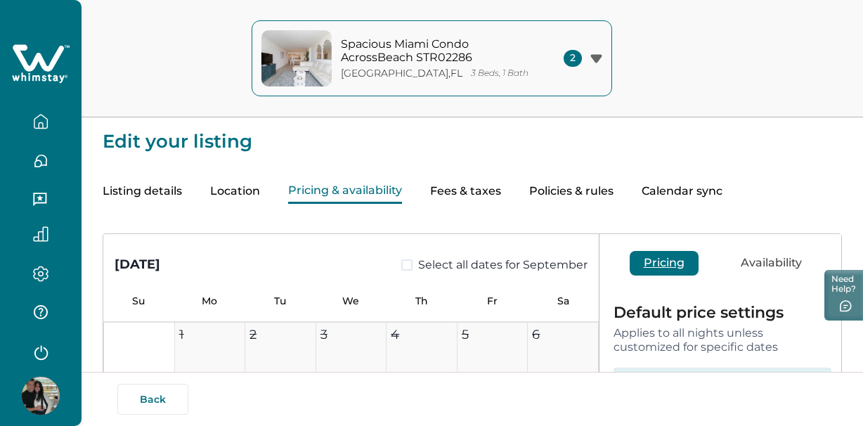
click at [468, 183] on button "Fees & taxes" at bounding box center [465, 191] width 71 height 25
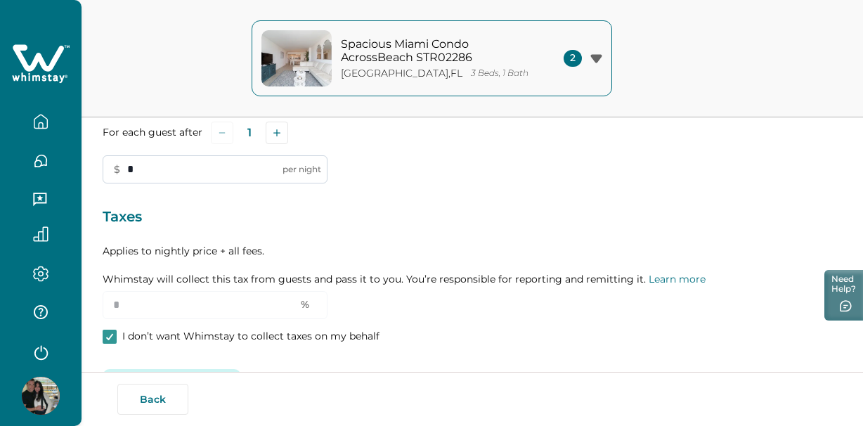
scroll to position [310, 0]
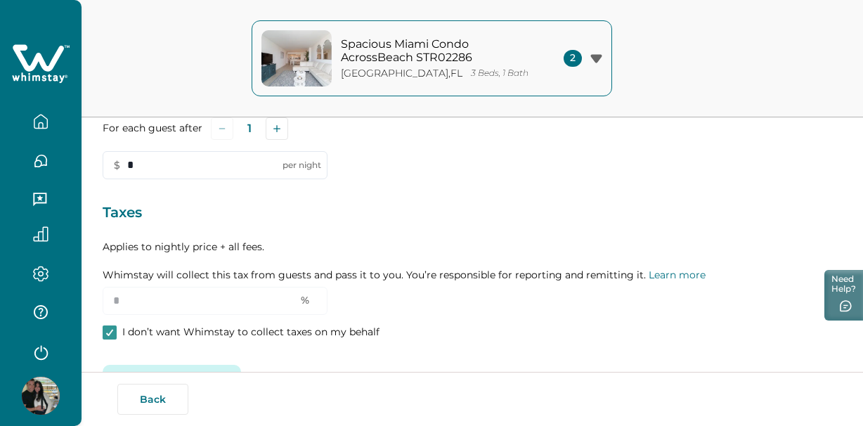
click at [140, 264] on p "Applies to nightly price + all fees. Whimstay will collect this tax from guests…" at bounding box center [472, 261] width 739 height 42
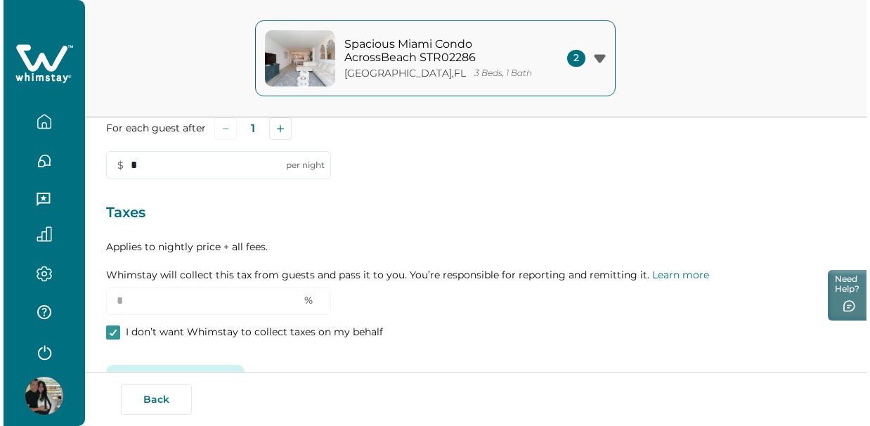
scroll to position [355, 0]
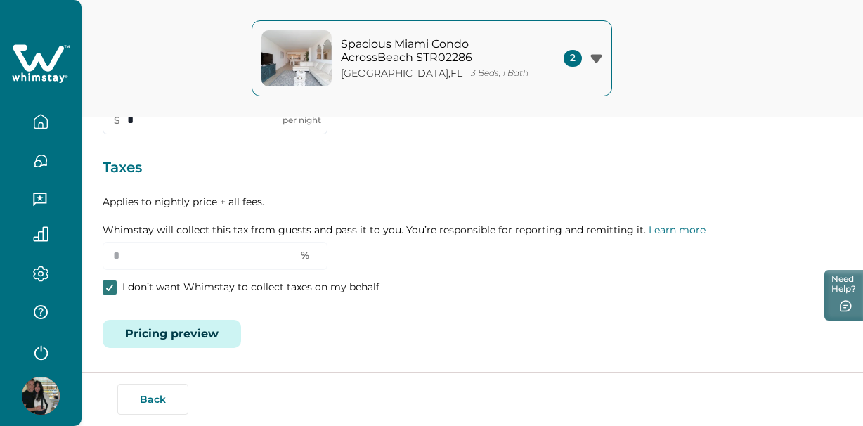
click at [111, 289] on icon at bounding box center [109, 287] width 8 height 7
drag, startPoint x: 134, startPoint y: 262, endPoint x: 103, endPoint y: 249, distance: 34.0
click at [103, 249] on input "*" at bounding box center [215, 256] width 225 height 28
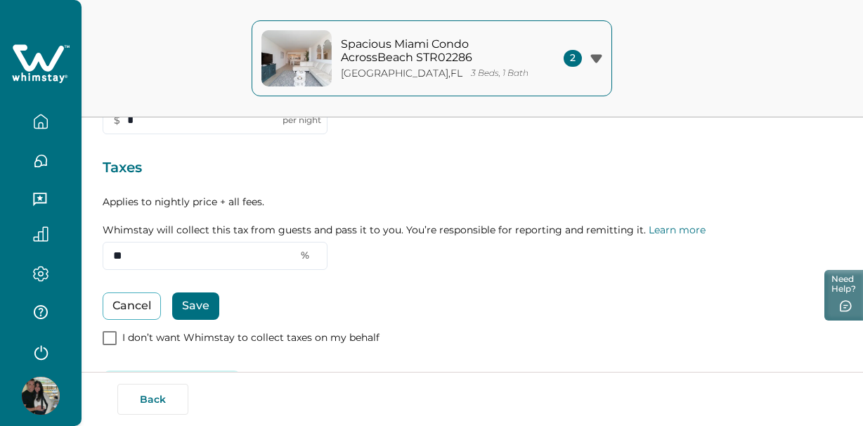
type input "**"
click at [188, 304] on button "Save" at bounding box center [195, 305] width 47 height 27
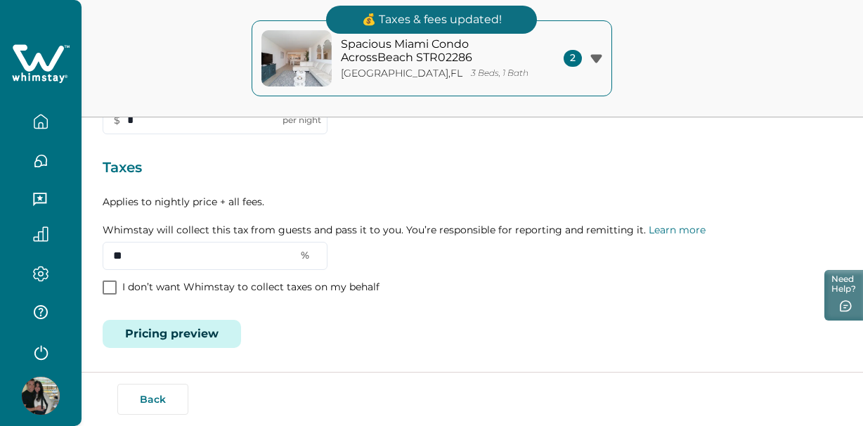
click at [162, 331] on button "Pricing preview" at bounding box center [172, 334] width 138 height 28
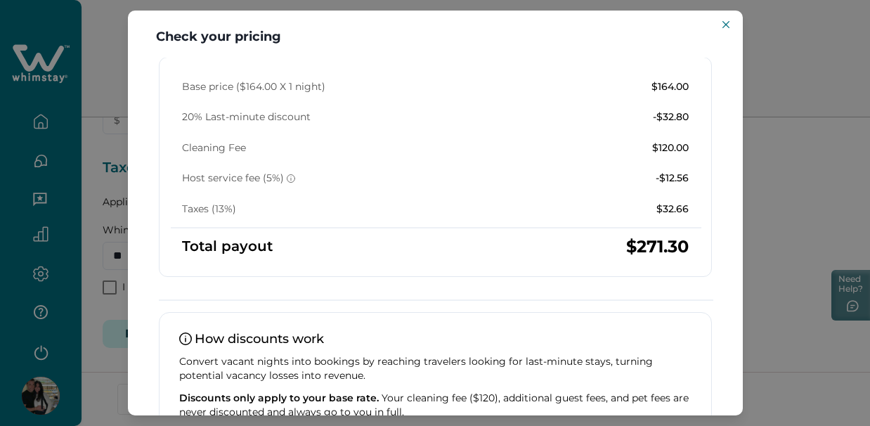
scroll to position [347, 0]
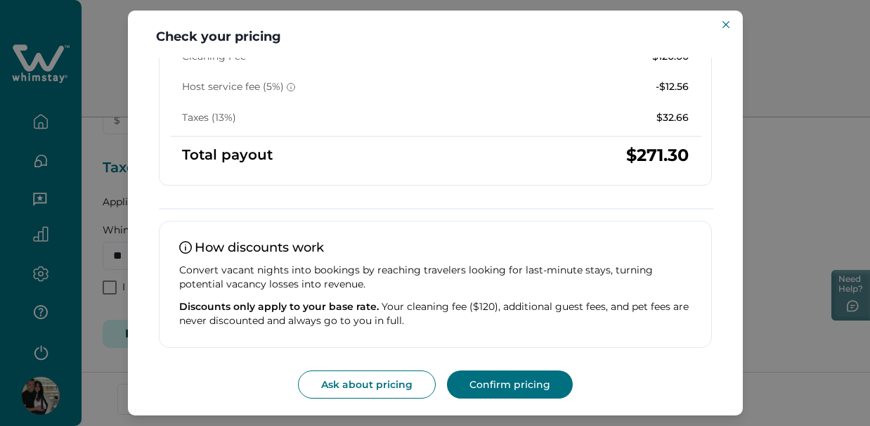
click at [485, 391] on button "Confirm pricing" at bounding box center [510, 384] width 126 height 28
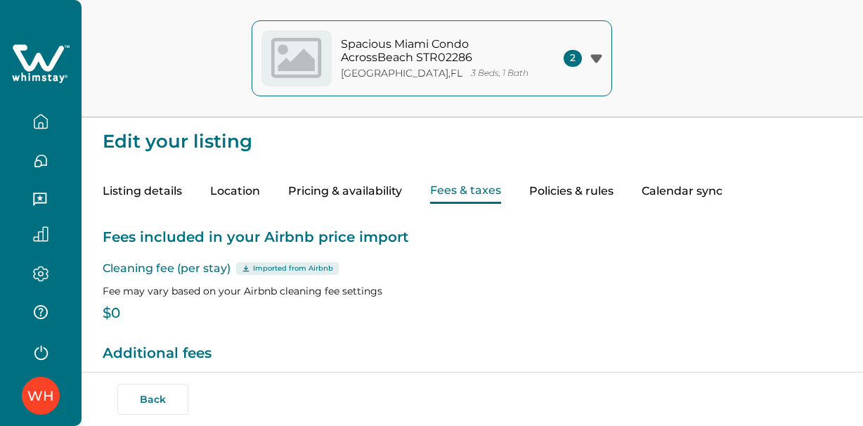
type input "**"
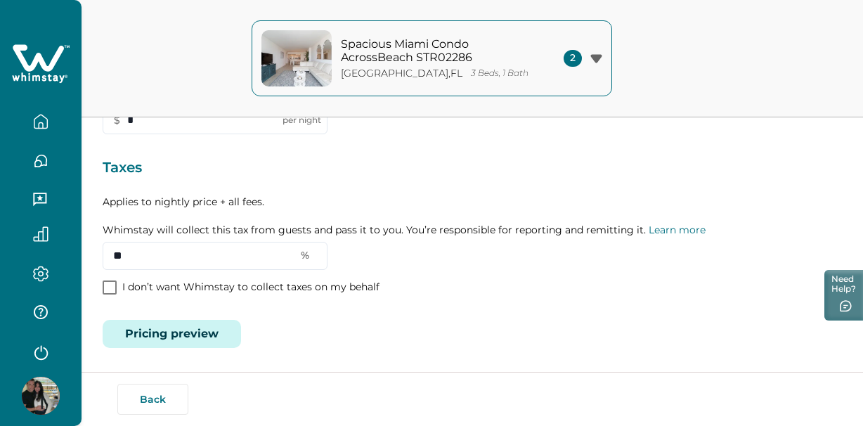
scroll to position [355, 0]
click at [160, 386] on button "Back" at bounding box center [152, 399] width 71 height 31
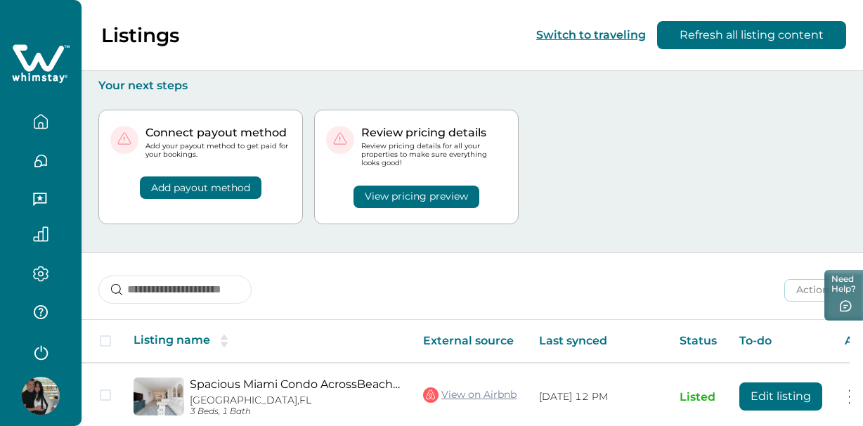
click at [214, 189] on button "Add payout method" at bounding box center [201, 187] width 122 height 22
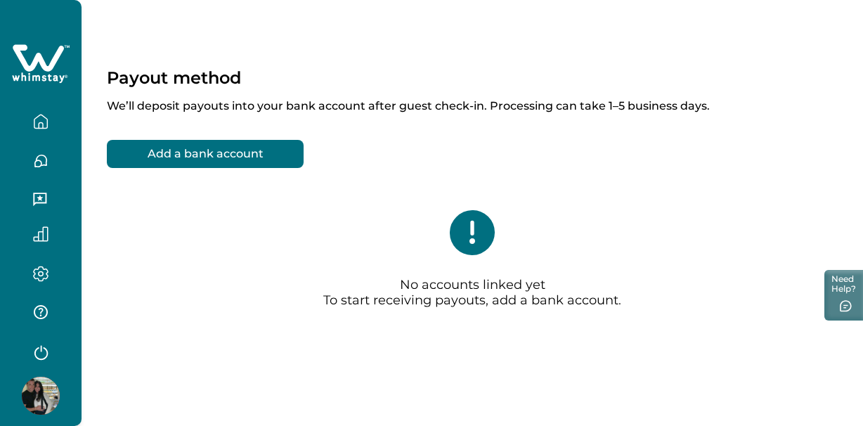
click at [212, 155] on button "Add a bank account" at bounding box center [205, 154] width 197 height 28
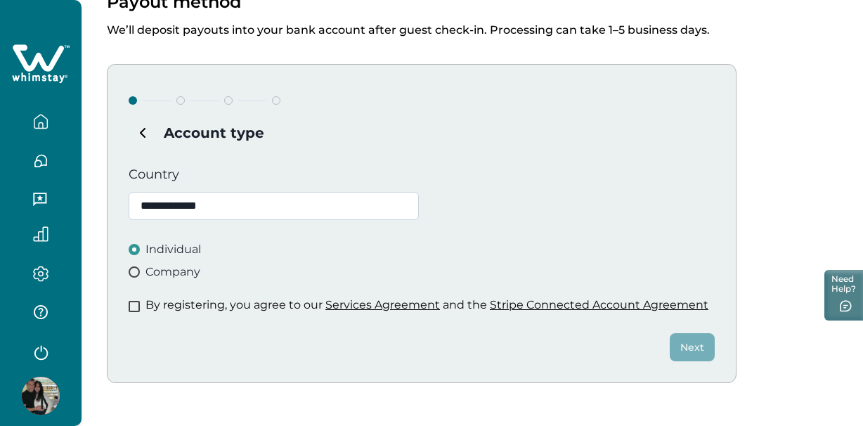
scroll to position [81, 0]
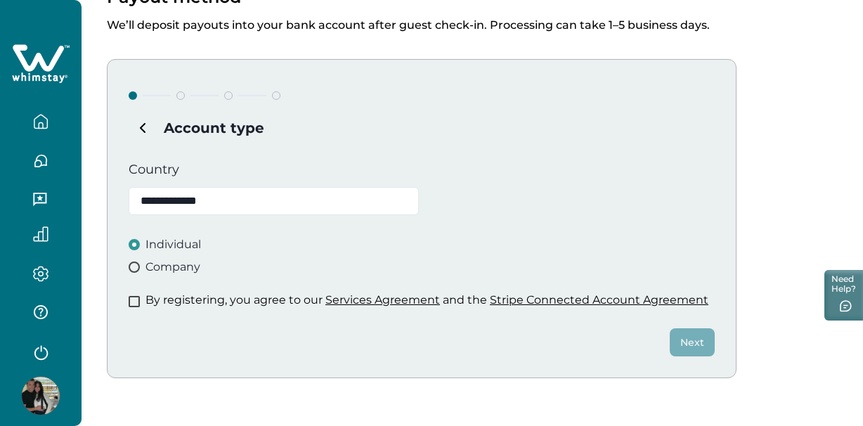
click at [135, 305] on span at bounding box center [134, 301] width 11 height 11
click at [700, 347] on button "Next" at bounding box center [691, 342] width 45 height 28
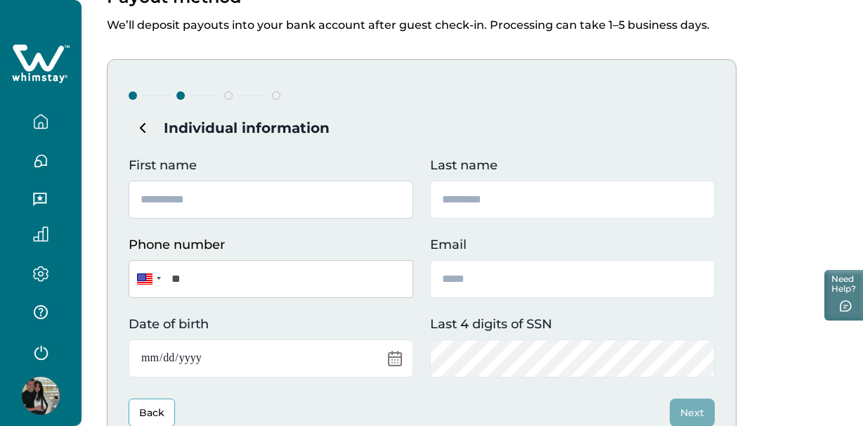
click at [299, 191] on input "First name" at bounding box center [271, 200] width 284 height 38
type input "******"
type input "*****"
type input "**********"
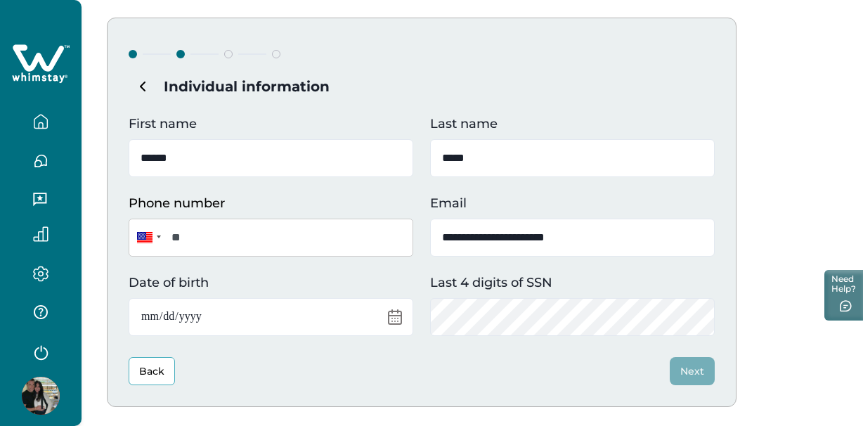
scroll to position [143, 0]
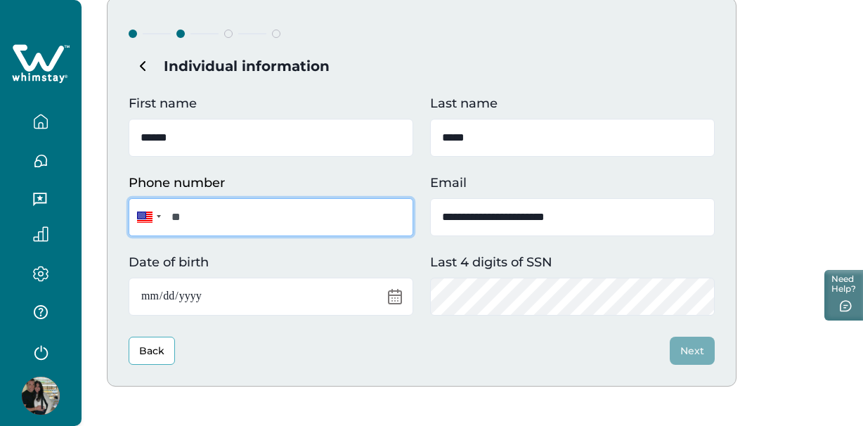
click at [247, 224] on input "**" at bounding box center [271, 217] width 284 height 38
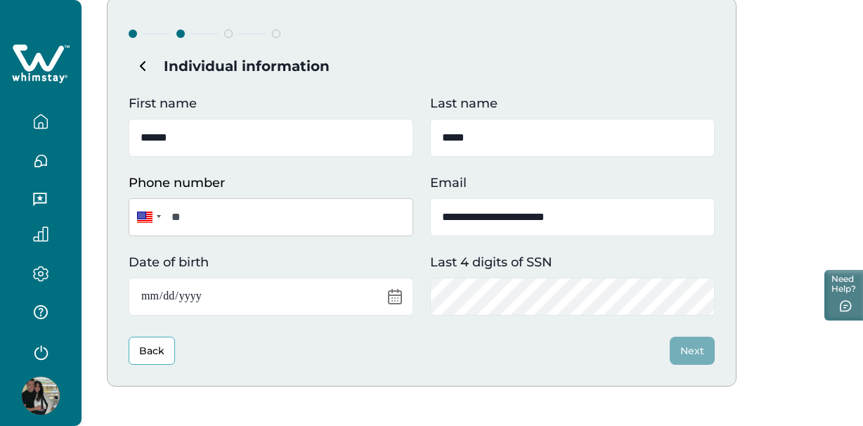
click at [157, 216] on div at bounding box center [159, 216] width 4 height 3
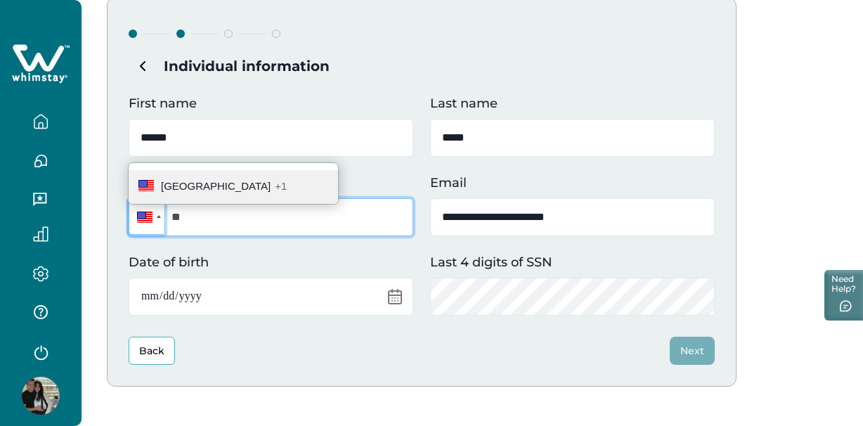
click at [211, 218] on input "**" at bounding box center [271, 217] width 284 height 38
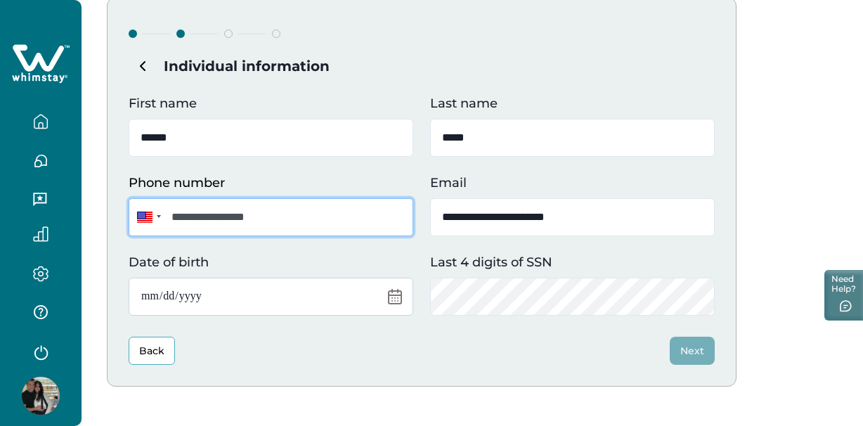
type input "**********"
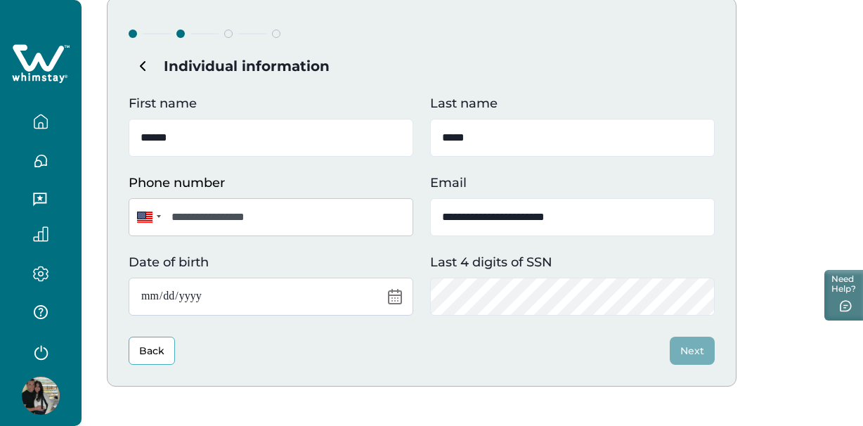
click at [244, 279] on input "Date of birth" at bounding box center [271, 296] width 284 height 38
click at [200, 294] on input "Date of birth" at bounding box center [271, 296] width 284 height 38
click at [186, 298] on input "Date of birth" at bounding box center [271, 296] width 284 height 38
type input "**********"
click at [704, 360] on button "Next" at bounding box center [691, 350] width 45 height 28
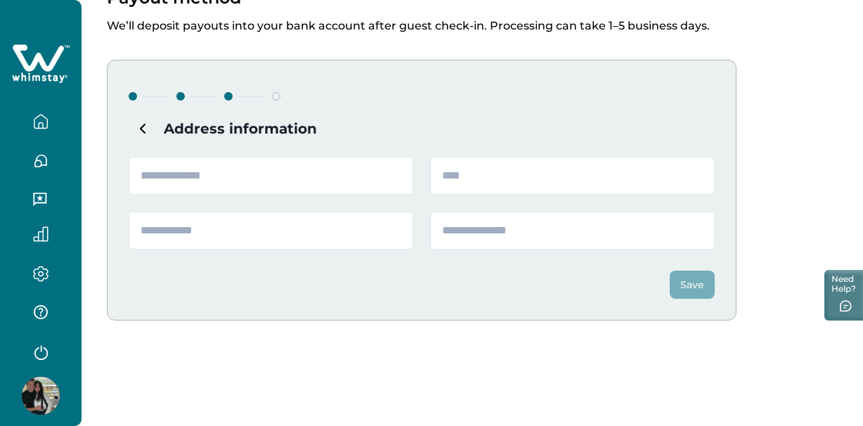
scroll to position [80, 0]
click at [270, 175] on input "text" at bounding box center [271, 176] width 284 height 38
type input "**********"
type input "**"
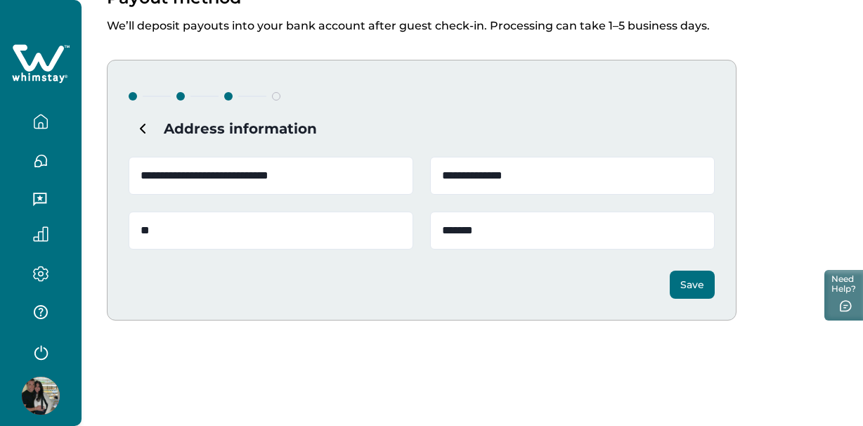
click at [684, 289] on button "Save" at bounding box center [691, 284] width 45 height 28
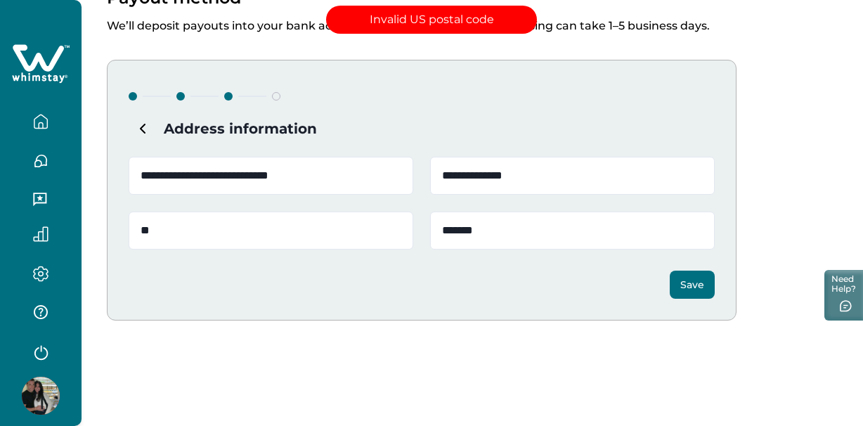
click at [676, 289] on button "Save" at bounding box center [691, 284] width 45 height 28
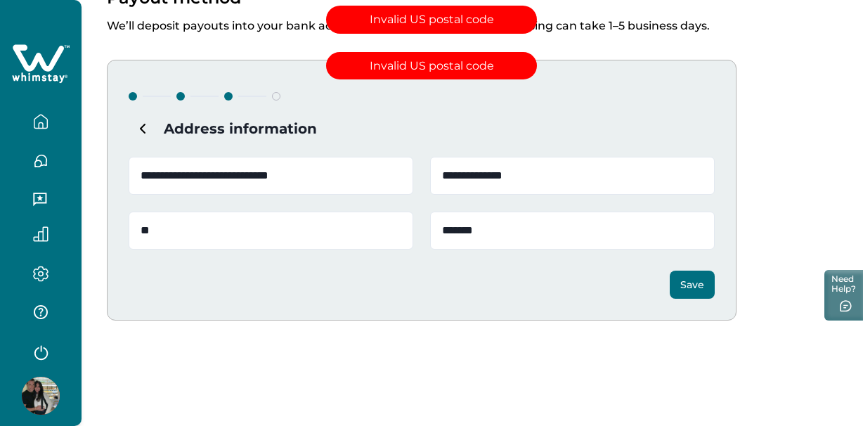
click at [530, 292] on div "Save" at bounding box center [422, 273] width 586 height 49
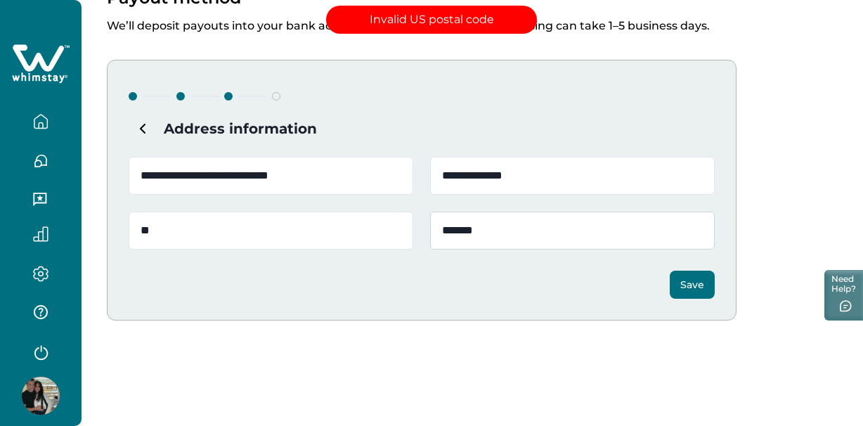
click at [490, 245] on input "*******" at bounding box center [572, 230] width 284 height 38
click at [477, 229] on input "*******" at bounding box center [572, 230] width 284 height 38
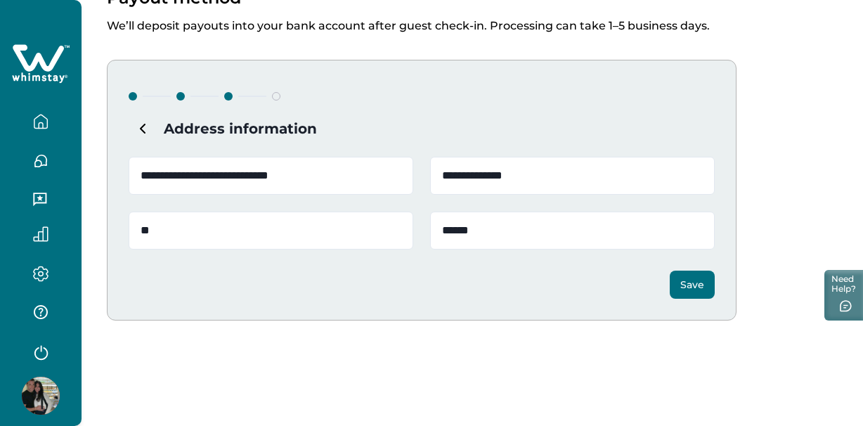
type input "******"
click at [692, 282] on button "Save" at bounding box center [691, 284] width 45 height 28
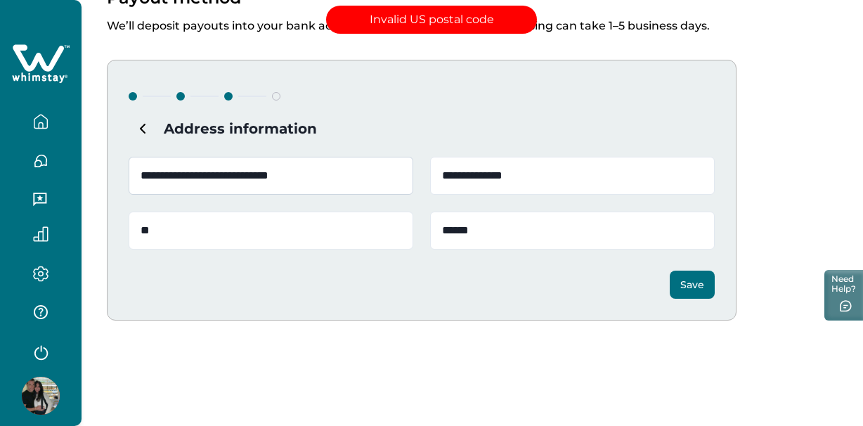
click at [320, 177] on input "**********" at bounding box center [271, 176] width 284 height 38
drag, startPoint x: 350, startPoint y: 181, endPoint x: -25, endPoint y: 176, distance: 375.1
click at [0, 176] on html "**********" at bounding box center [431, 133] width 863 height 426
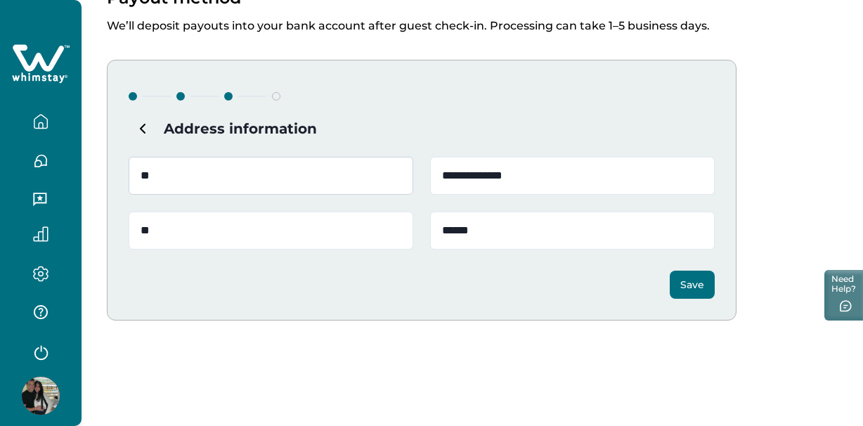
type input "**********"
drag, startPoint x: 544, startPoint y: 178, endPoint x: 417, endPoint y: 166, distance: 126.9
click at [417, 166] on div "**********" at bounding box center [422, 203] width 586 height 93
type input "**********"
drag, startPoint x: 195, startPoint y: 230, endPoint x: 77, endPoint y: 224, distance: 117.4
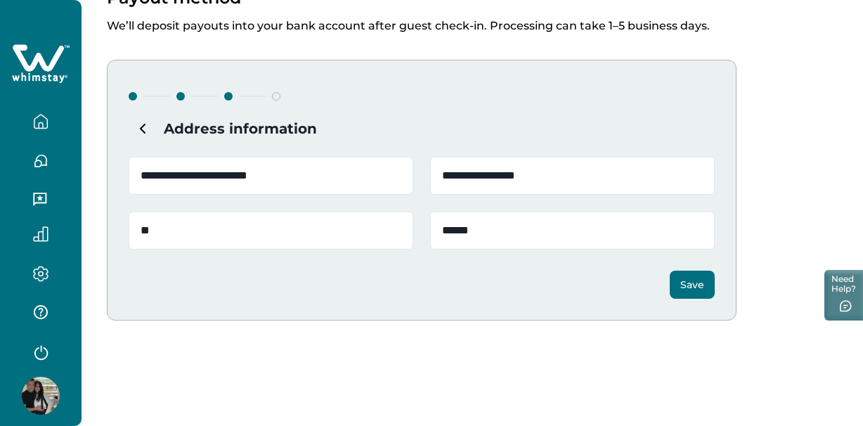
click at [77, 224] on div "**********" at bounding box center [431, 133] width 863 height 426
type input "**"
drag, startPoint x: 525, startPoint y: 234, endPoint x: 333, endPoint y: 228, distance: 191.9
click at [333, 228] on div "**********" at bounding box center [422, 203] width 586 height 93
type input "*****"
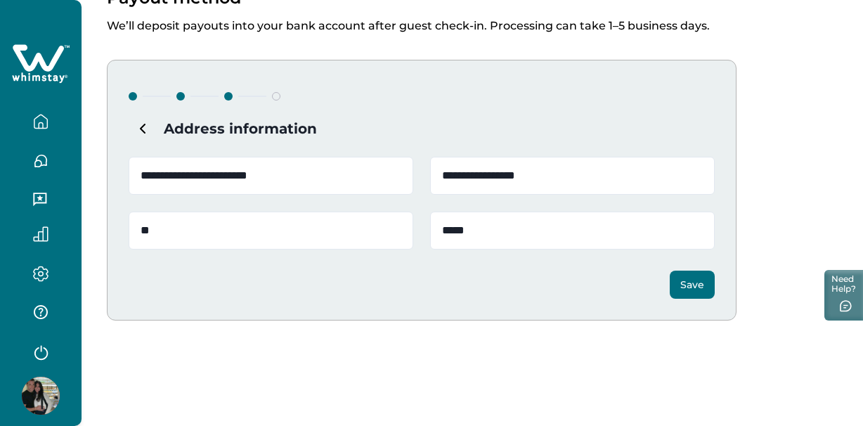
click at [694, 277] on button "Save" at bounding box center [691, 284] width 45 height 28
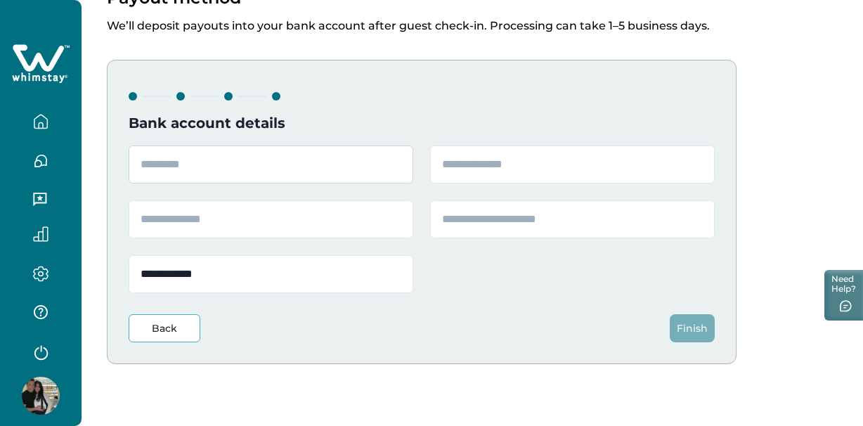
click at [210, 173] on input "text" at bounding box center [271, 164] width 284 height 38
type input "**********"
click at [488, 167] on input "text" at bounding box center [572, 164] width 284 height 38
click at [254, 229] on input "text" at bounding box center [271, 219] width 284 height 38
type input "**********"
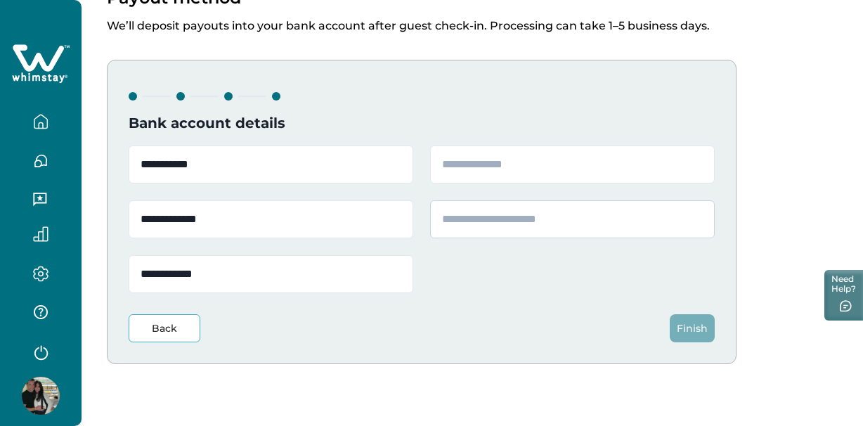
click at [499, 232] on input "text" at bounding box center [572, 219] width 284 height 38
type input "**********"
click at [546, 164] on input "text" at bounding box center [572, 164] width 284 height 38
paste input "*********"
type input "*********"
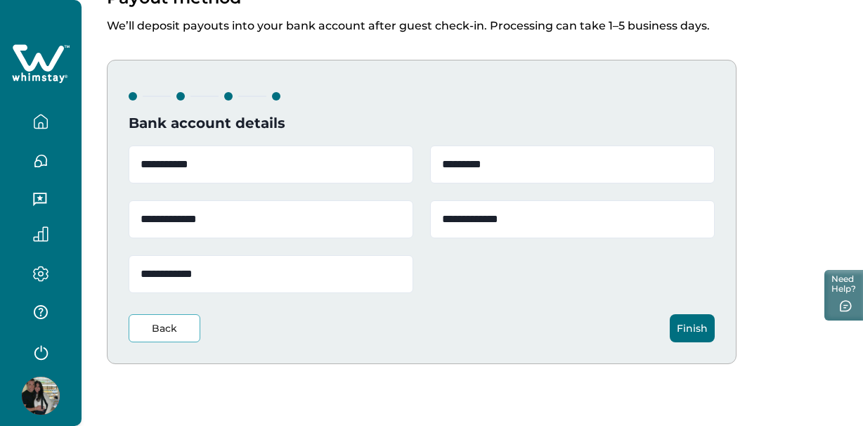
click at [702, 322] on button "Finish" at bounding box center [691, 328] width 45 height 28
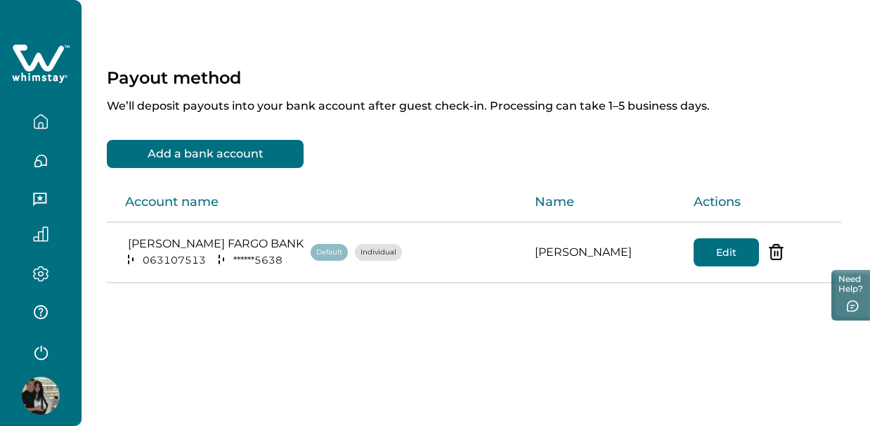
click at [67, 121] on button "button" at bounding box center [40, 121] width 59 height 28
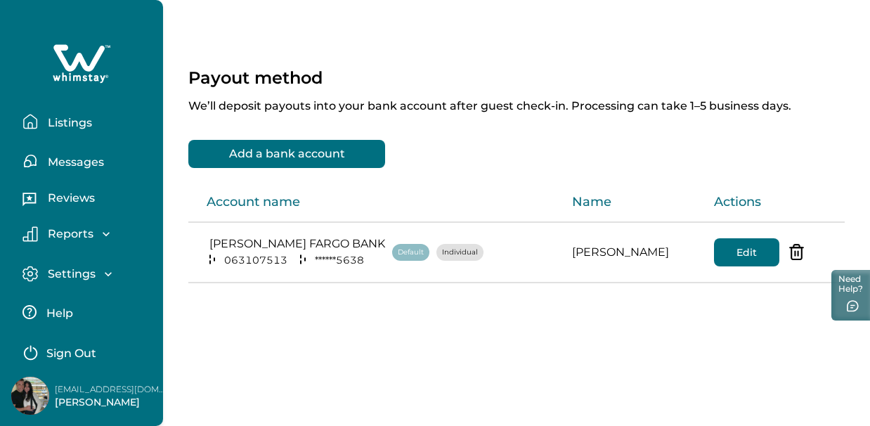
click at [39, 120] on button "Listings" at bounding box center [86, 121] width 129 height 28
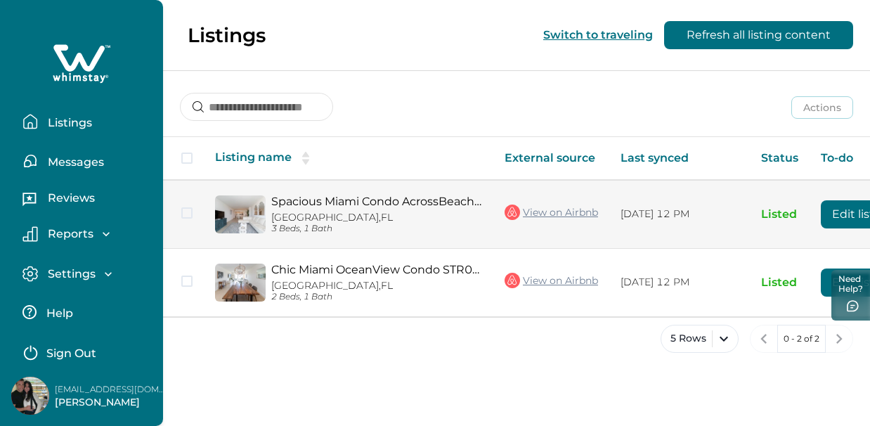
click at [839, 211] on button "Edit listing" at bounding box center [861, 214] width 83 height 28
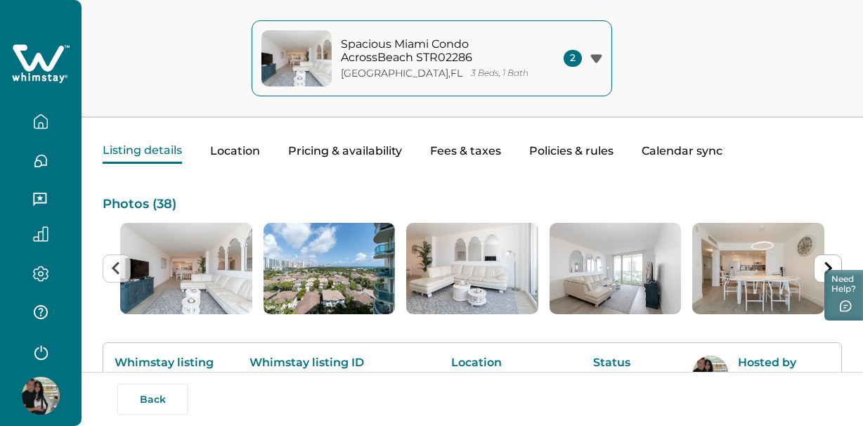
scroll to position [64, 0]
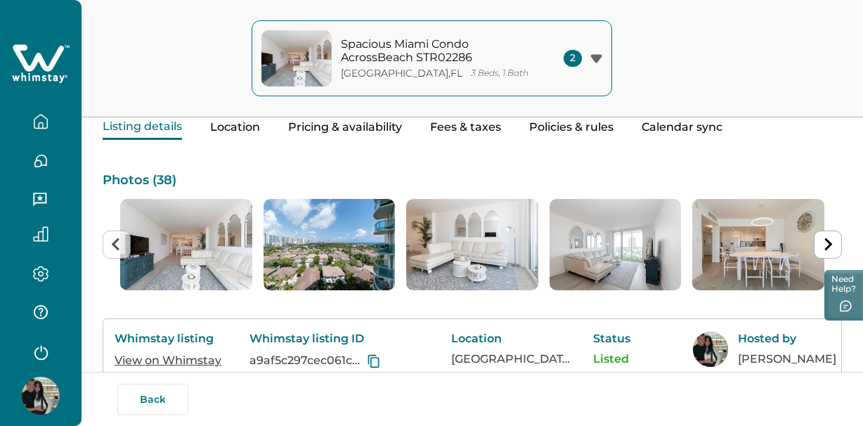
click at [591, 58] on icon "button" at bounding box center [596, 58] width 12 height 9
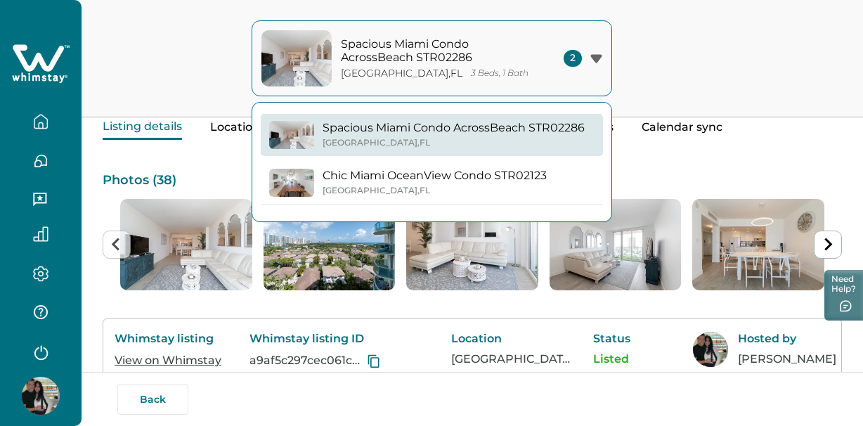
click at [710, 19] on div "Spacious Miami Condo AcrossBeach STR02286 [GEOGRAPHIC_DATA] 3 Beds, 1 Bath 2 Sp…" at bounding box center [431, 58] width 863 height 117
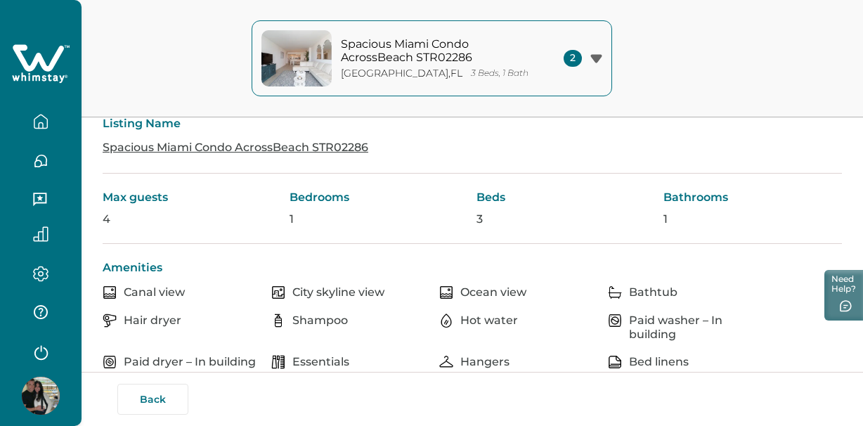
scroll to position [321, 0]
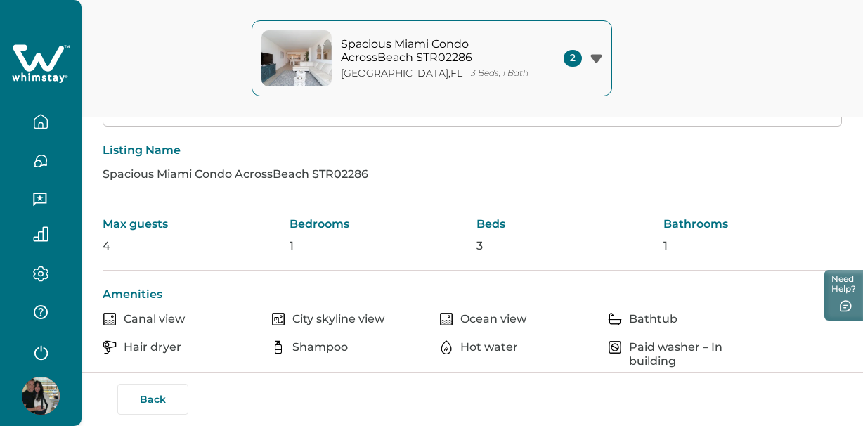
click at [36, 127] on icon "button" at bounding box center [40, 121] width 15 height 15
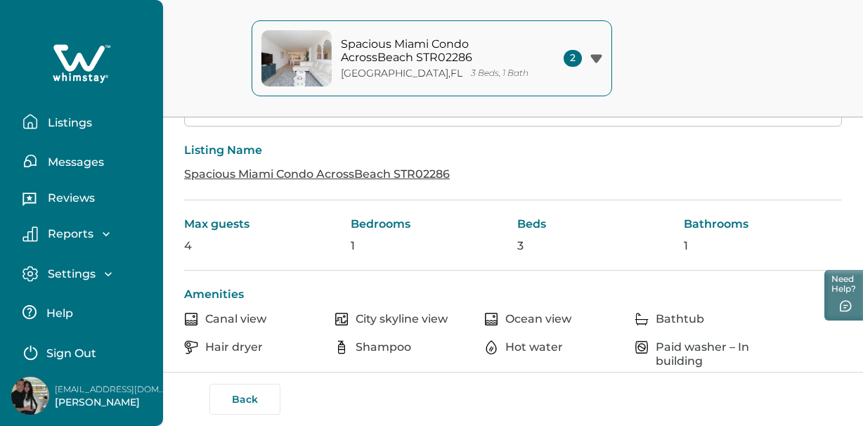
click at [80, 234] on p "Reports" at bounding box center [69, 234] width 50 height 14
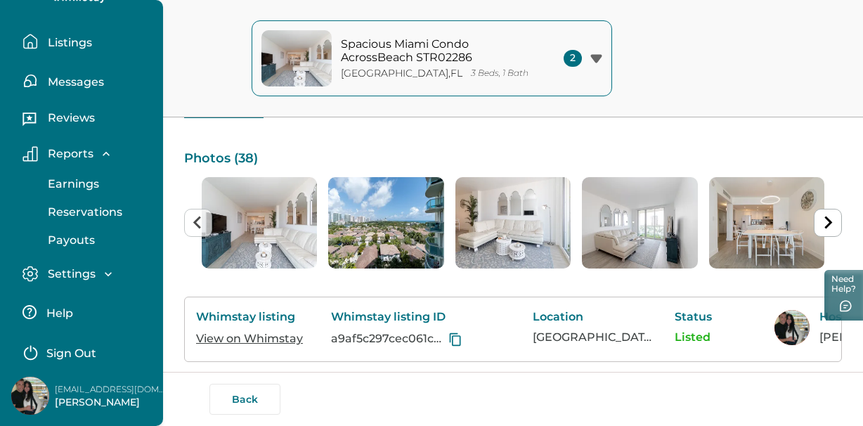
scroll to position [0, 0]
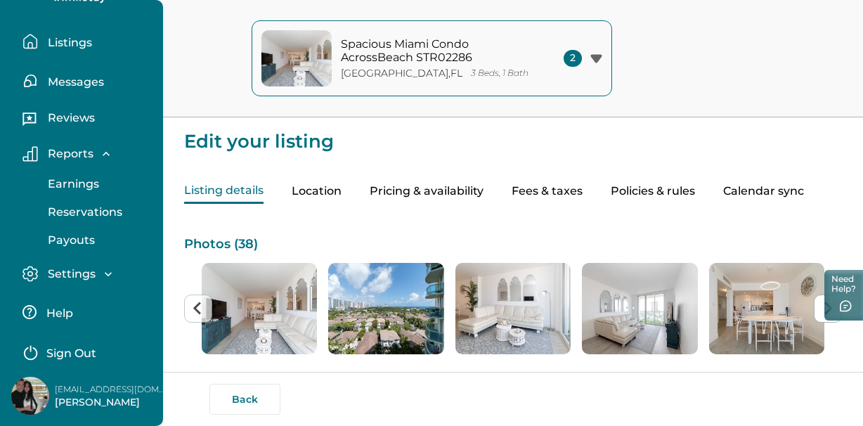
click at [314, 191] on button "Location" at bounding box center [316, 191] width 50 height 25
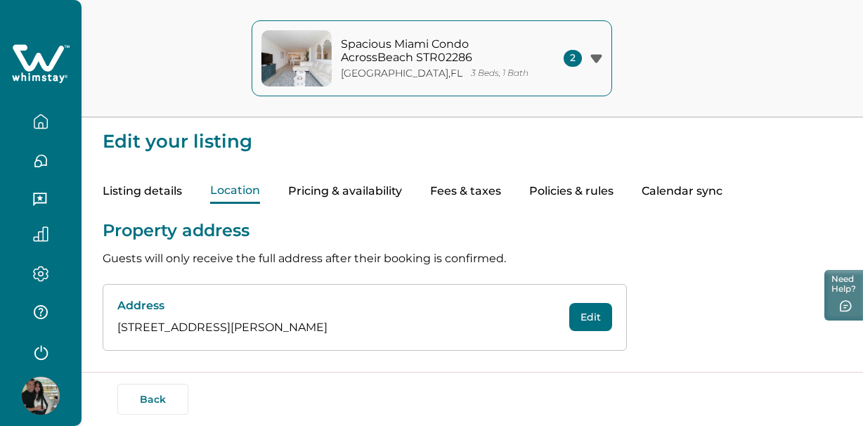
click at [396, 197] on button "Pricing & availability" at bounding box center [345, 191] width 114 height 25
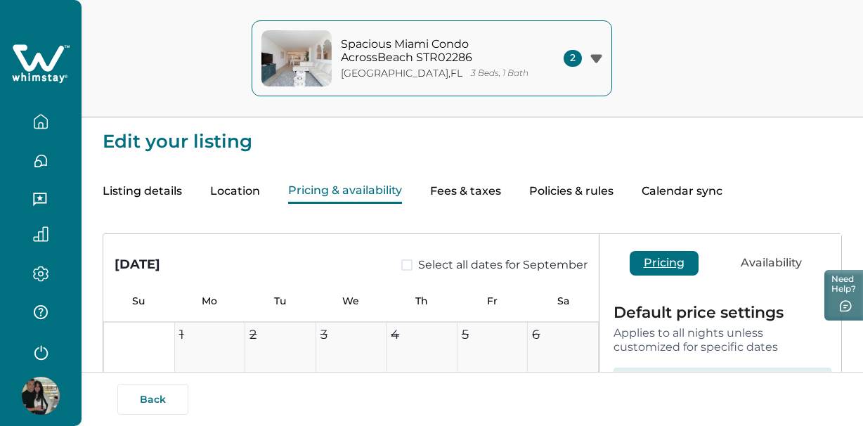
click at [473, 198] on button "Fees & taxes" at bounding box center [465, 191] width 71 height 25
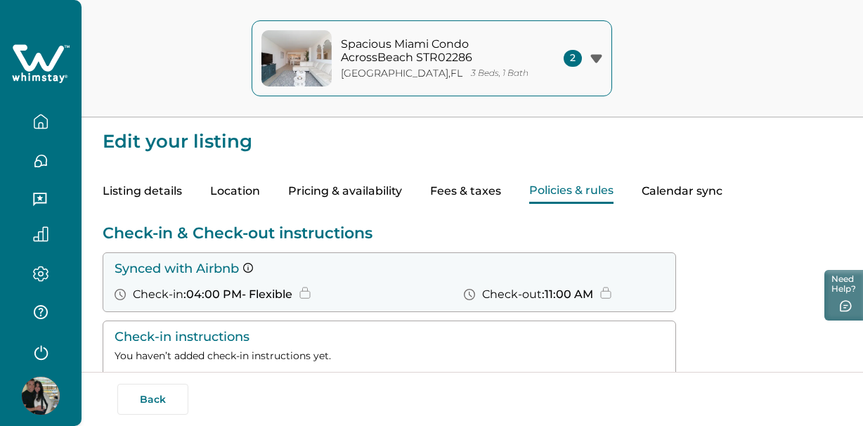
click at [564, 199] on button "Policies & rules" at bounding box center [571, 191] width 84 height 25
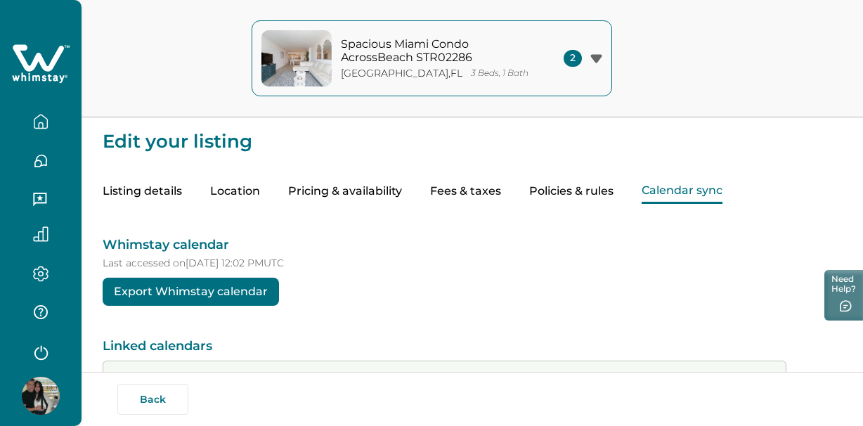
click at [686, 186] on button "Calendar sync" at bounding box center [681, 191] width 81 height 25
